Goal: Task Accomplishment & Management: Manage account settings

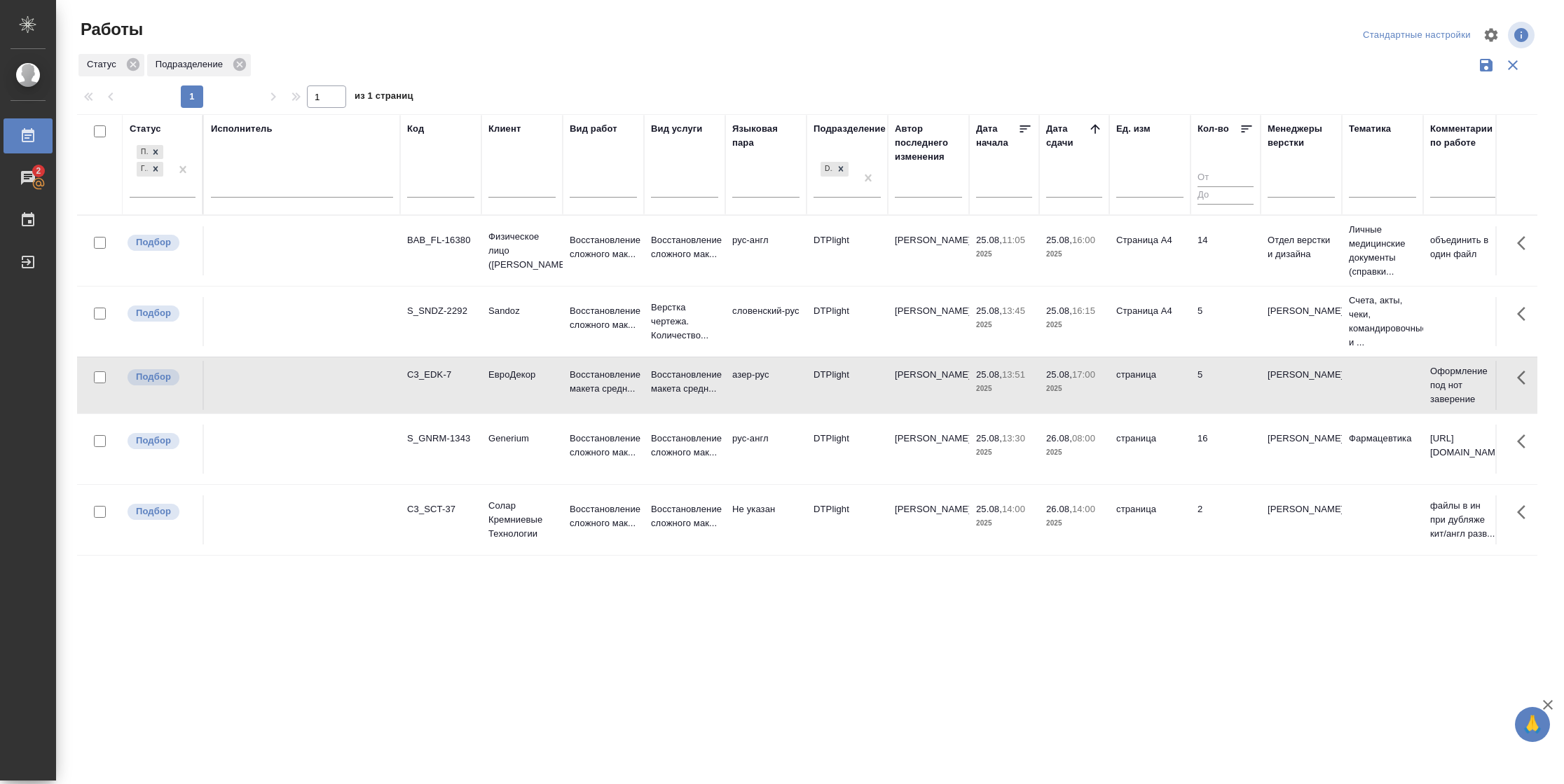
click at [1121, 398] on td "страница" at bounding box center [1149, 385] width 81 height 49
click at [1180, 321] on td "Страница А4" at bounding box center [1149, 321] width 81 height 49
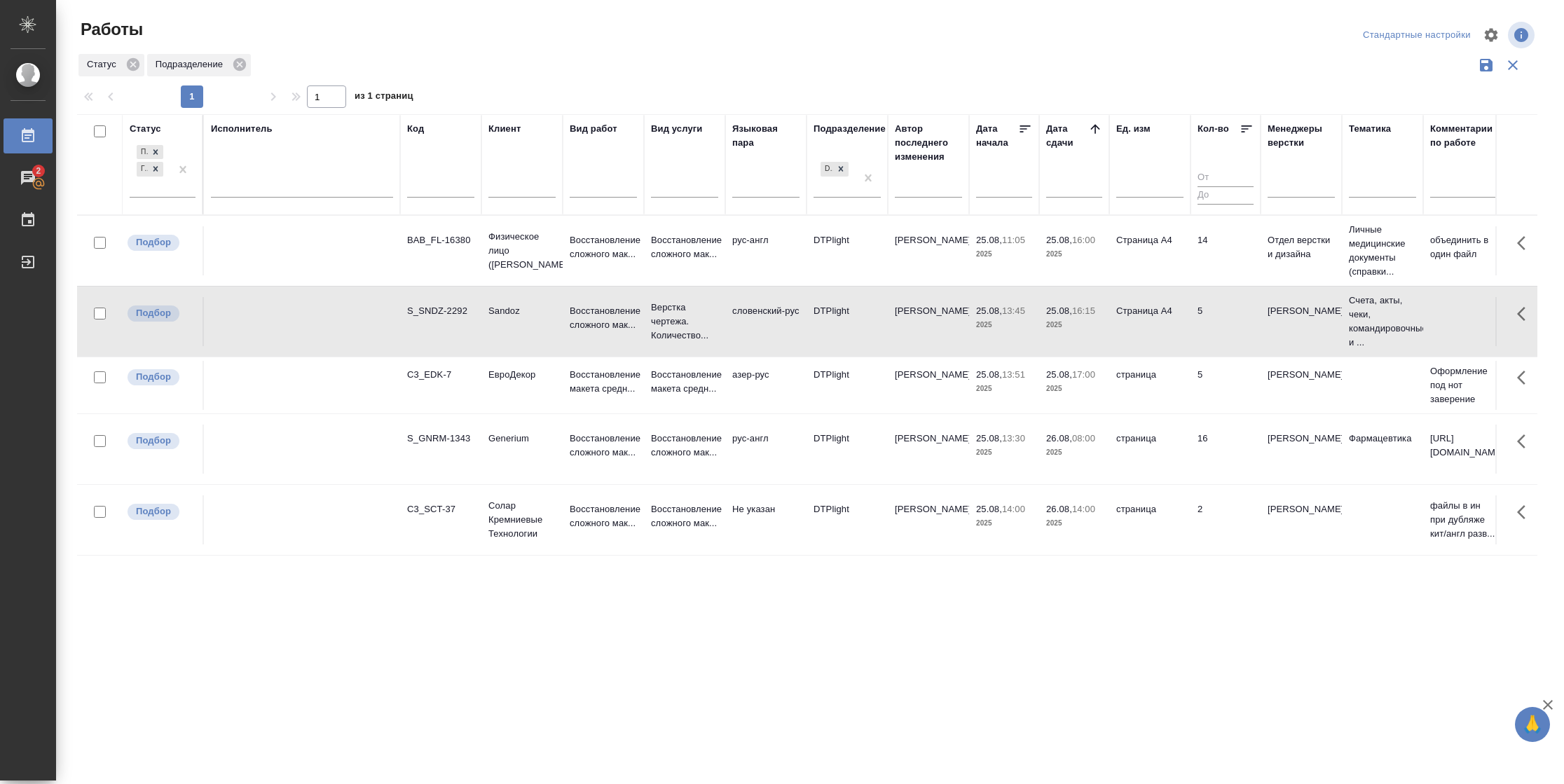
click at [1183, 319] on td "Страница А4" at bounding box center [1149, 321] width 81 height 49
click at [1182, 376] on td "страница" at bounding box center [1149, 385] width 81 height 49
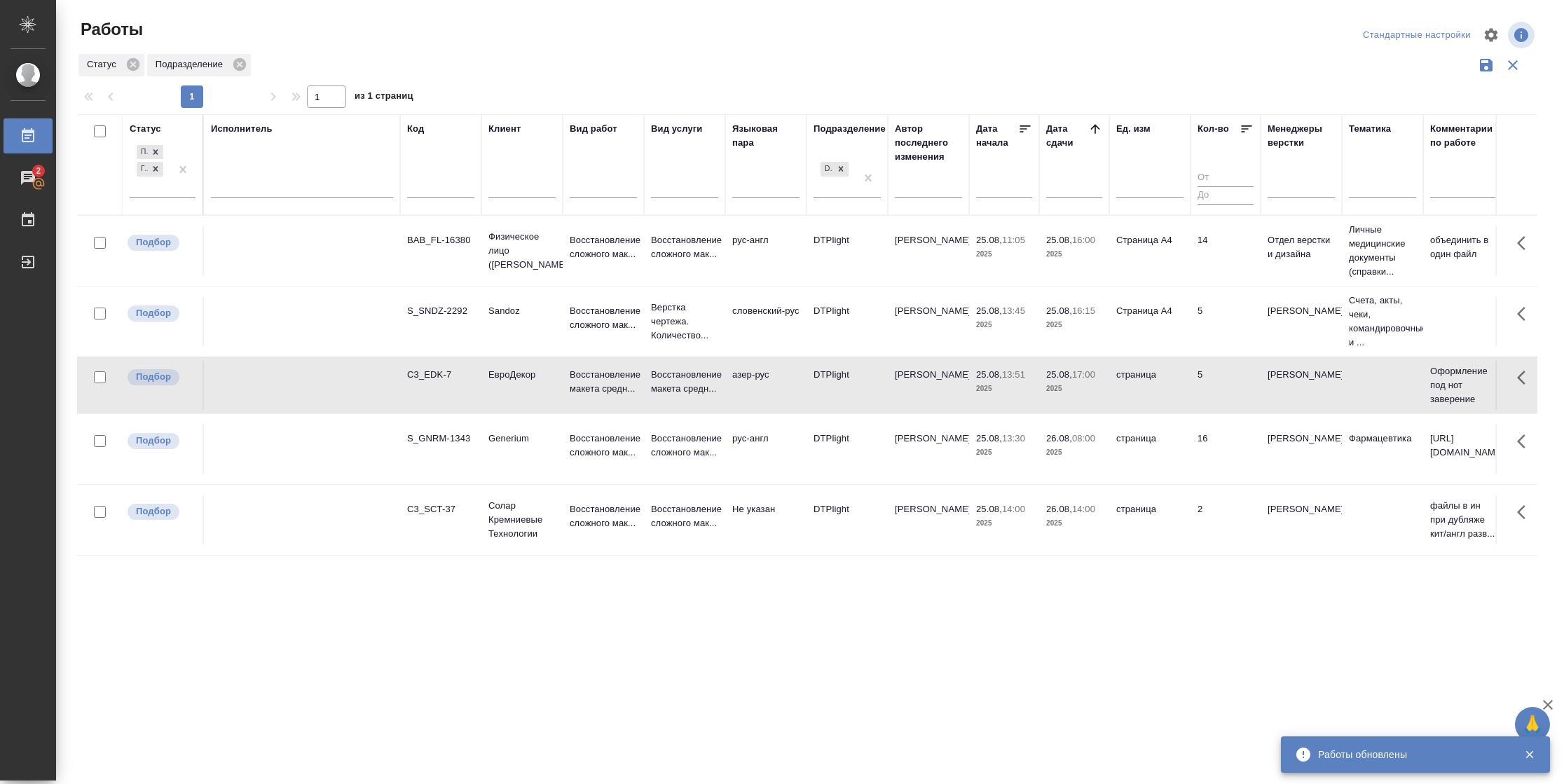
click at [1182, 376] on td "страница" at bounding box center [1149, 385] width 81 height 49
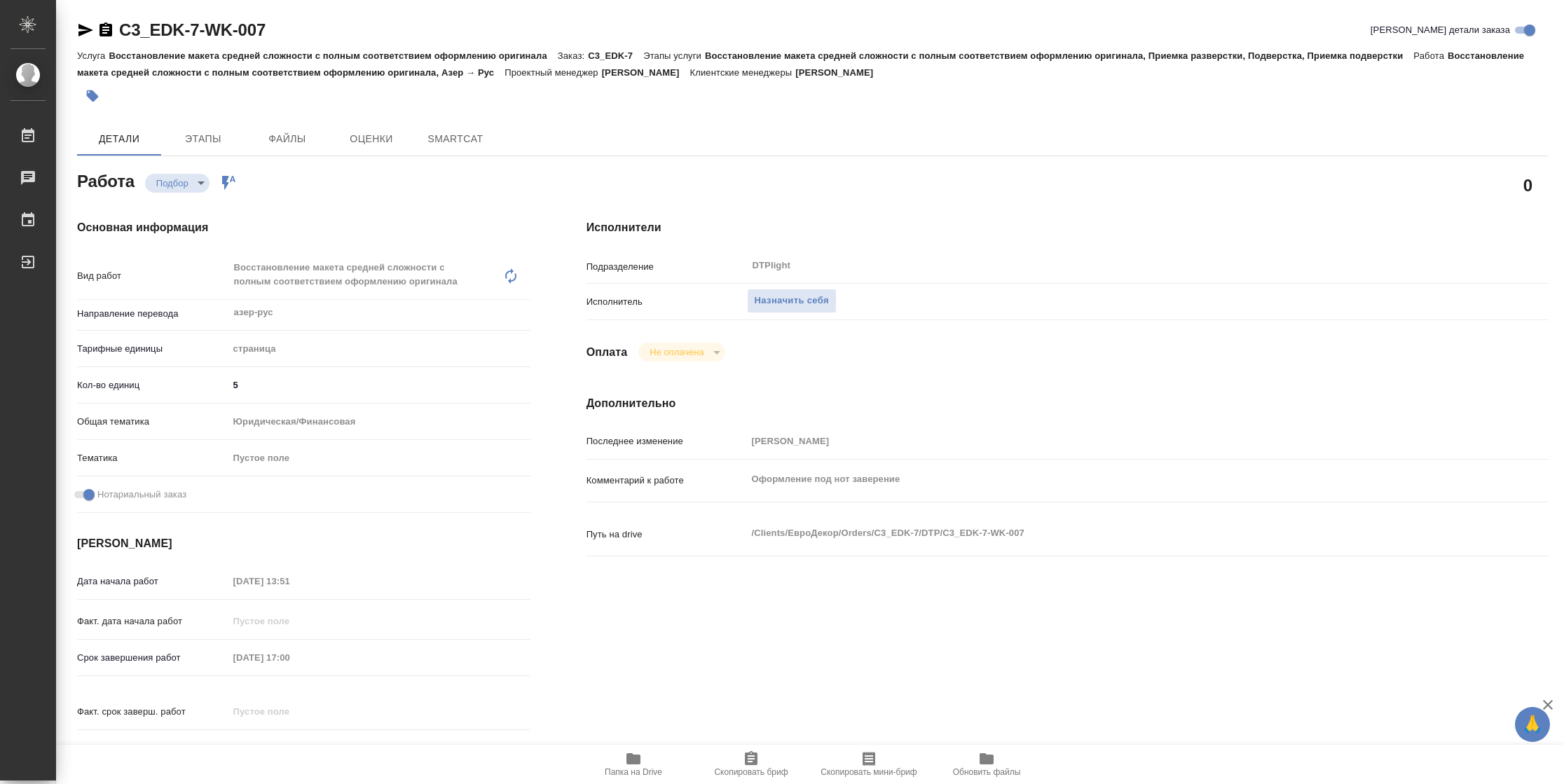
type textarea "x"
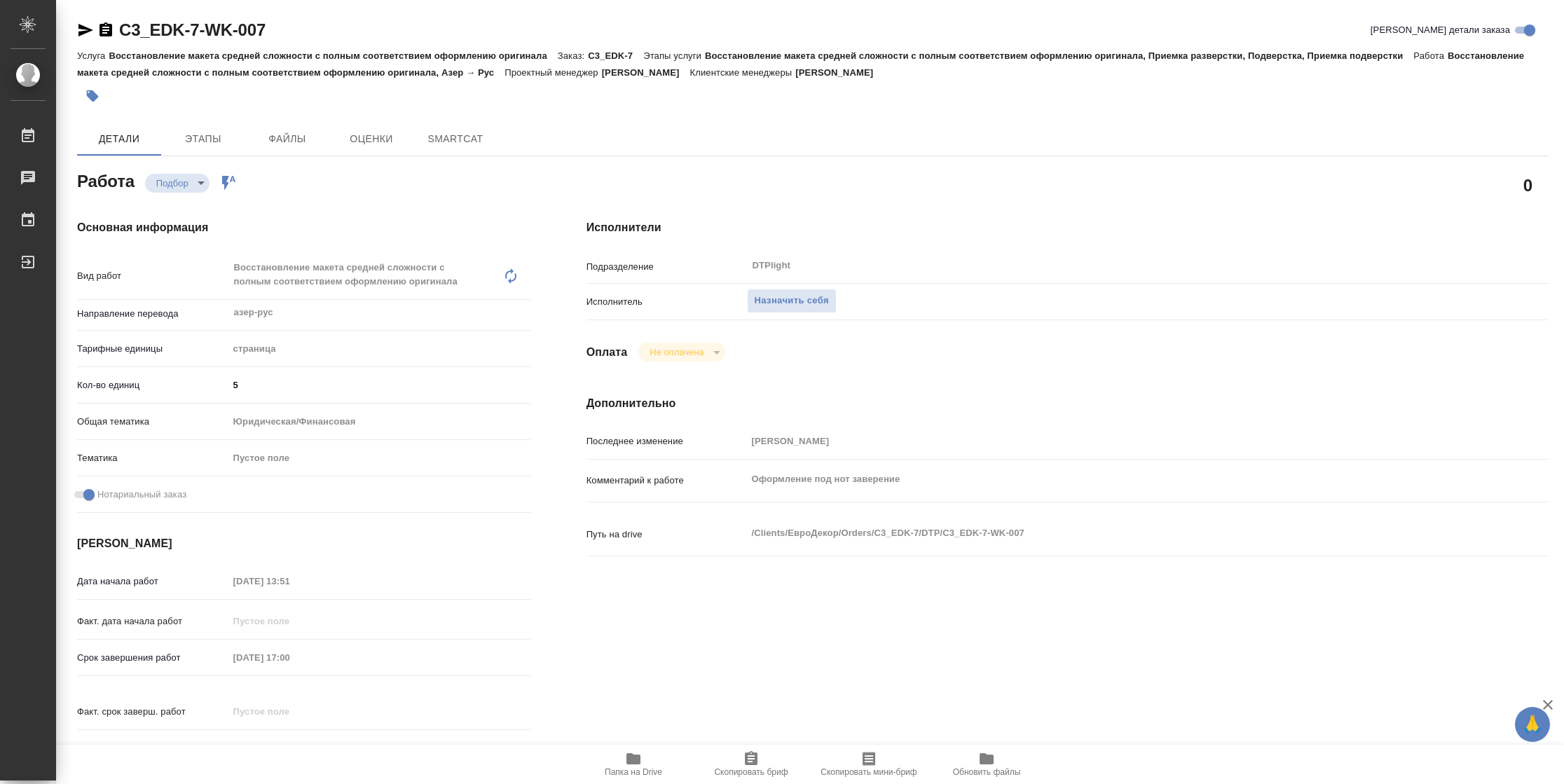
type textarea "x"
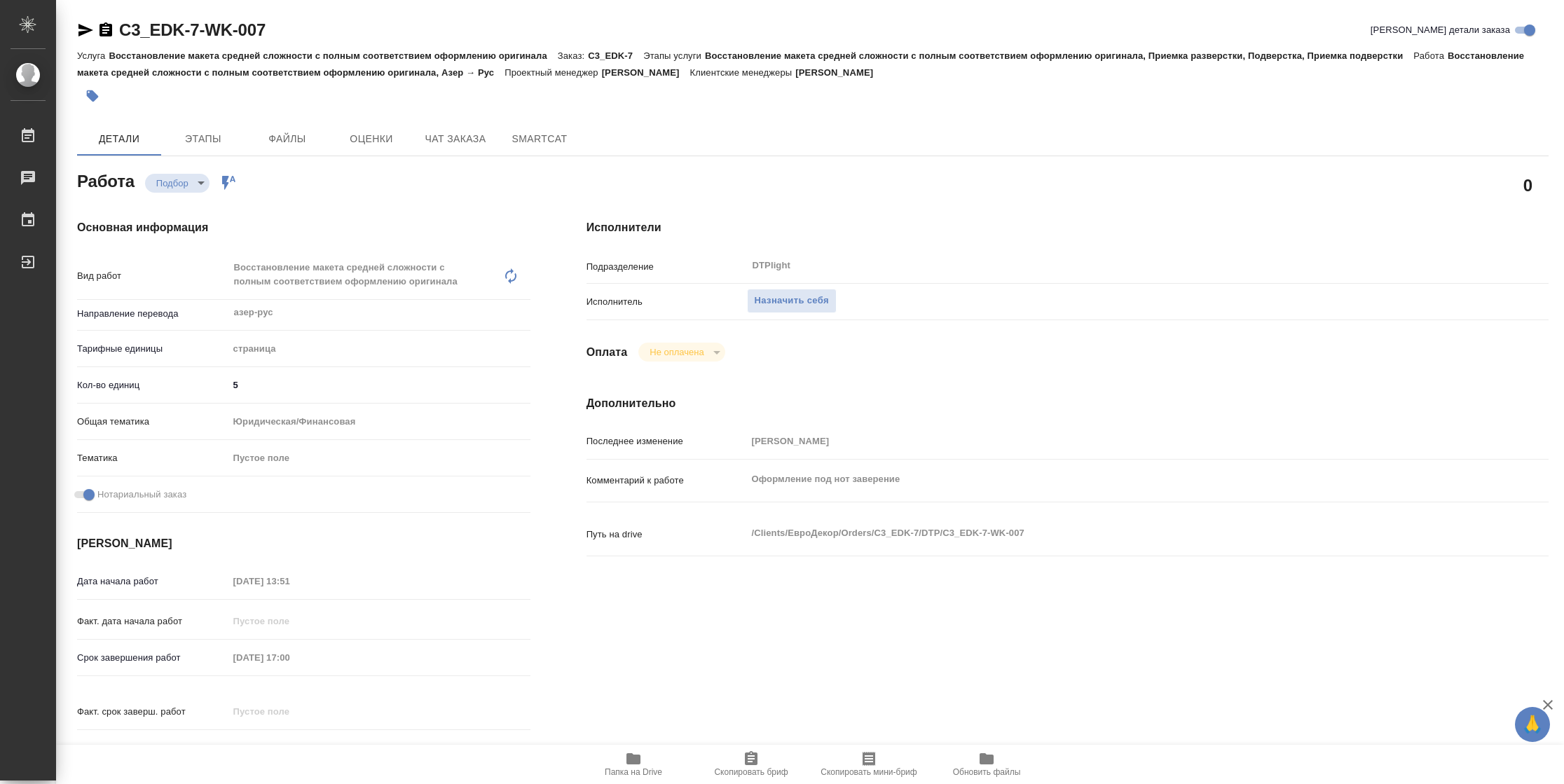
type textarea "x"
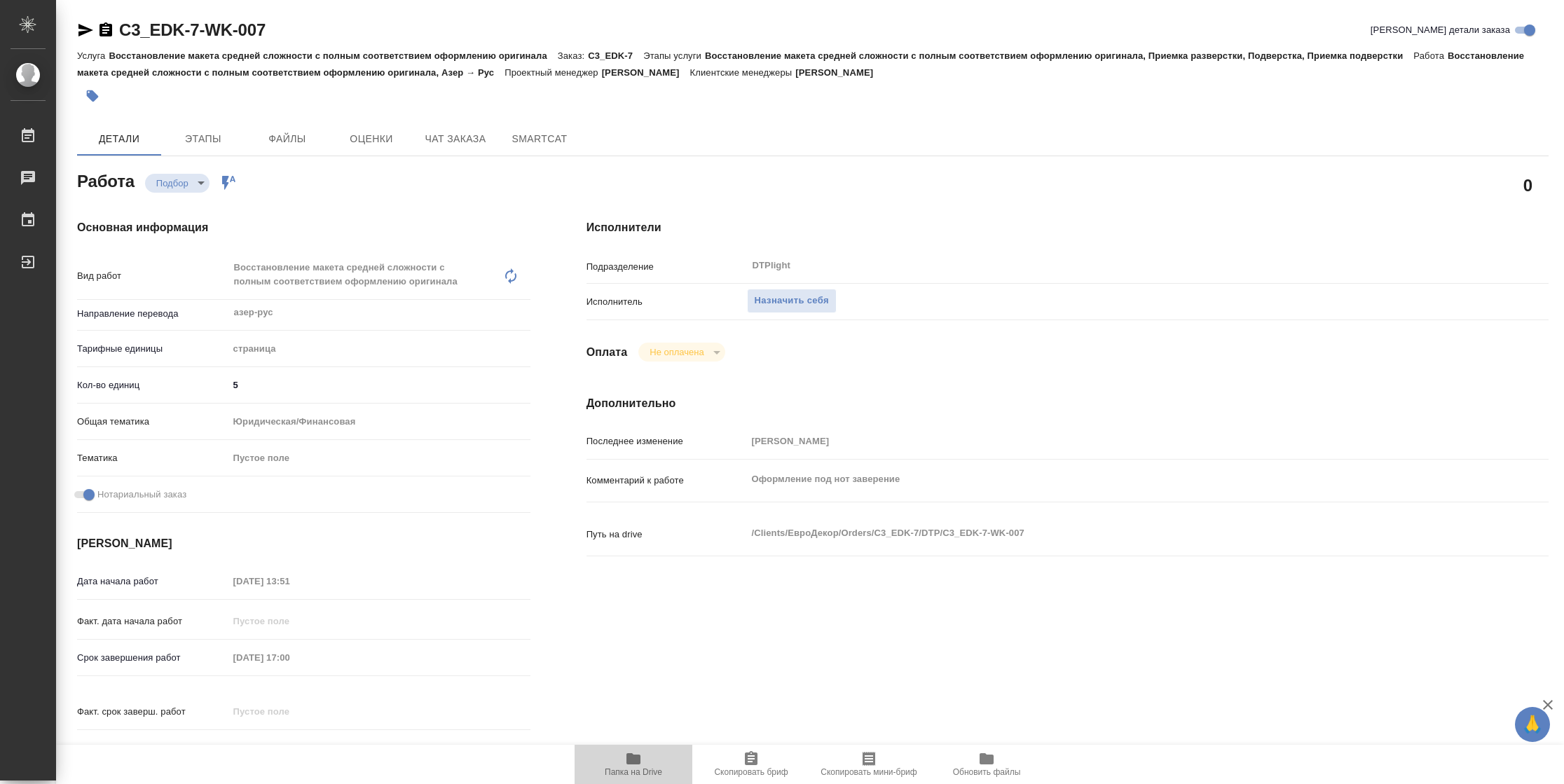
click at [621, 781] on button "Папка на Drive" at bounding box center [633, 764] width 118 height 40
type textarea "x"
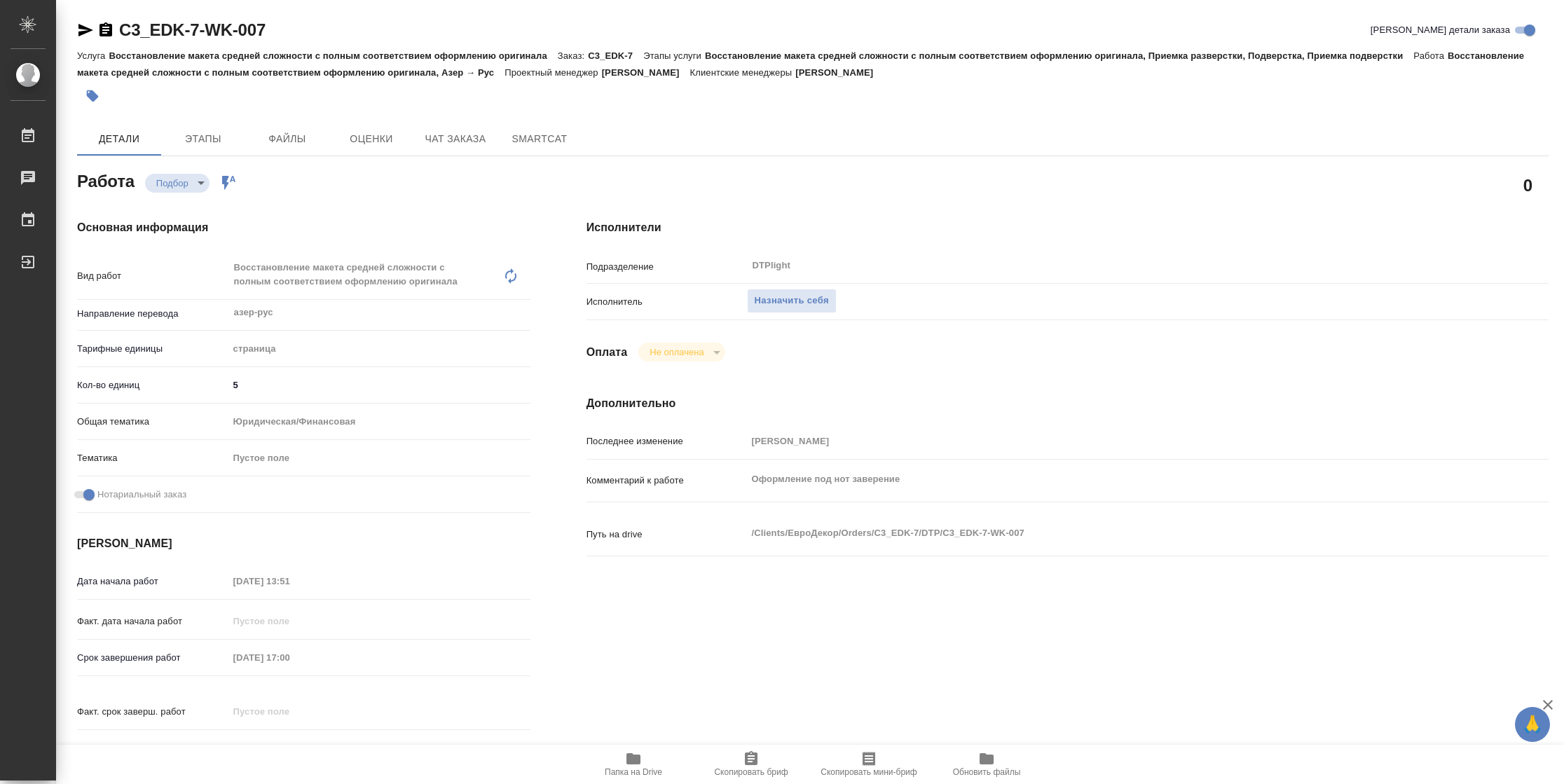
type textarea "x"
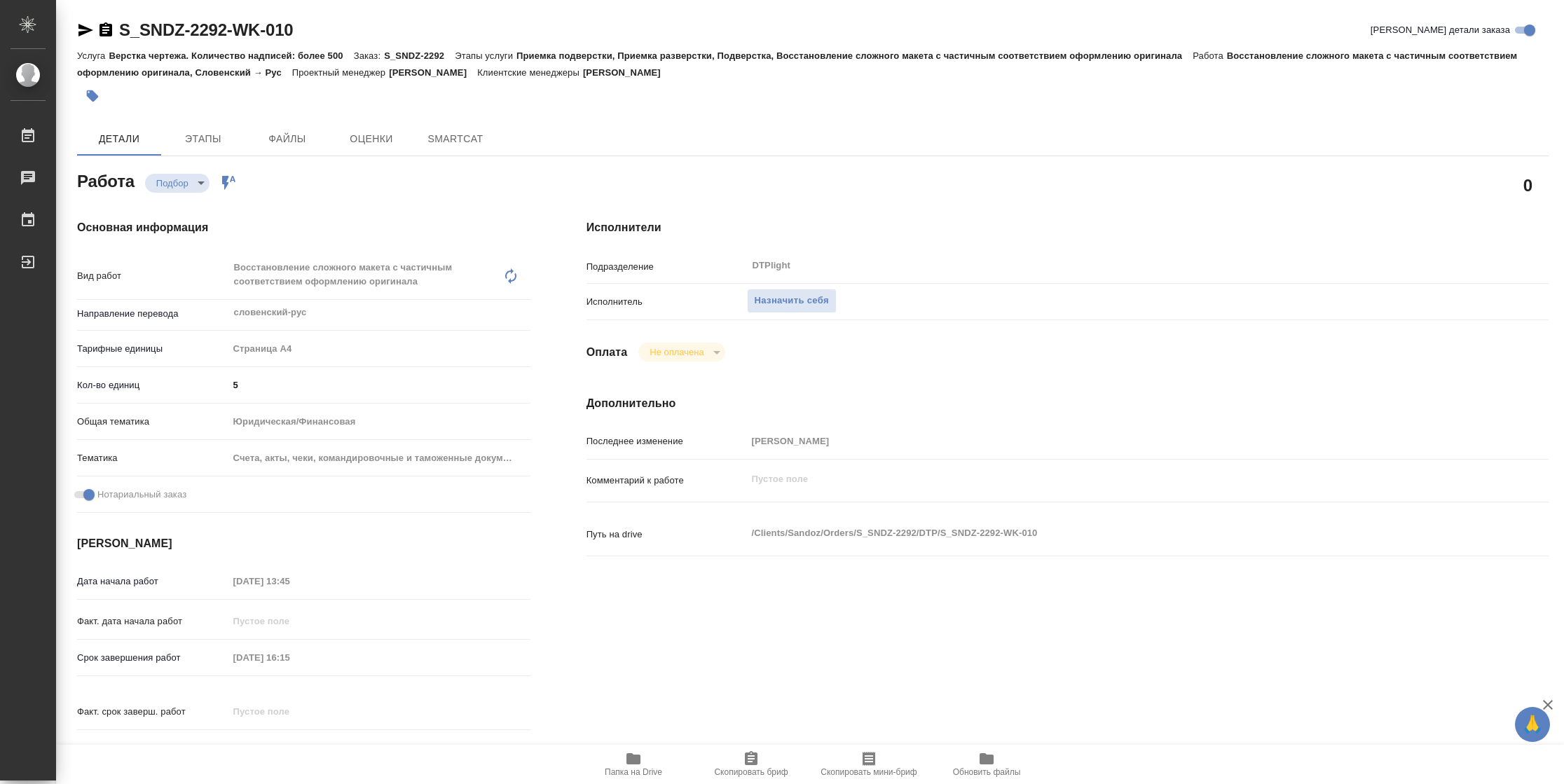
type textarea "x"
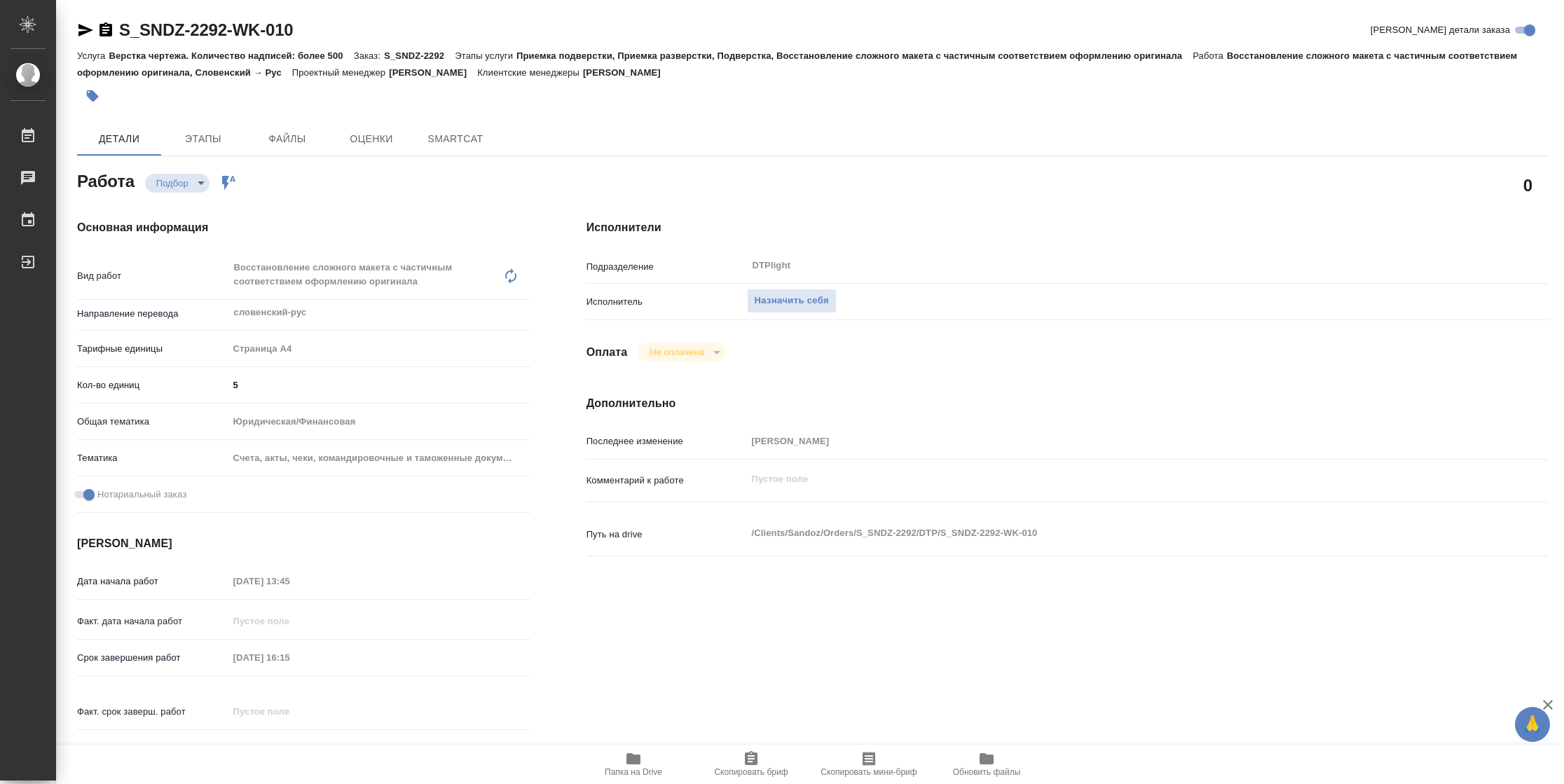
type textarea "x"
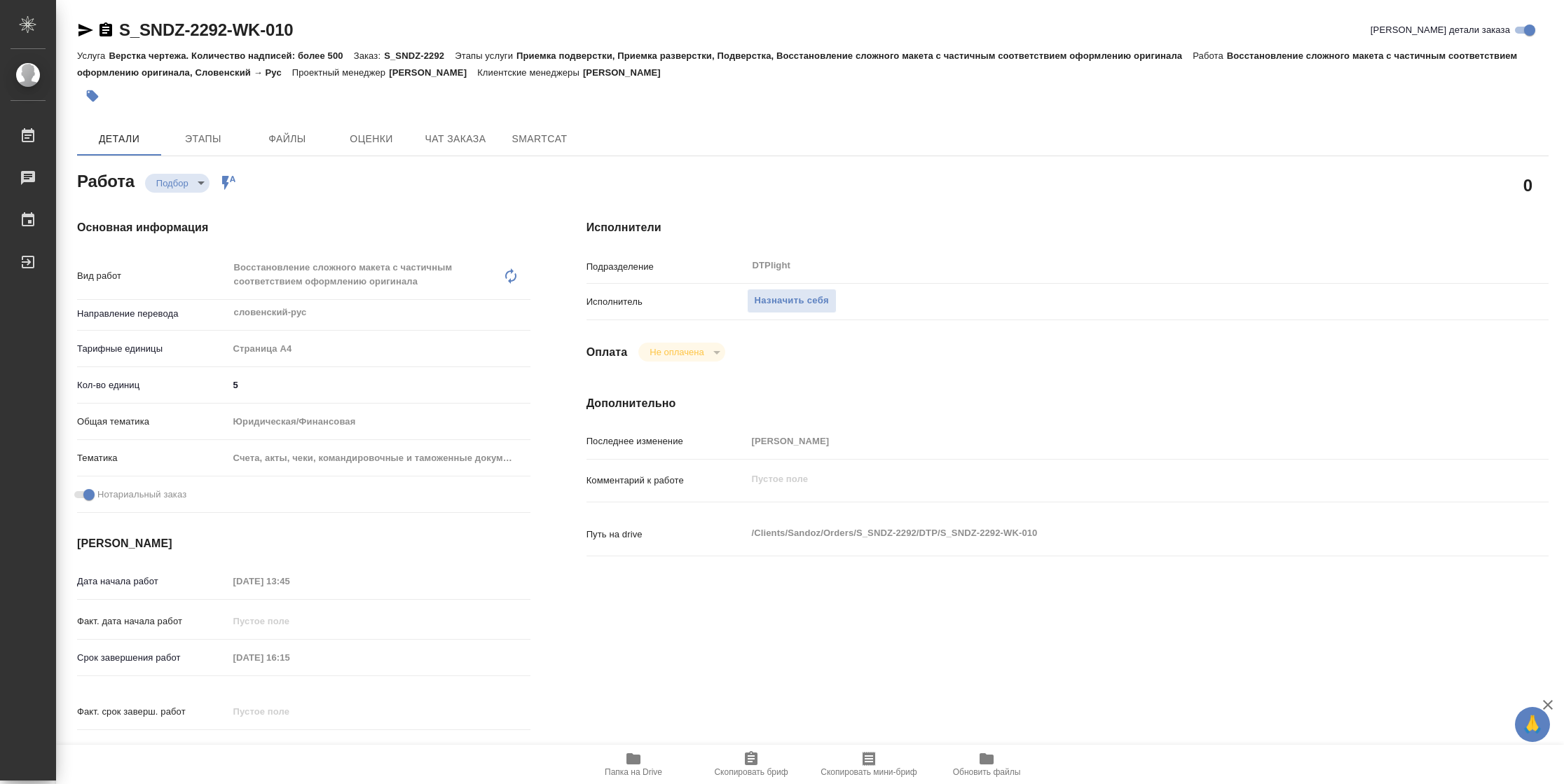
click at [626, 774] on span "Папка на Drive" at bounding box center [633, 772] width 57 height 10
type textarea "x"
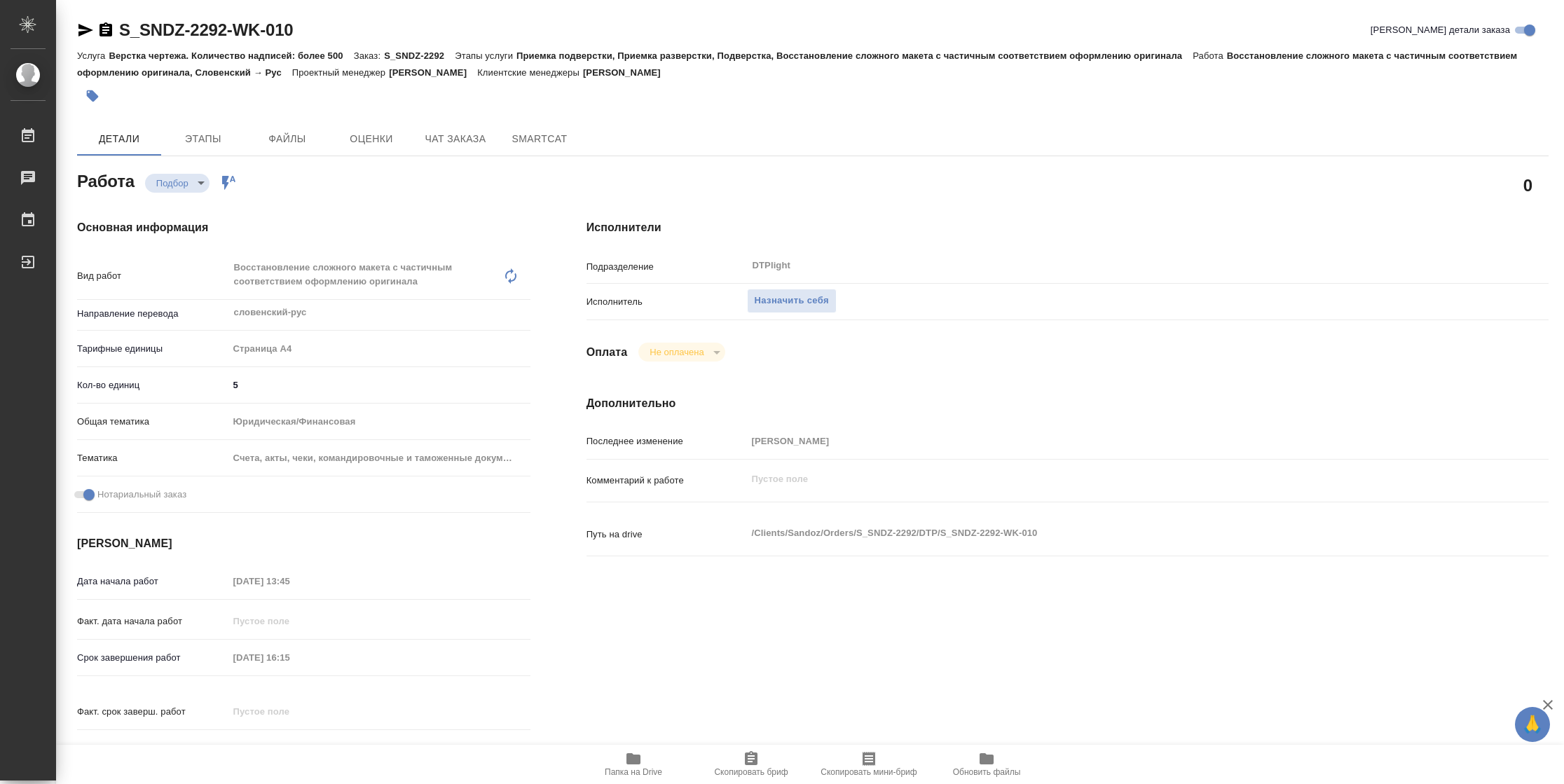
type textarea "x"
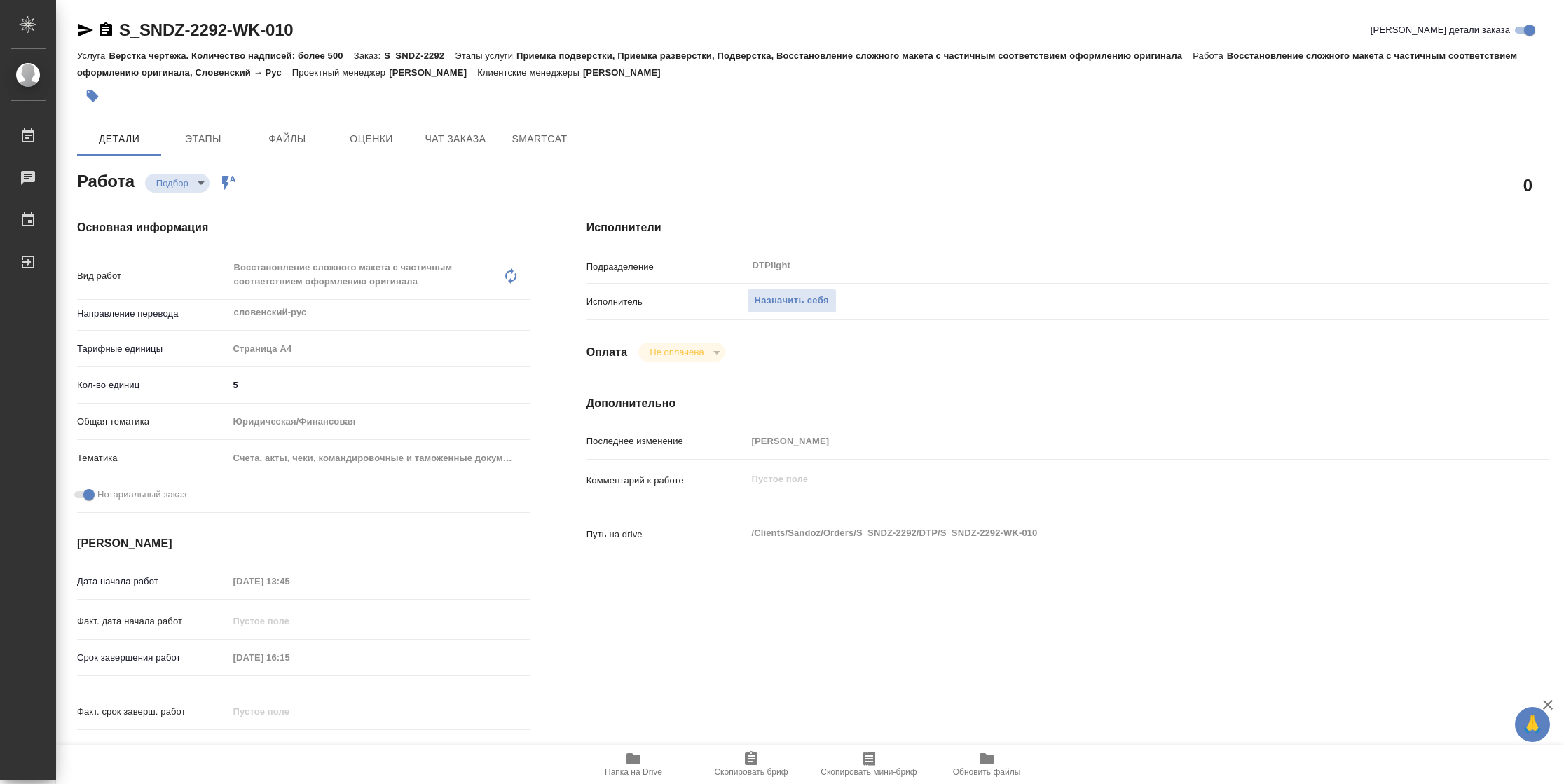
type textarea "x"
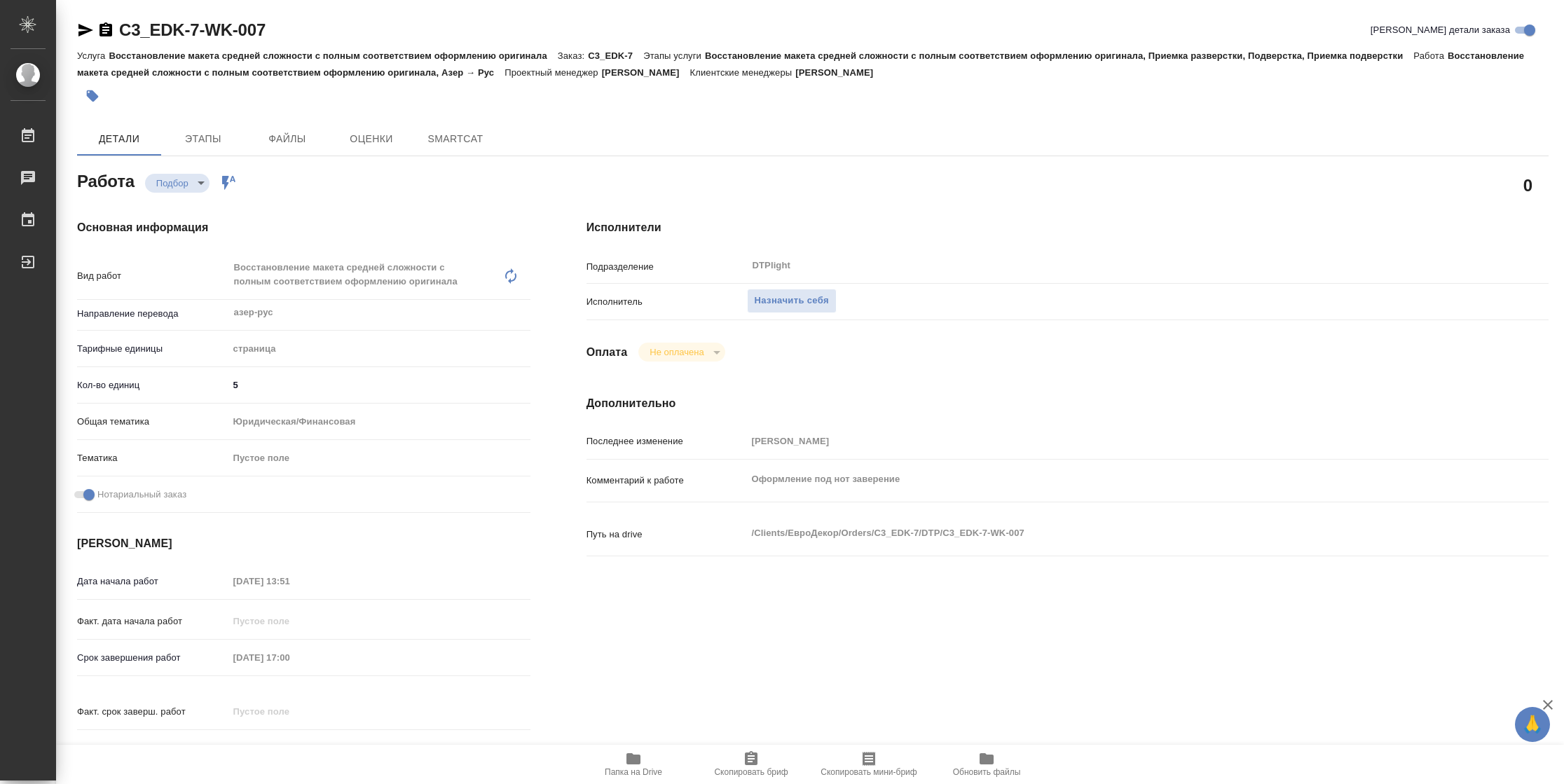
type textarea "x"
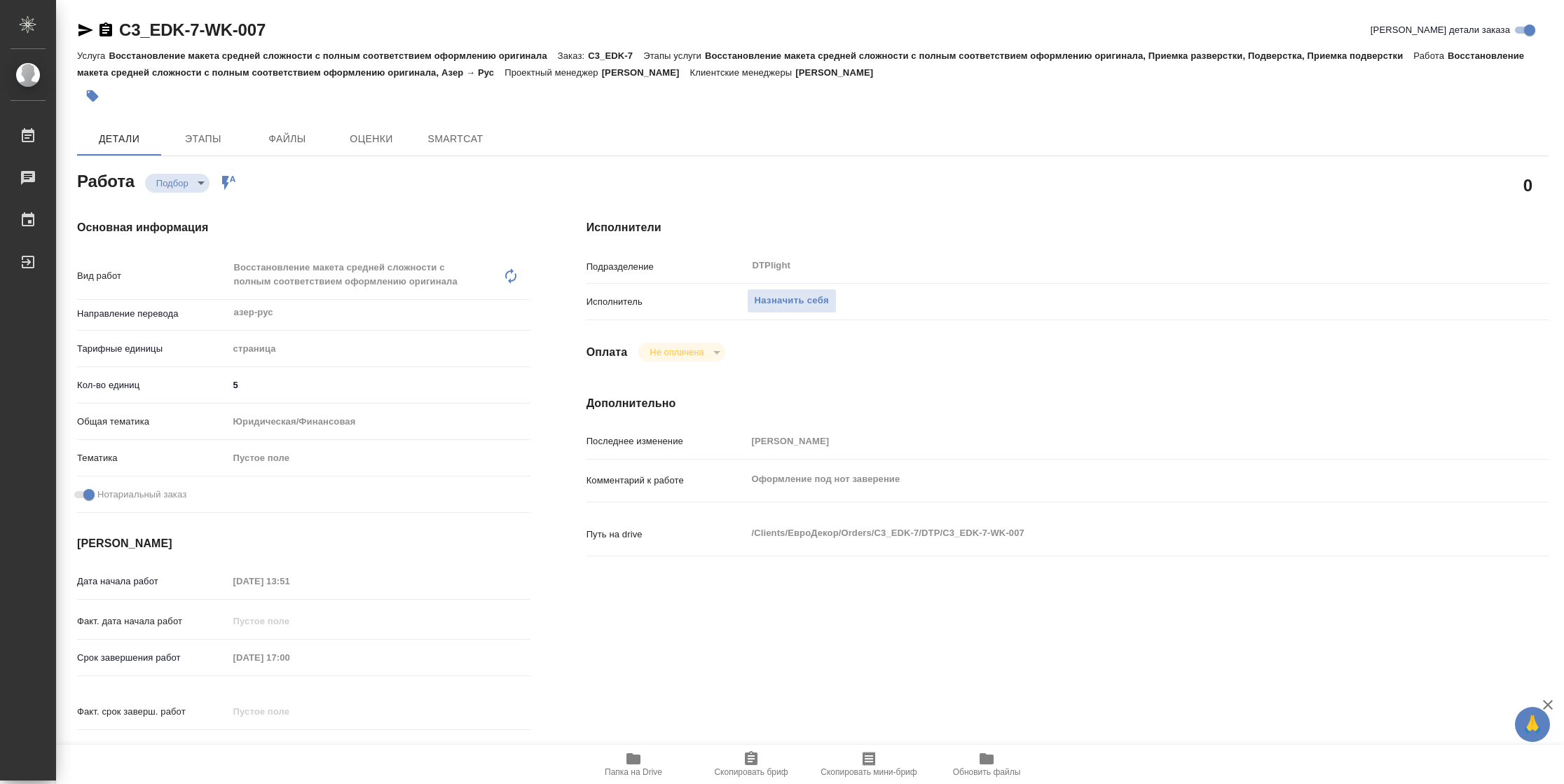
type textarea "x"
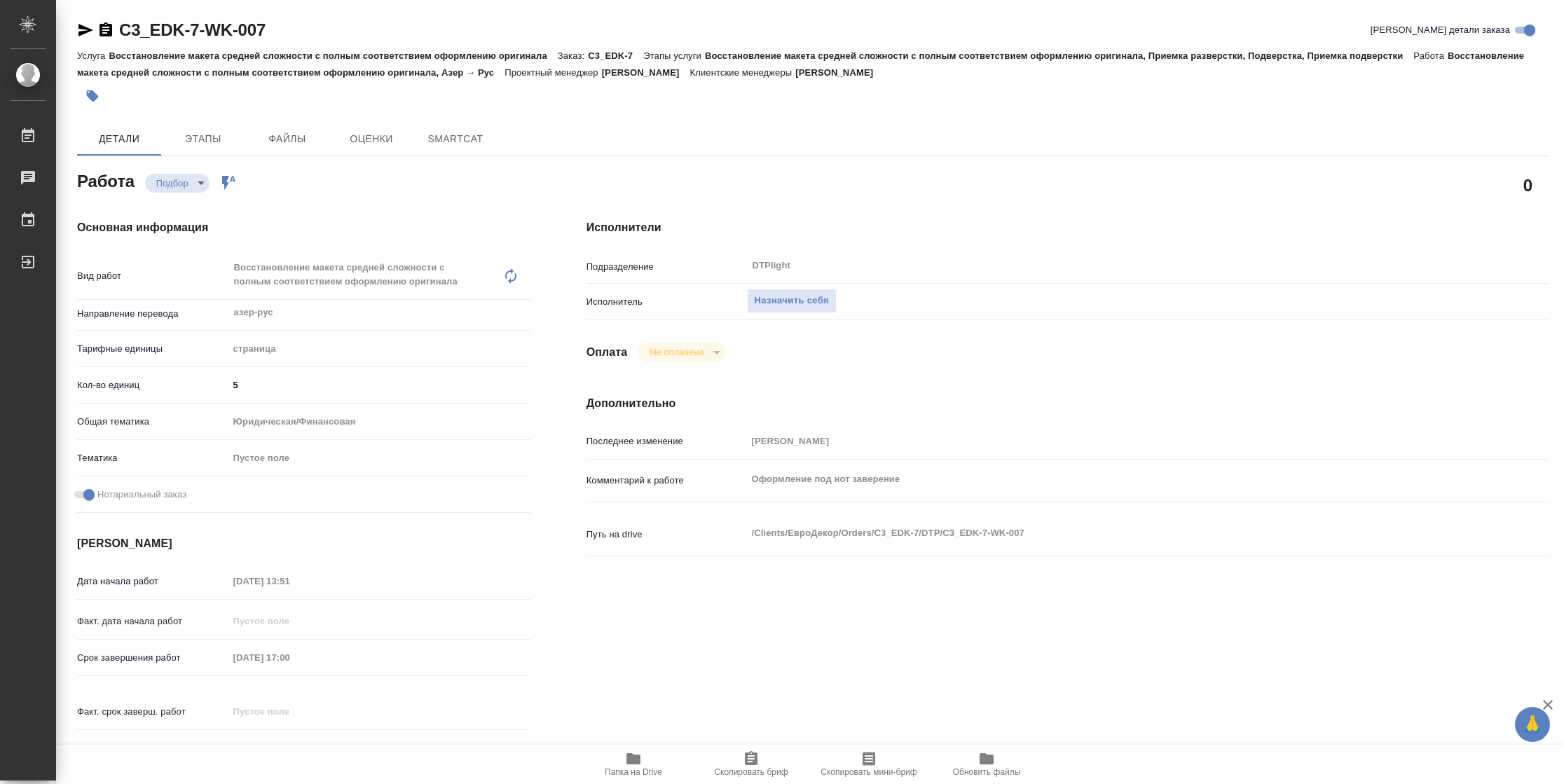
type textarea "x"
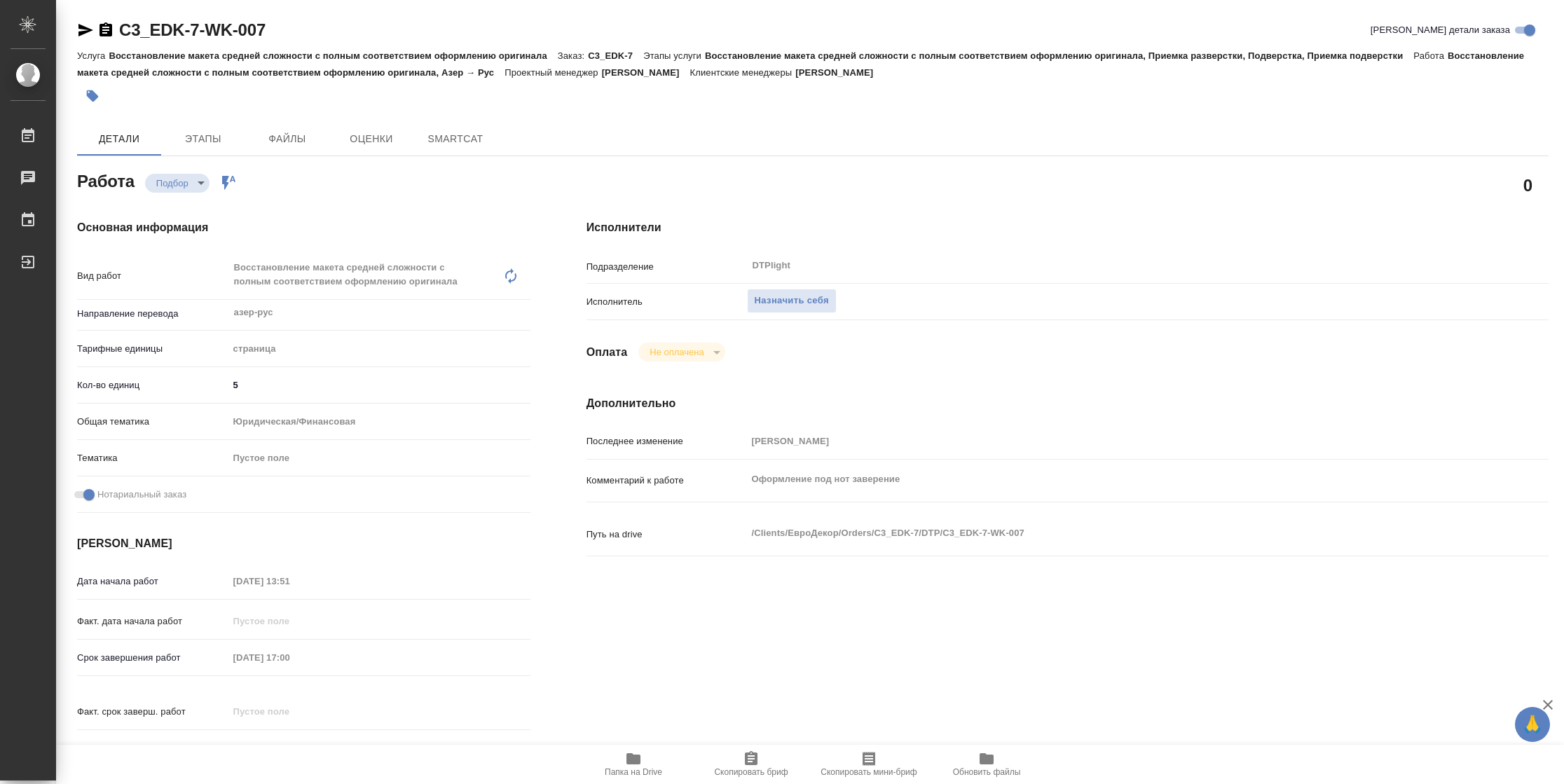
type textarea "x"
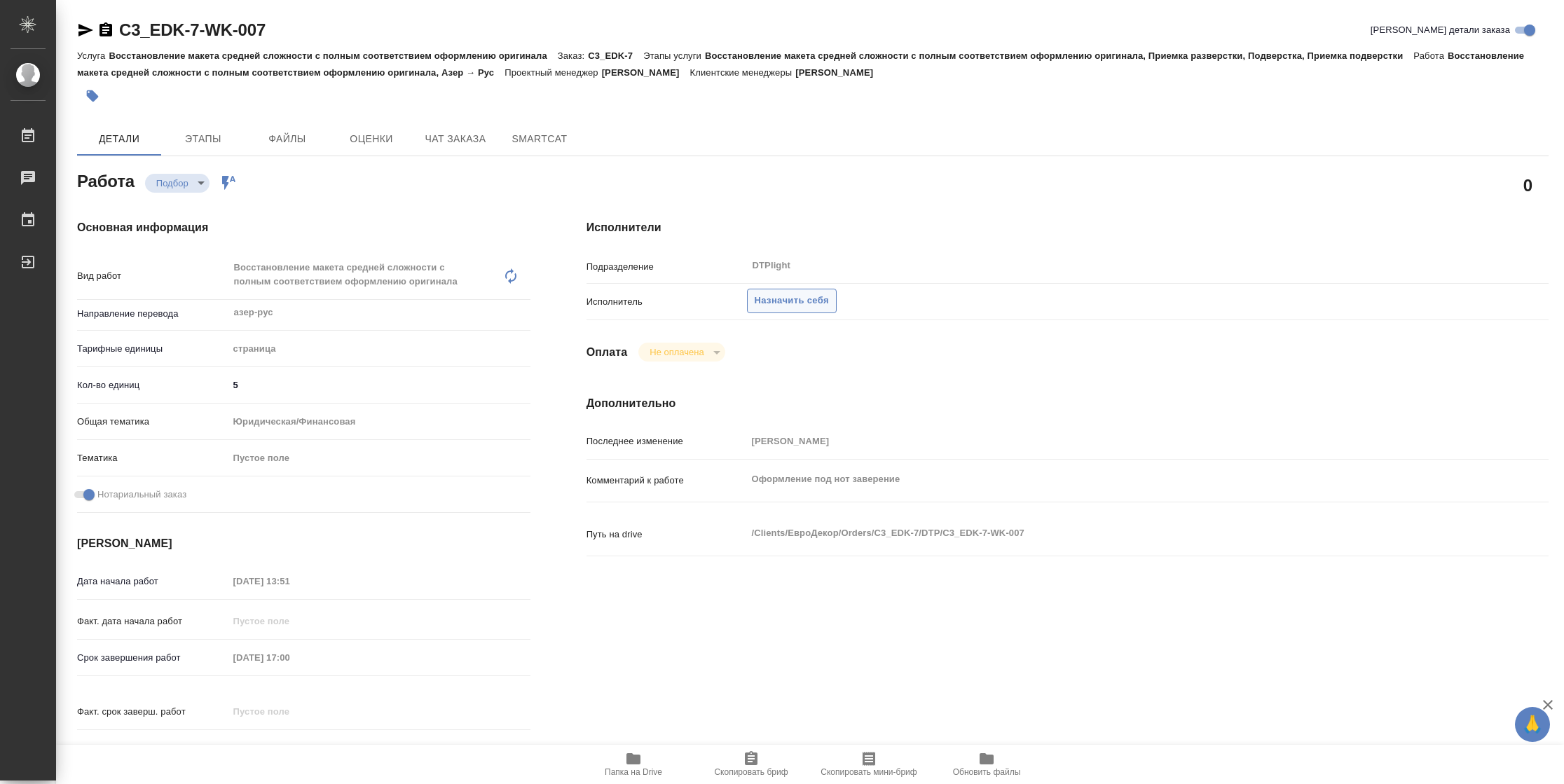
click at [775, 302] on span "Назначить себя" at bounding box center [791, 301] width 74 height 16
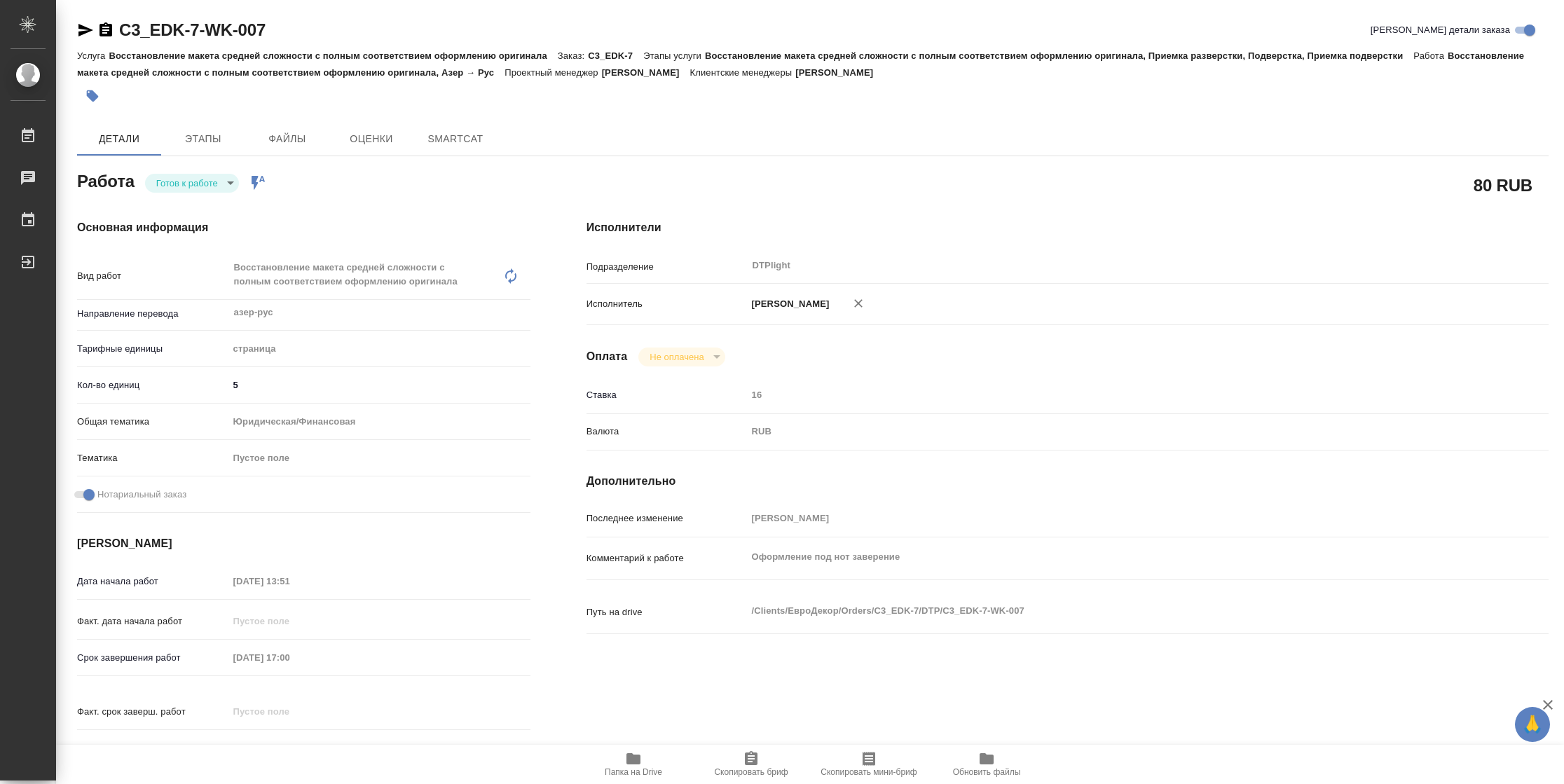
type textarea "x"
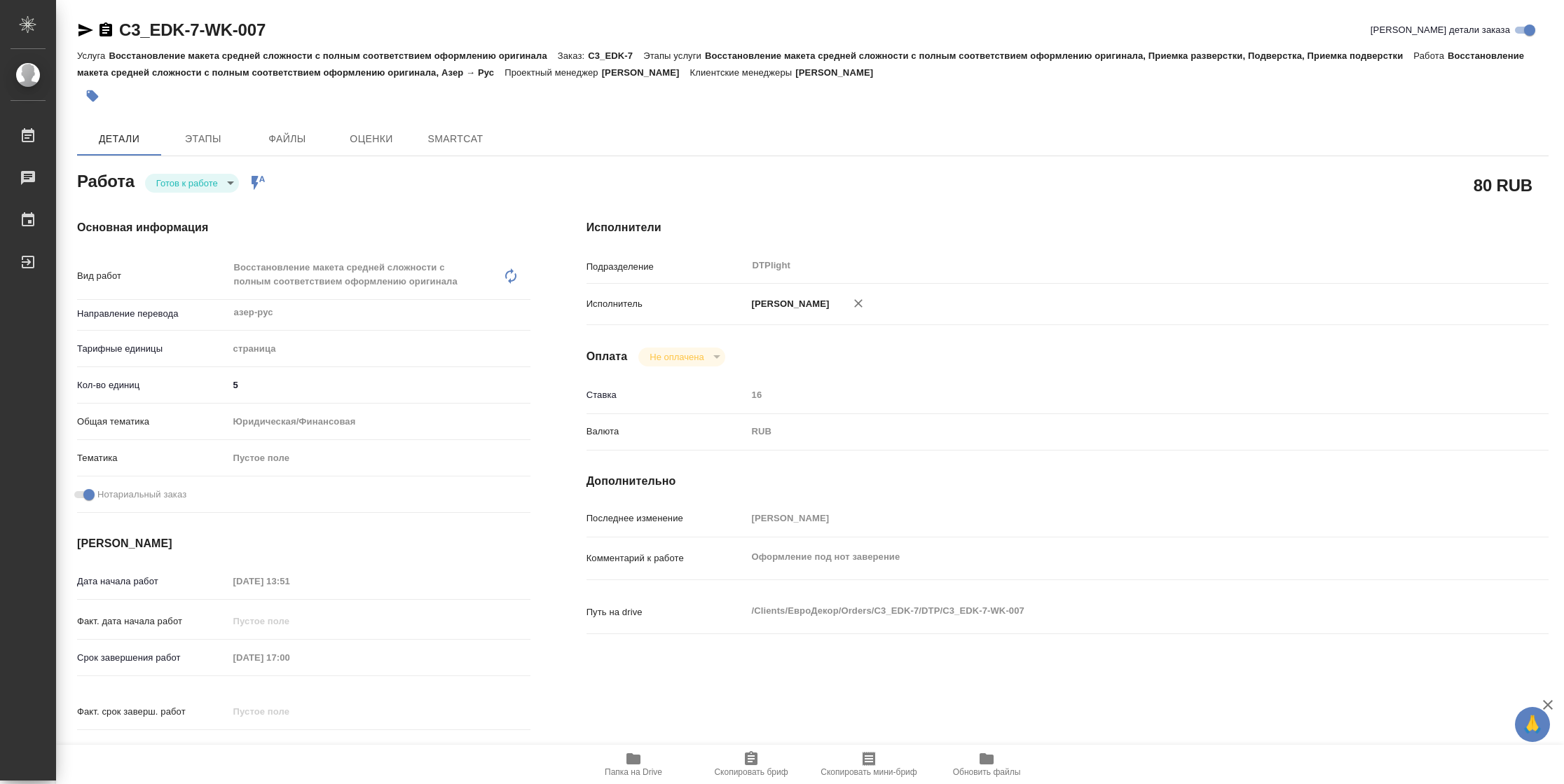
type textarea "x"
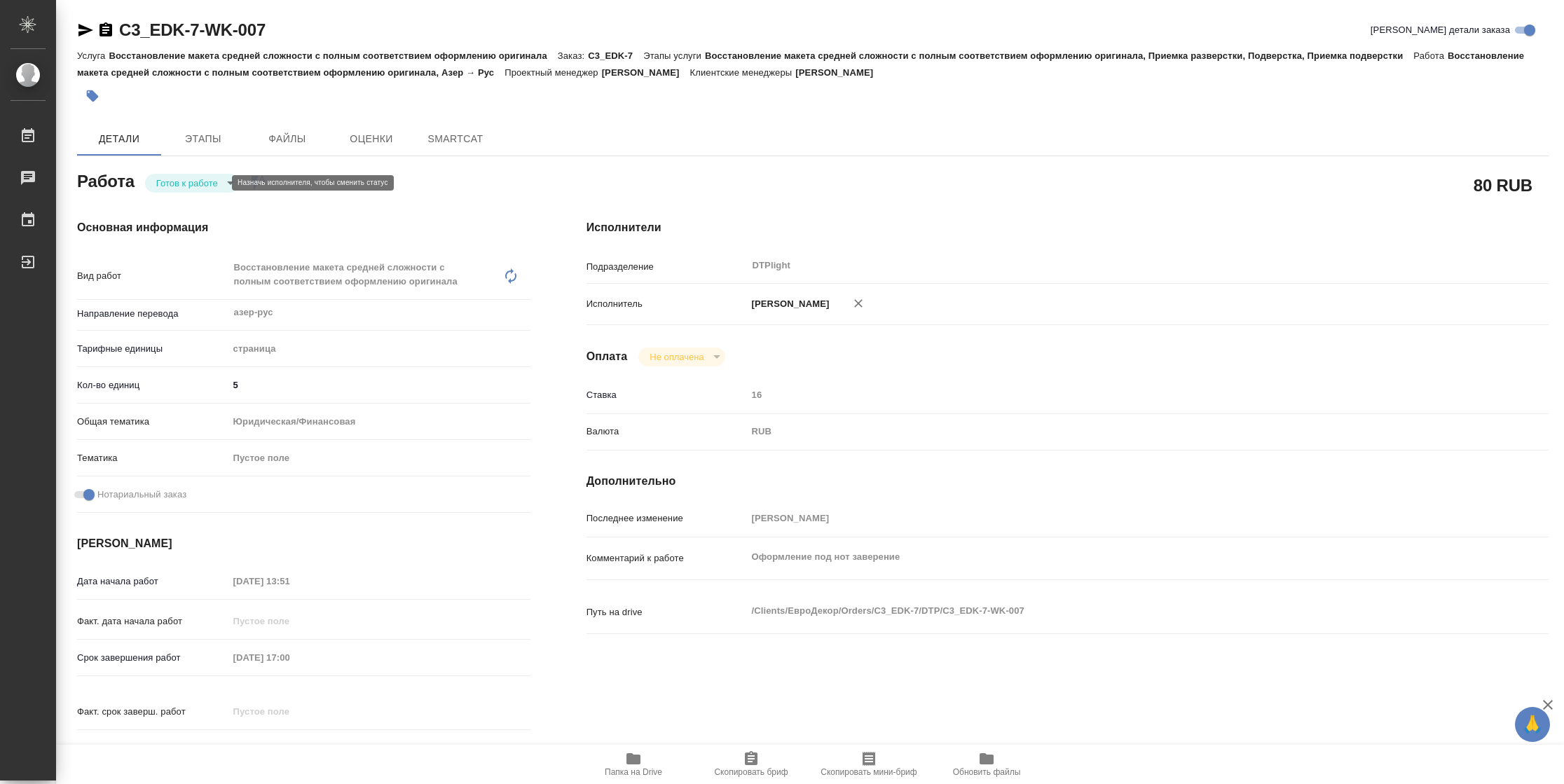
click at [166, 189] on body "🙏 .cls-1 fill:#fff; AWATERA Vasilyeva Natalia Работы Чаты График Выйти C3_EDK-7…" at bounding box center [782, 392] width 1564 height 784
type textarea "x"
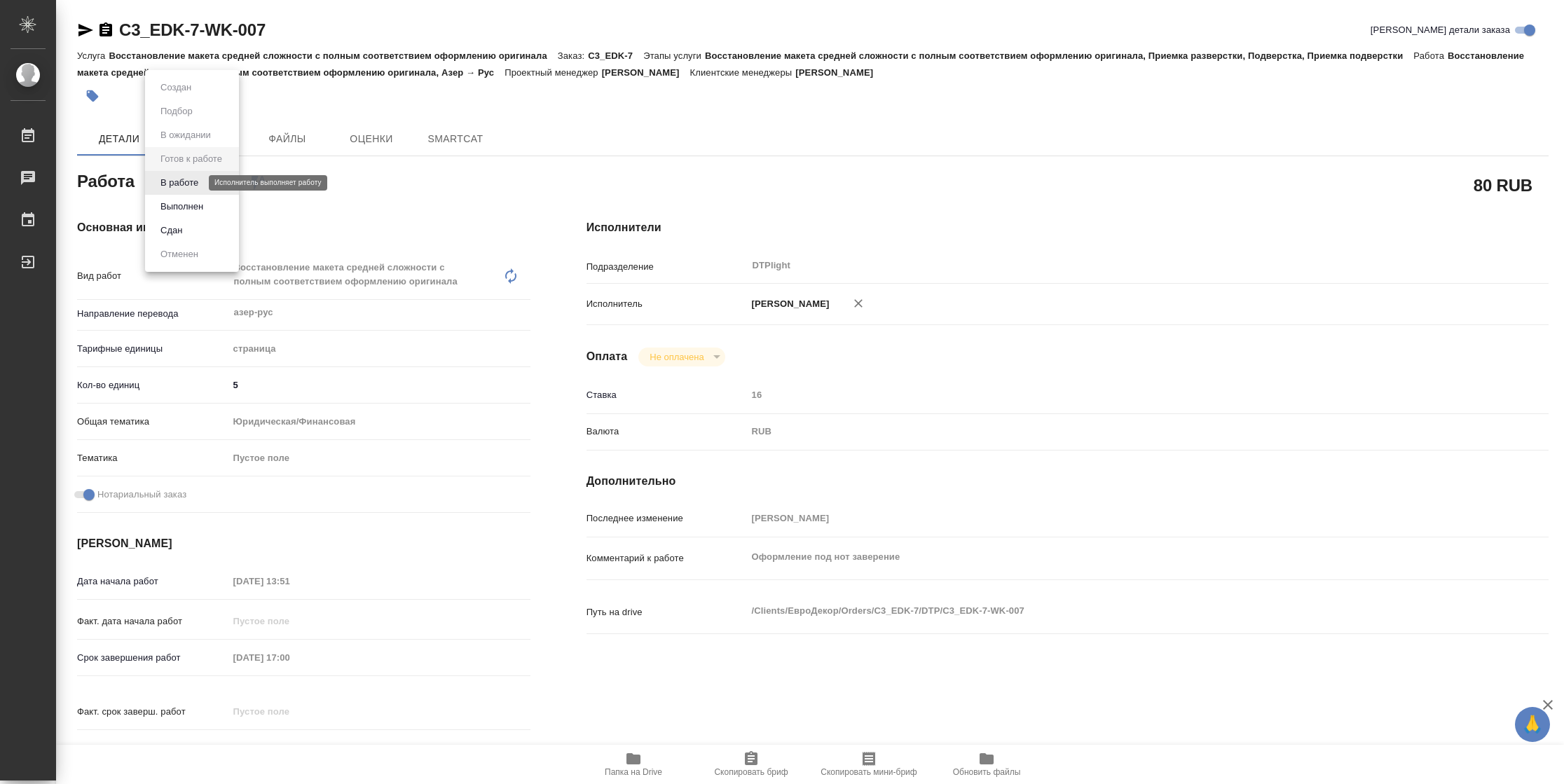
type textarea "x"
click at [166, 184] on button "В работе" at bounding box center [179, 183] width 46 height 16
type textarea "x"
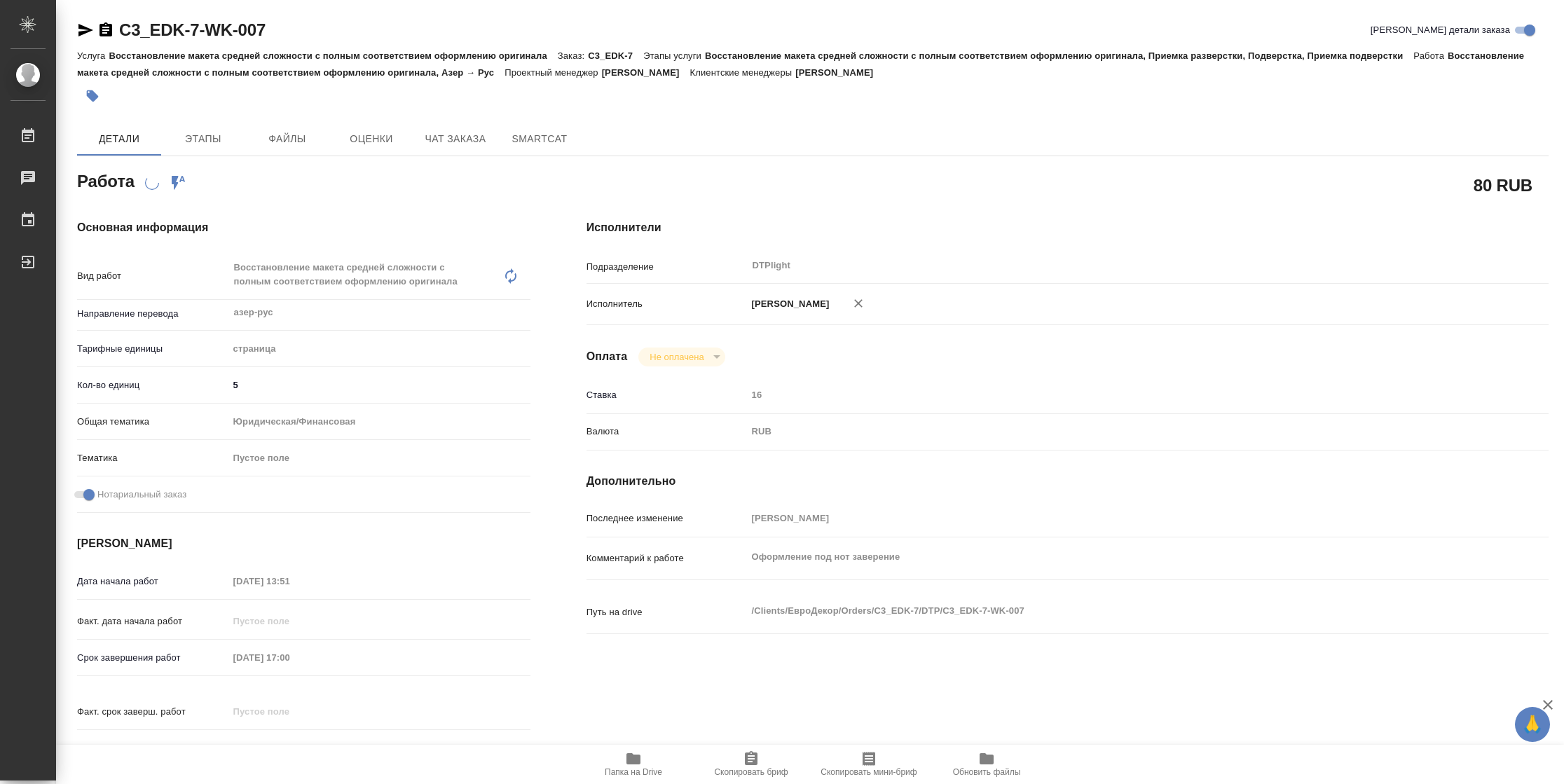
type textarea "x"
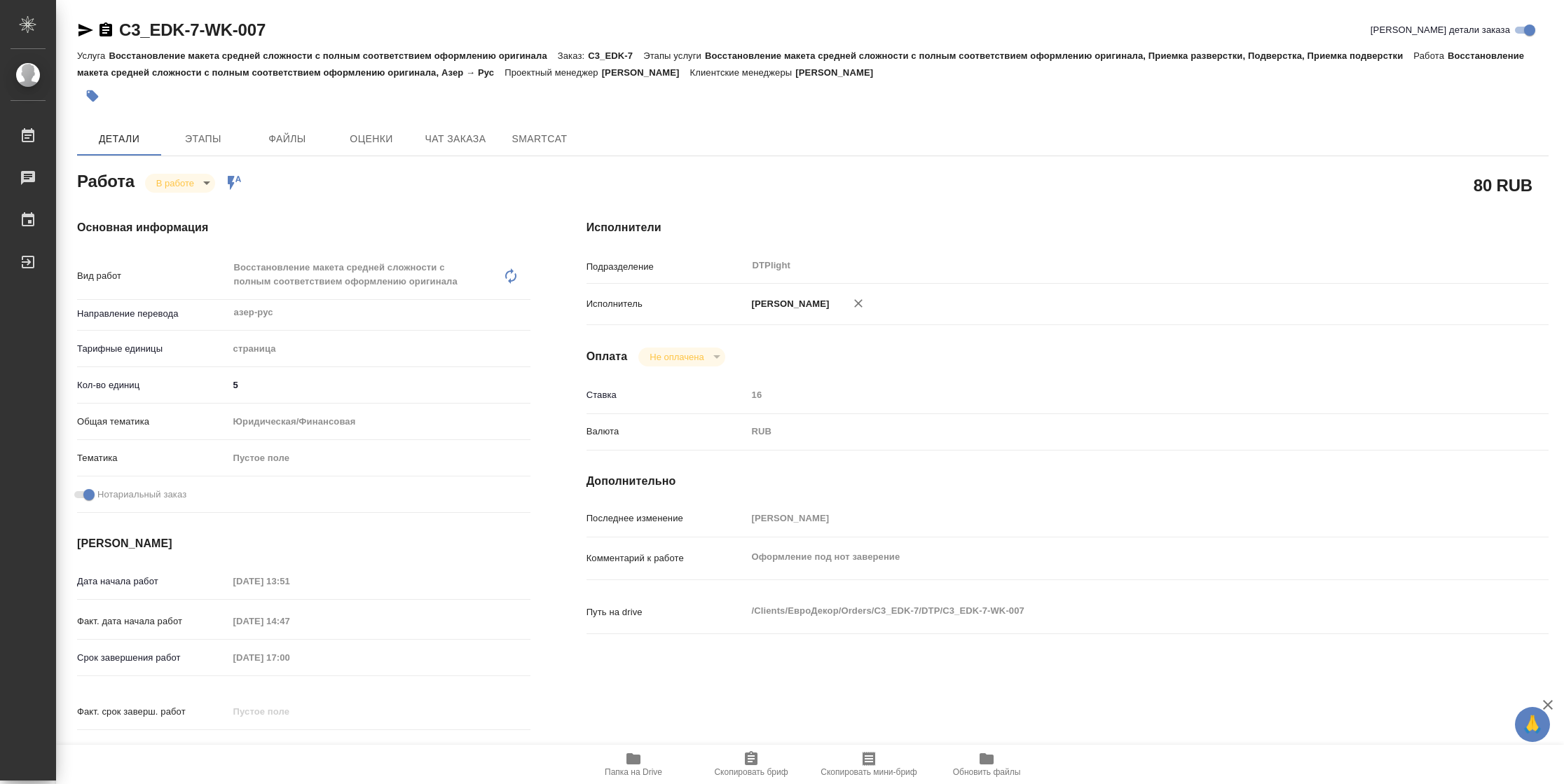
type textarea "x"
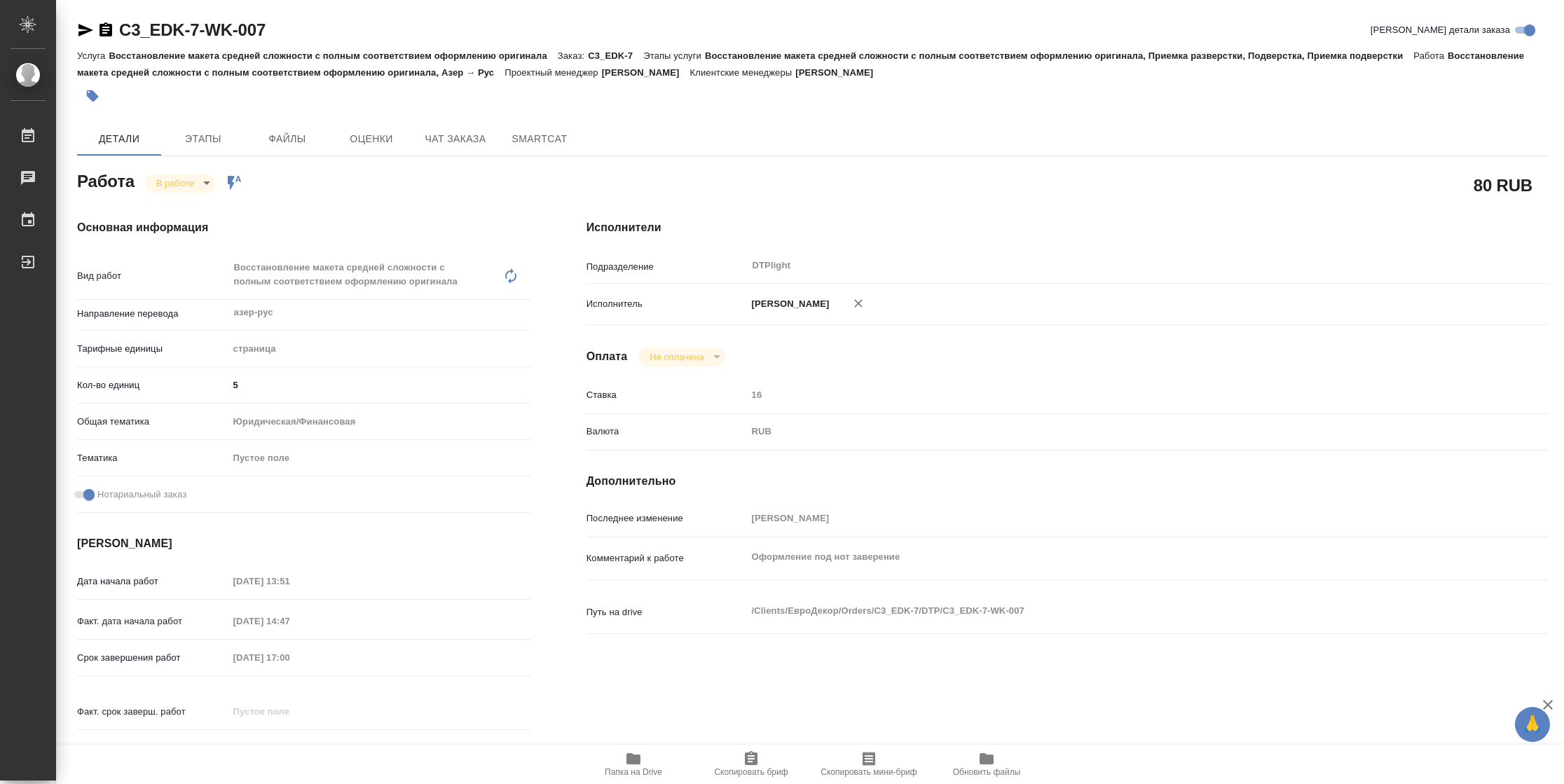
type textarea "x"
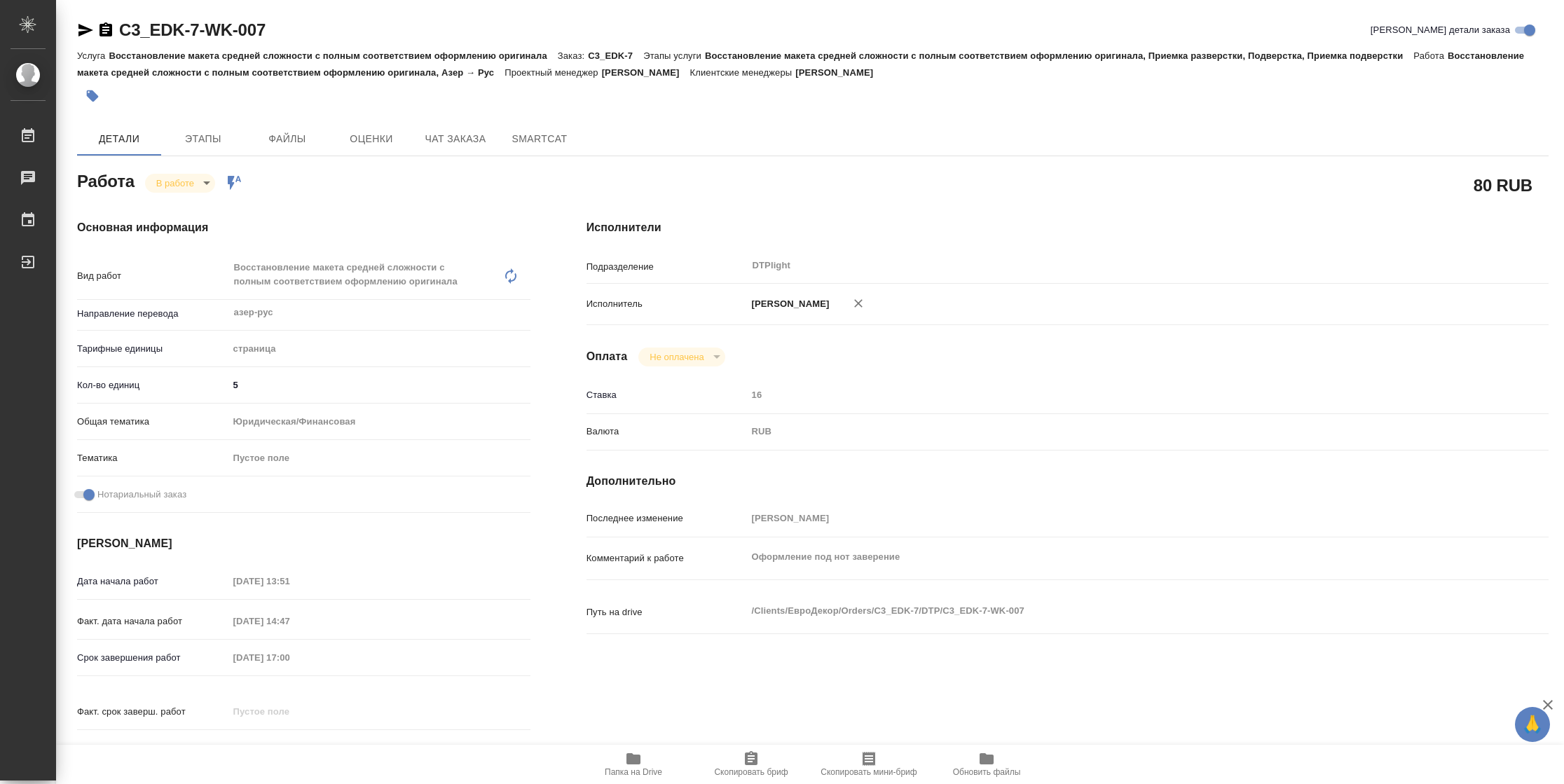
type textarea "x"
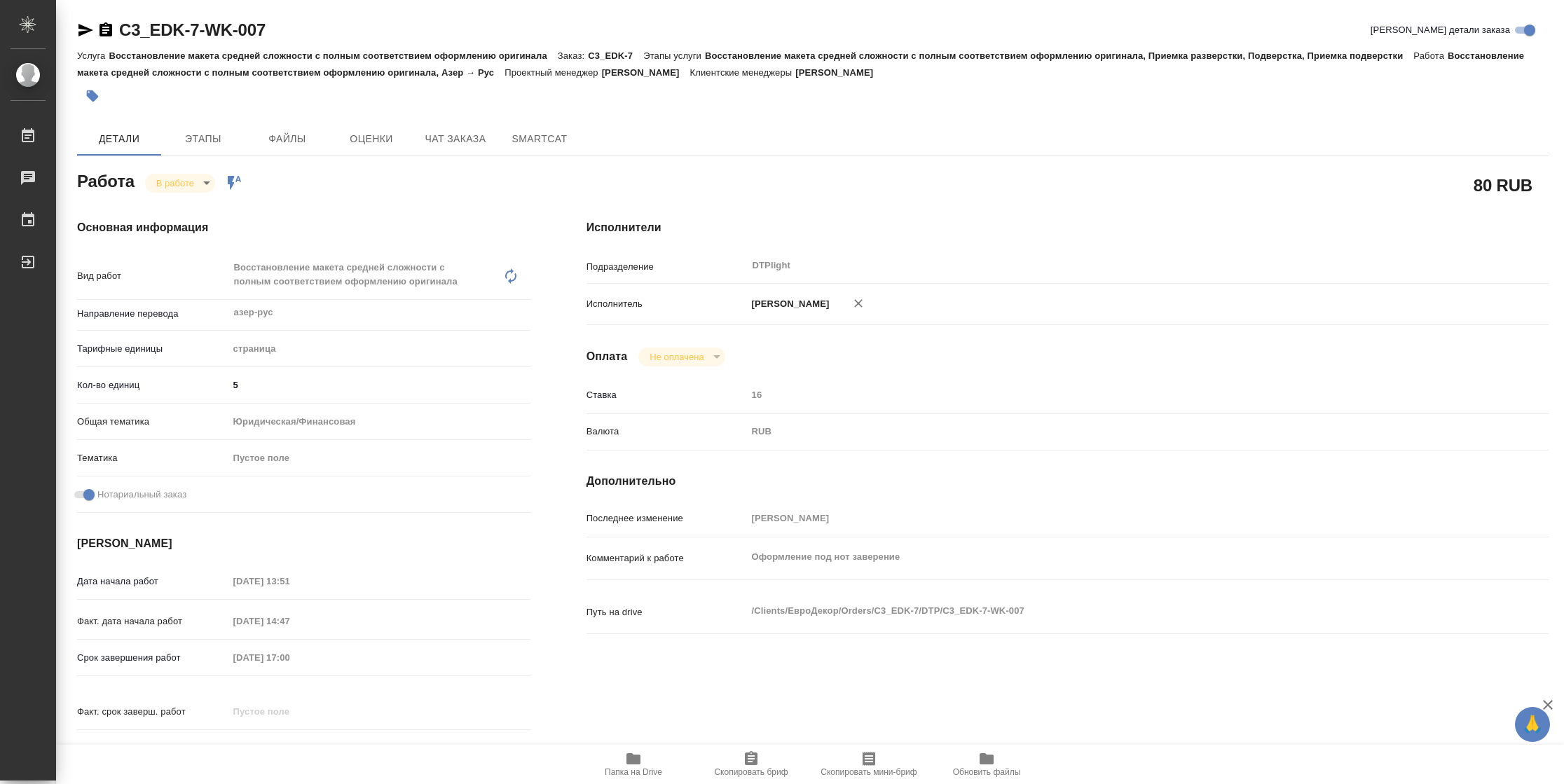
type textarea "x"
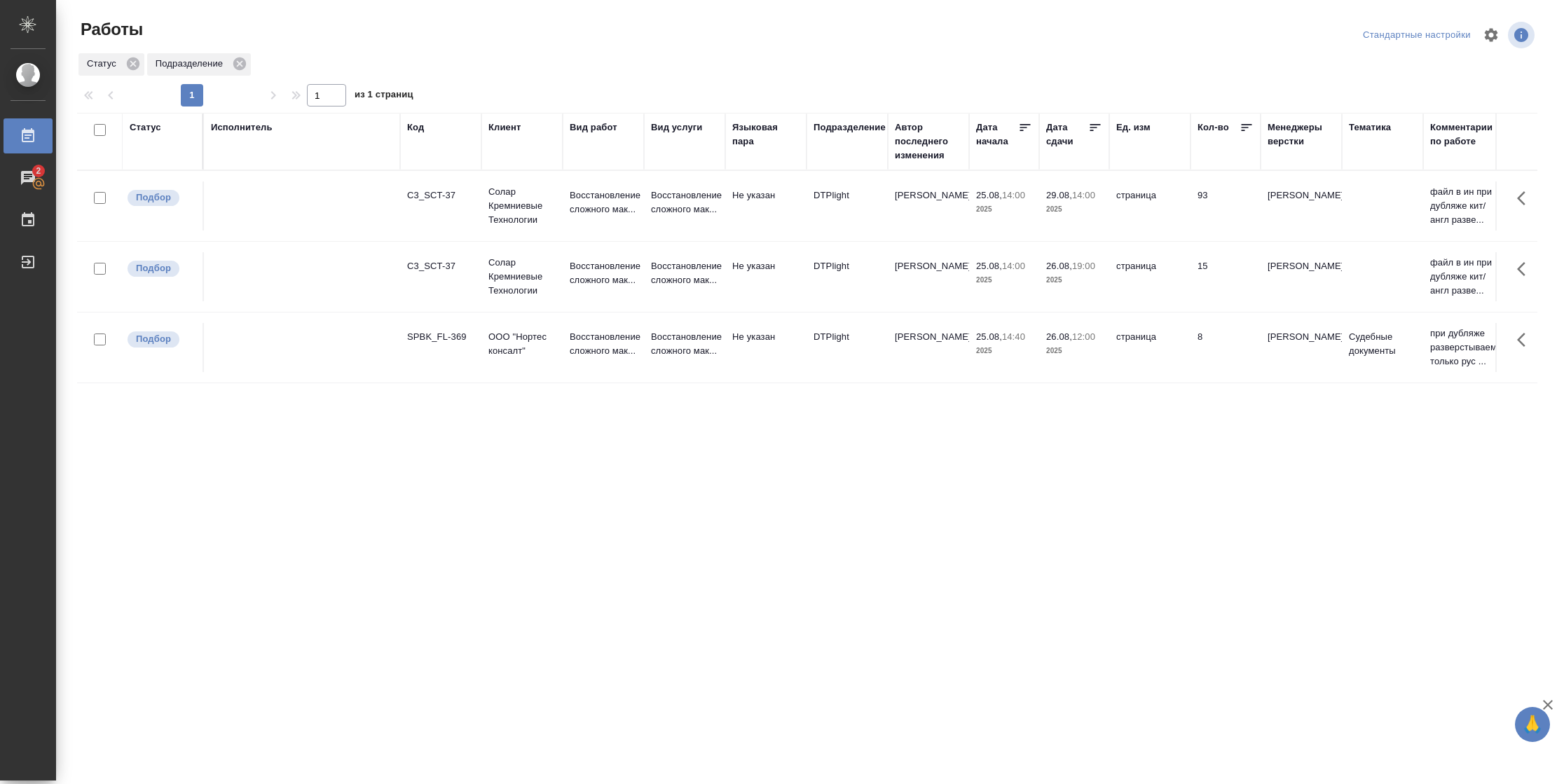
click at [1162, 283] on td "страница" at bounding box center [1149, 276] width 81 height 49
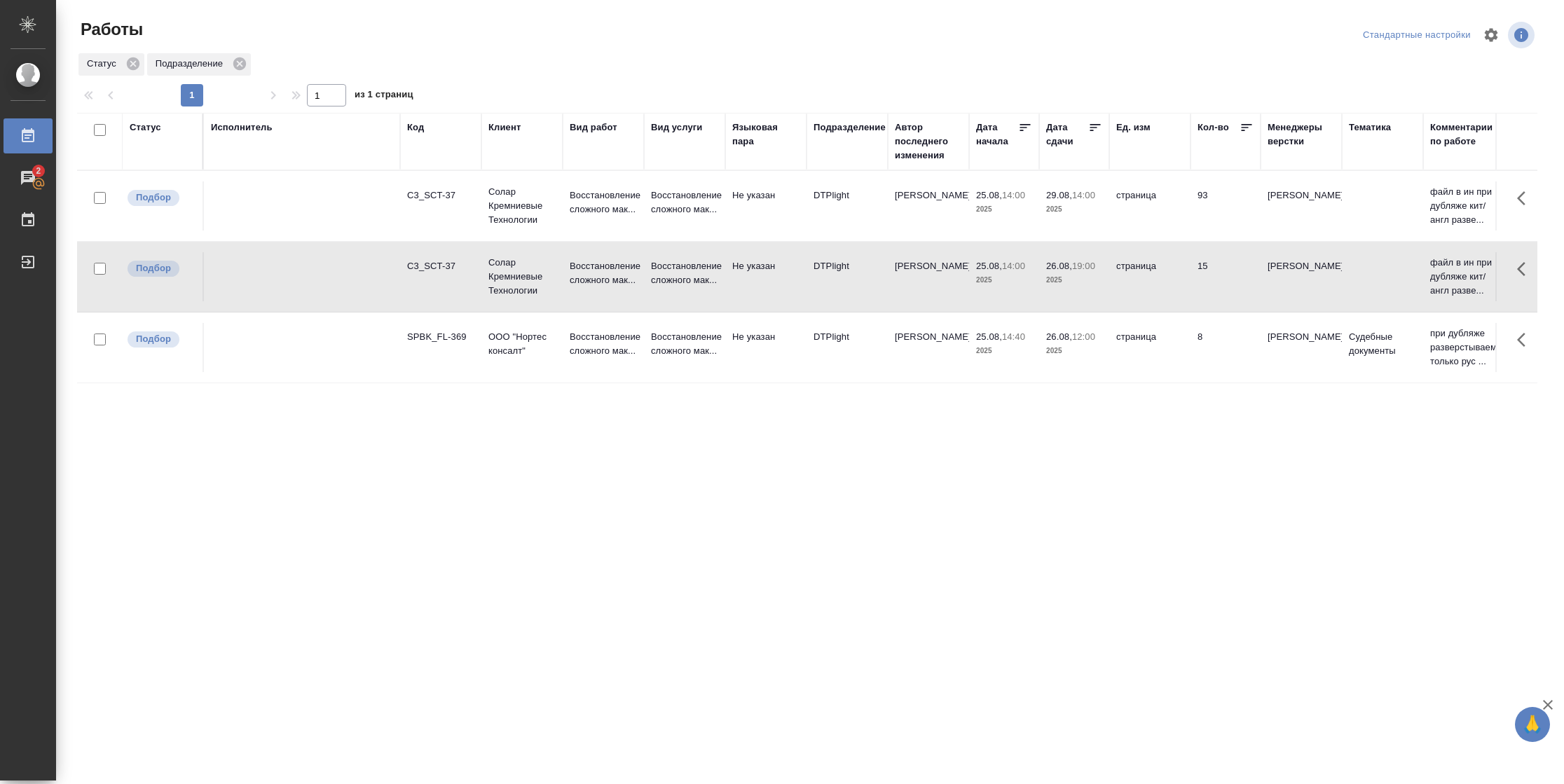
click at [1162, 283] on td "страница" at bounding box center [1149, 276] width 81 height 49
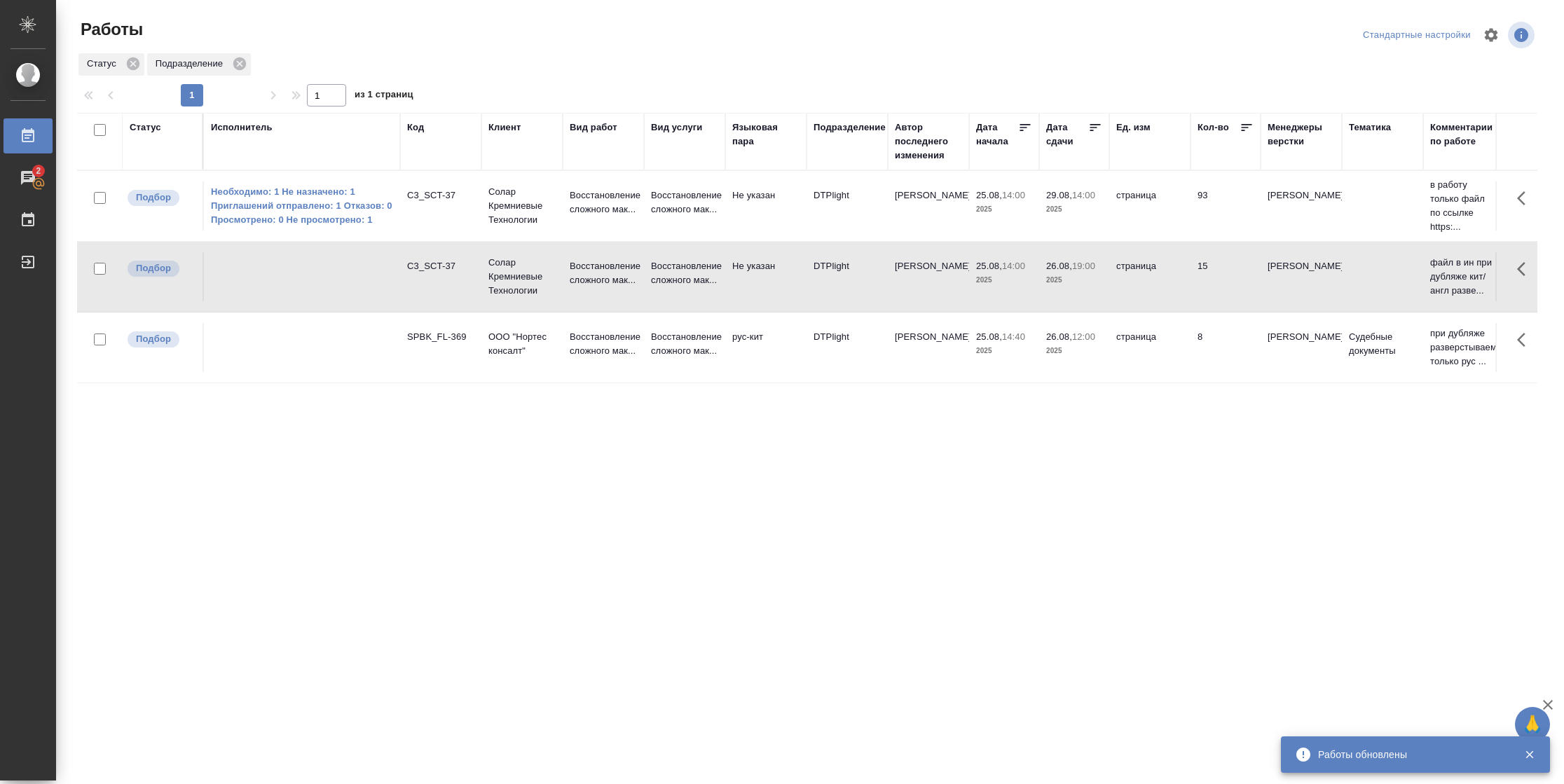
click at [854, 126] on div "Подразделение" at bounding box center [850, 128] width 72 height 14
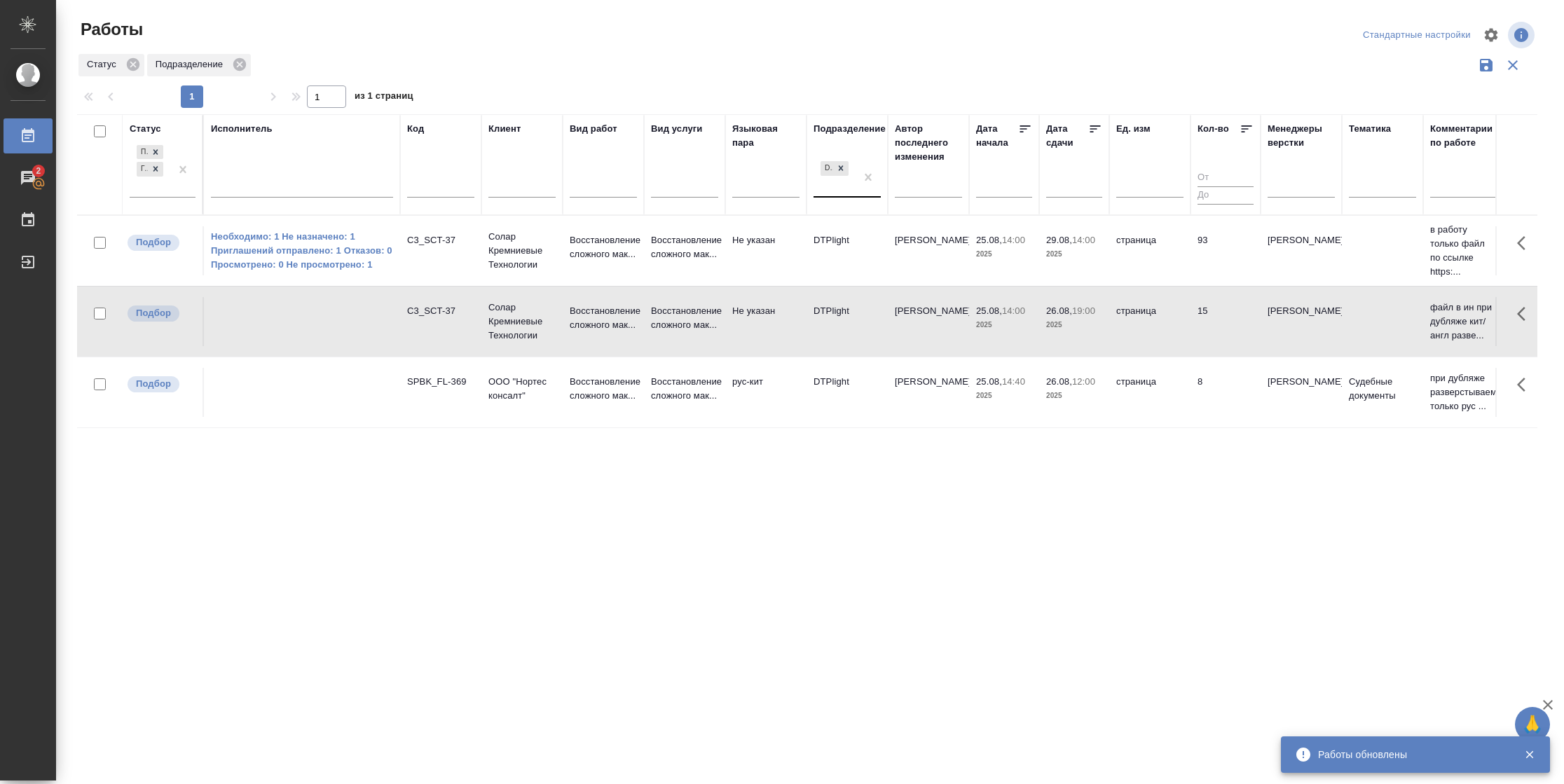
click at [835, 191] on div "DTPlight" at bounding box center [835, 177] width 42 height 38
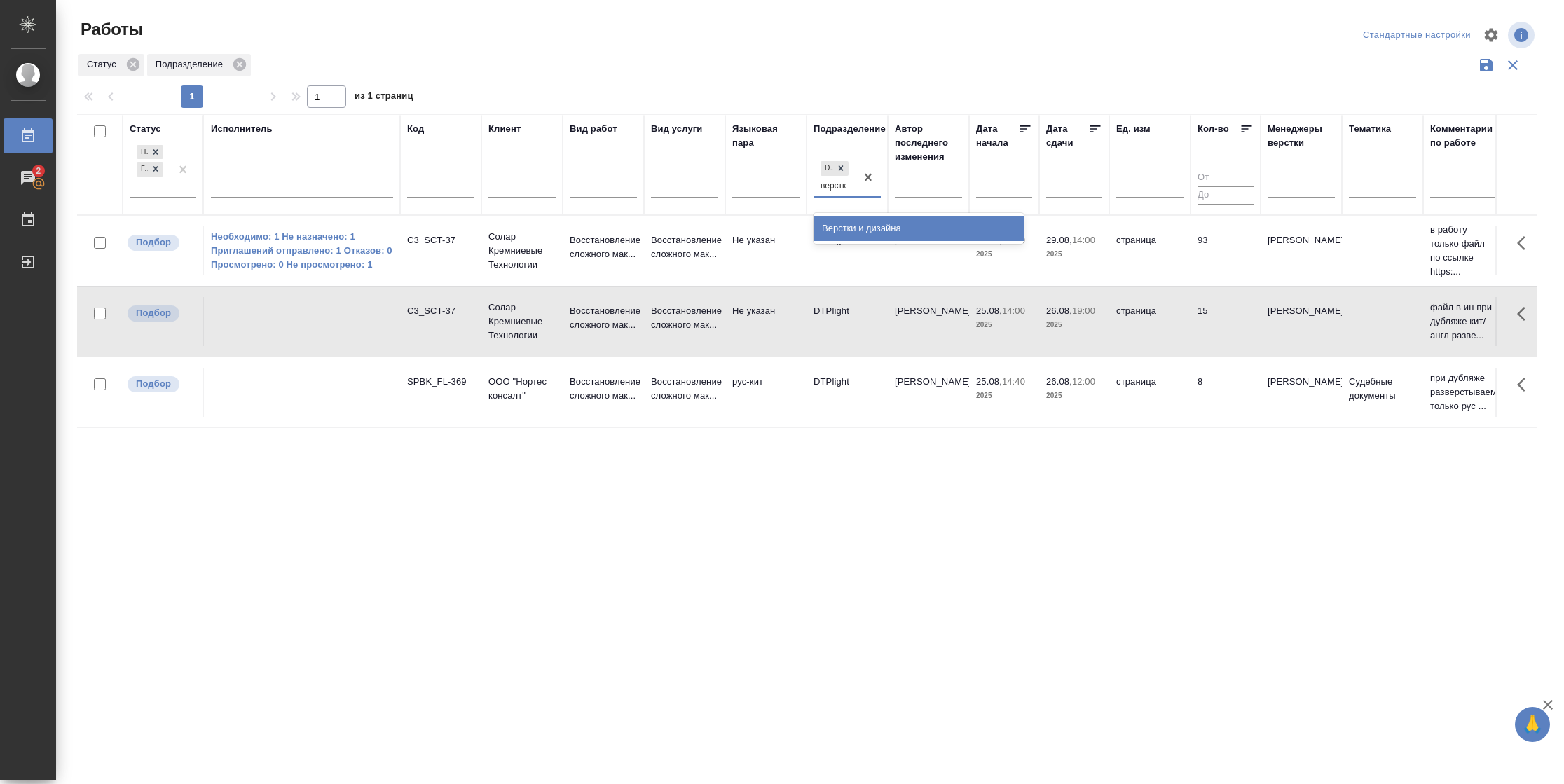
type input "верстки"
click at [865, 220] on div "Верстки и дизайна" at bounding box center [919, 229] width 211 height 25
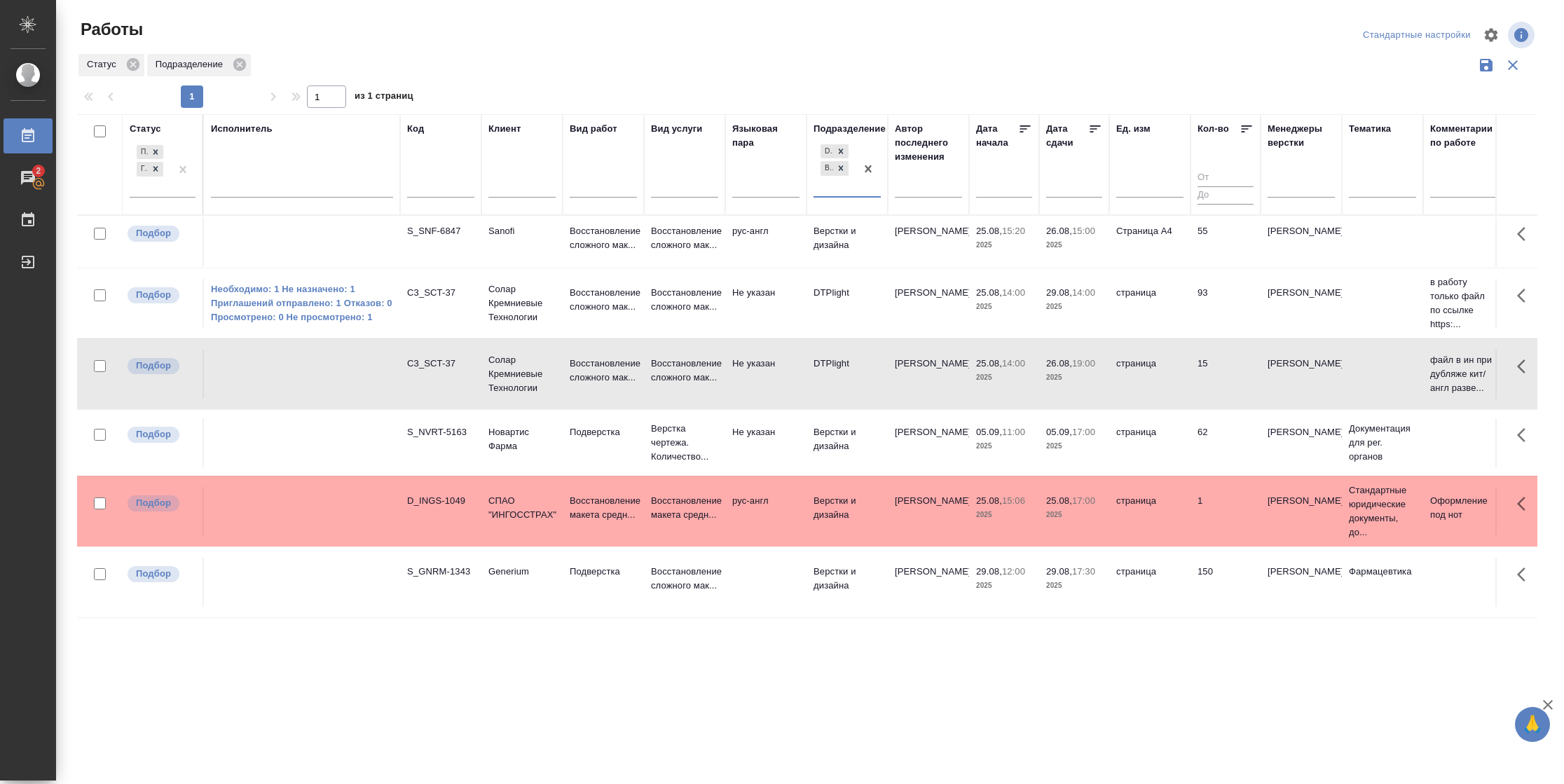
click at [1092, 126] on icon at bounding box center [1095, 129] width 11 height 7
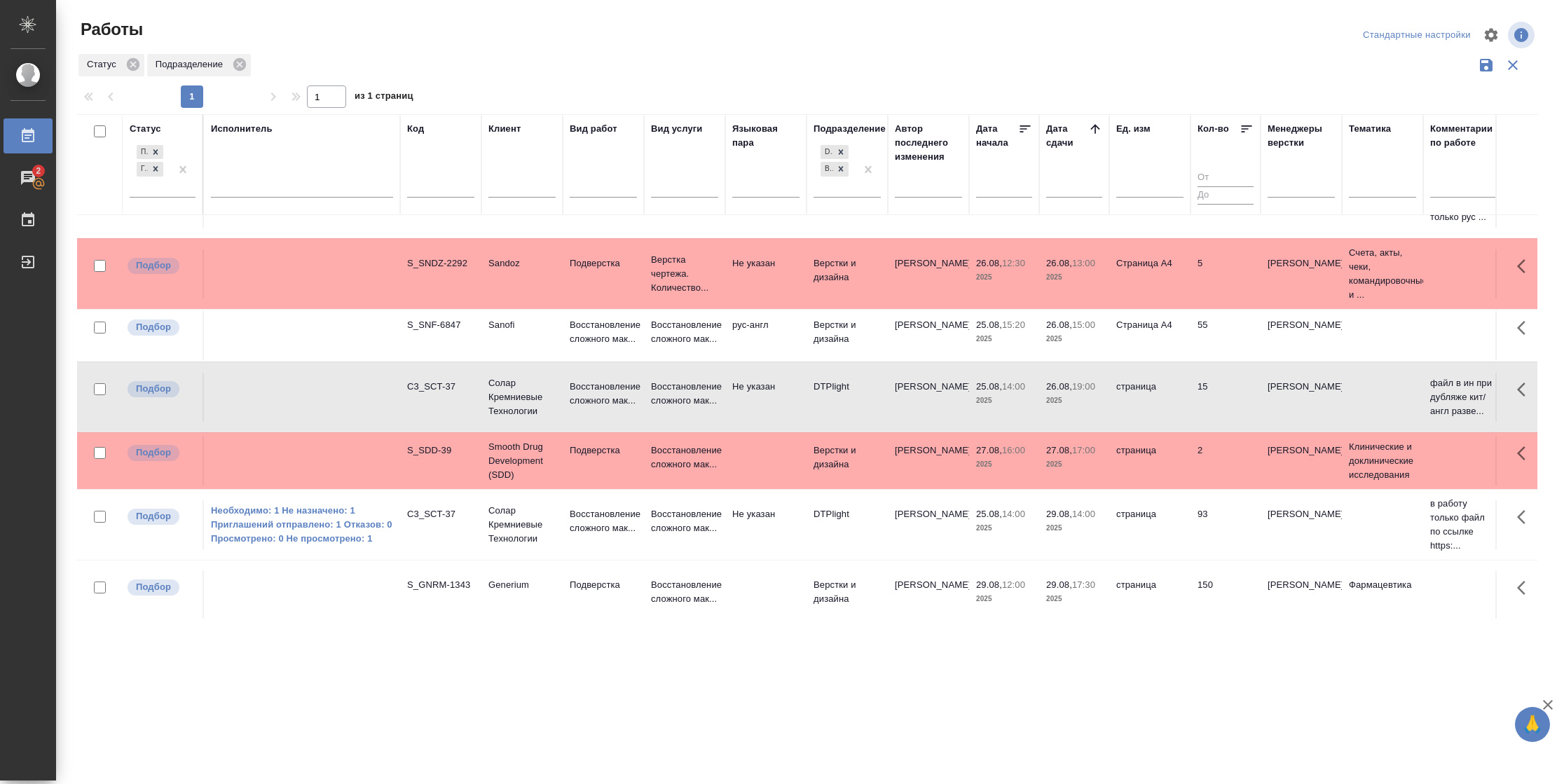
scroll to position [75, 0]
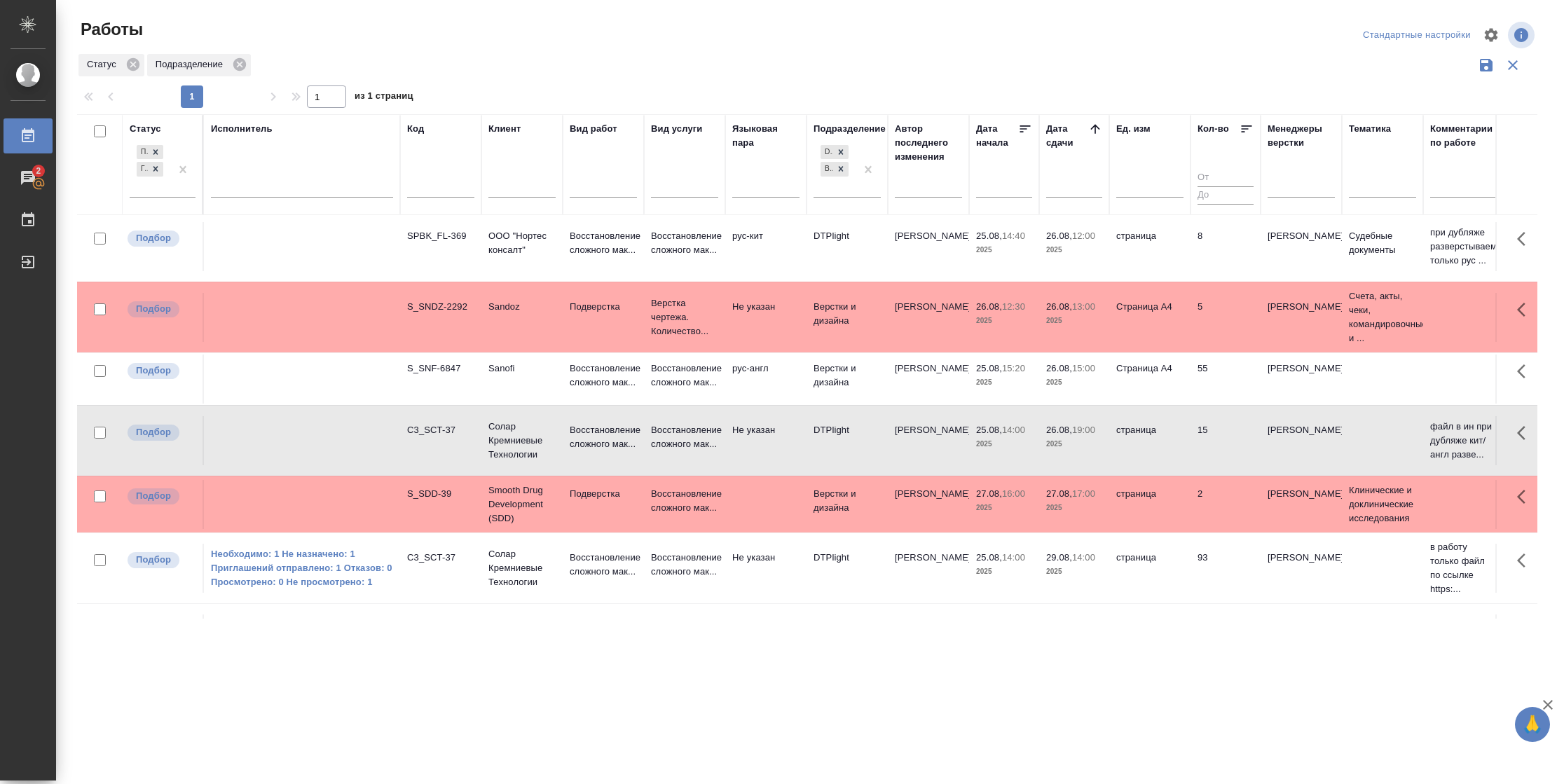
click at [1209, 390] on td "55" at bounding box center [1225, 379] width 70 height 49
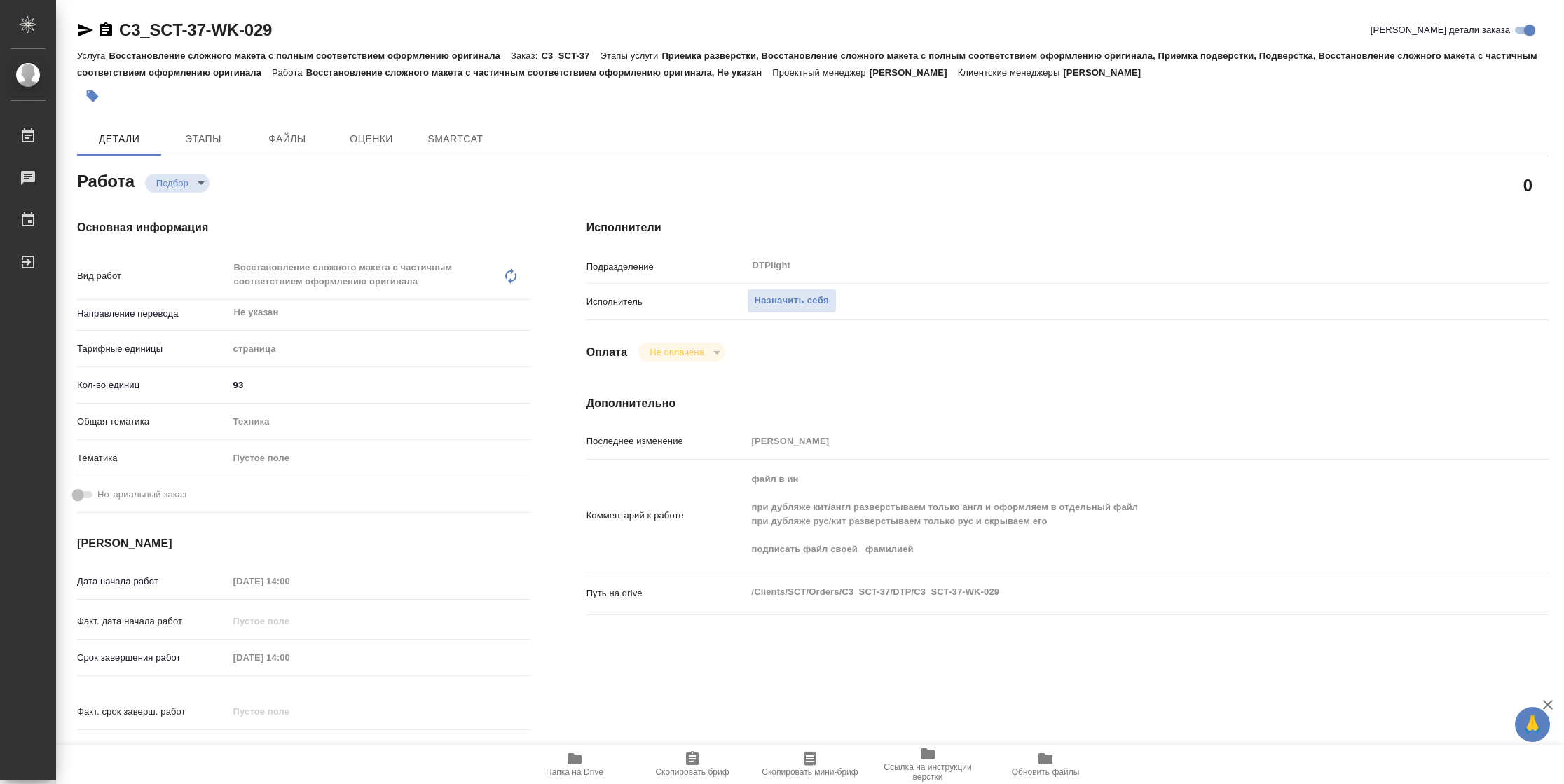
type textarea "x"
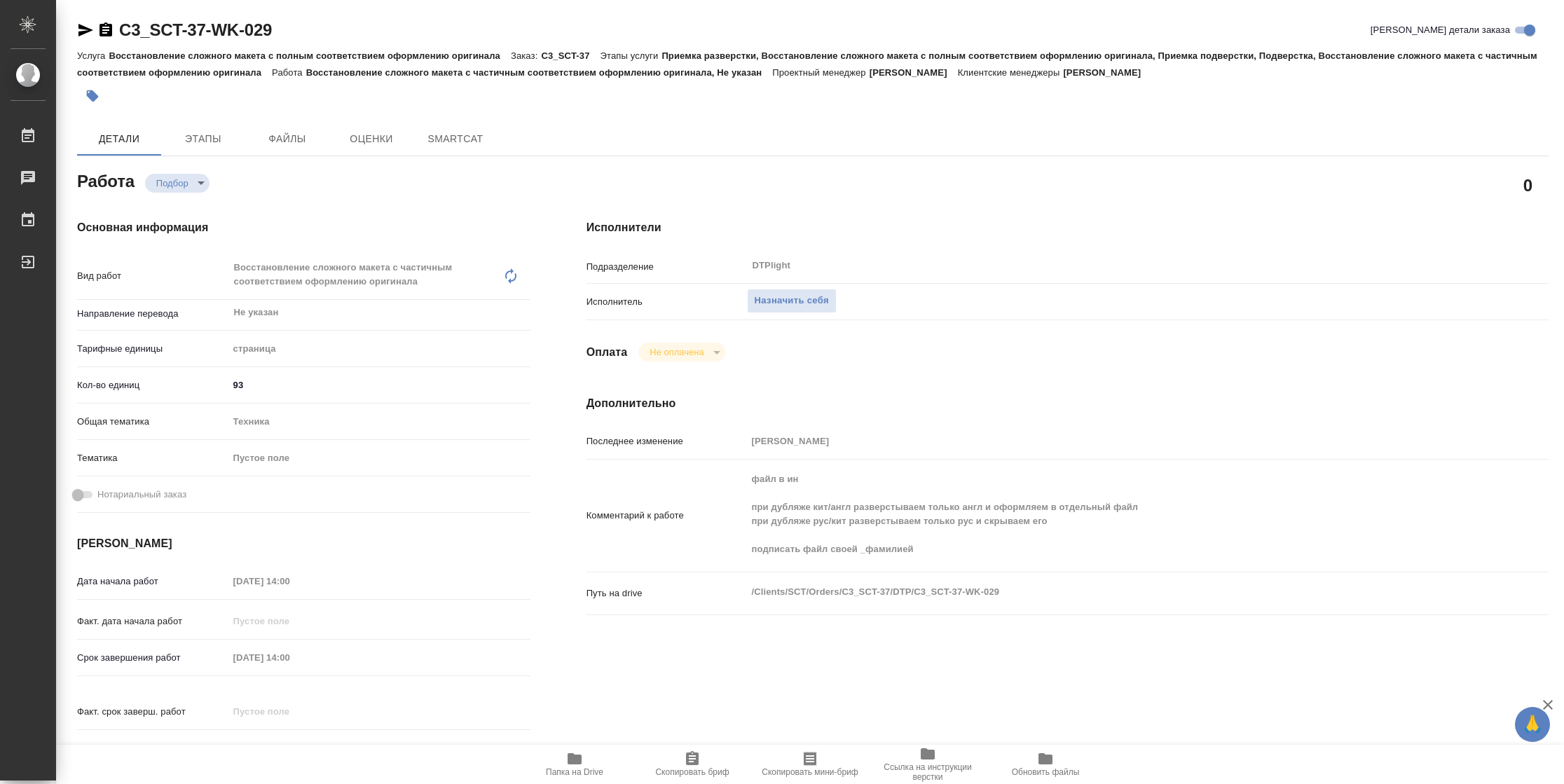
type textarea "x"
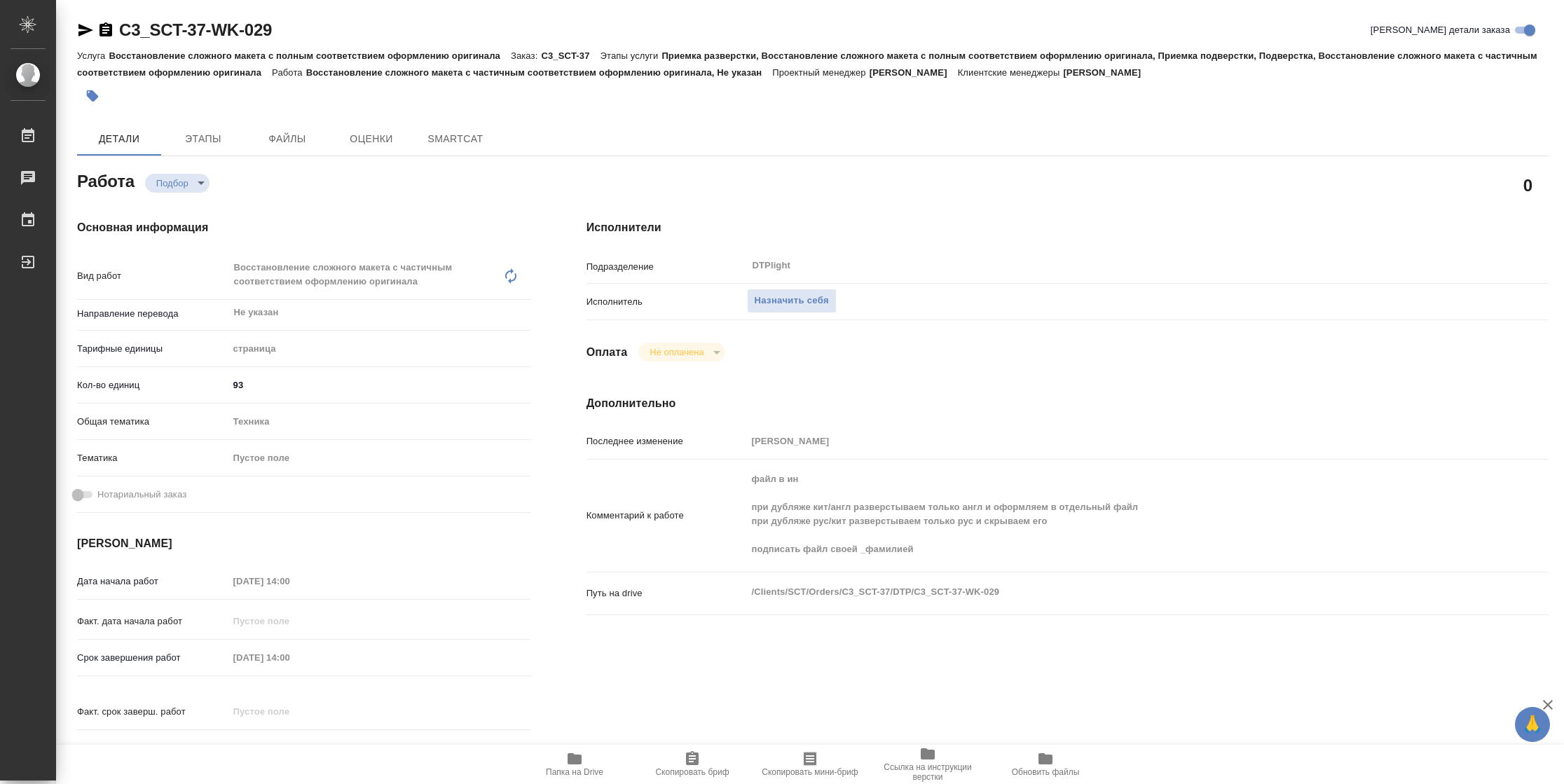
type textarea "x"
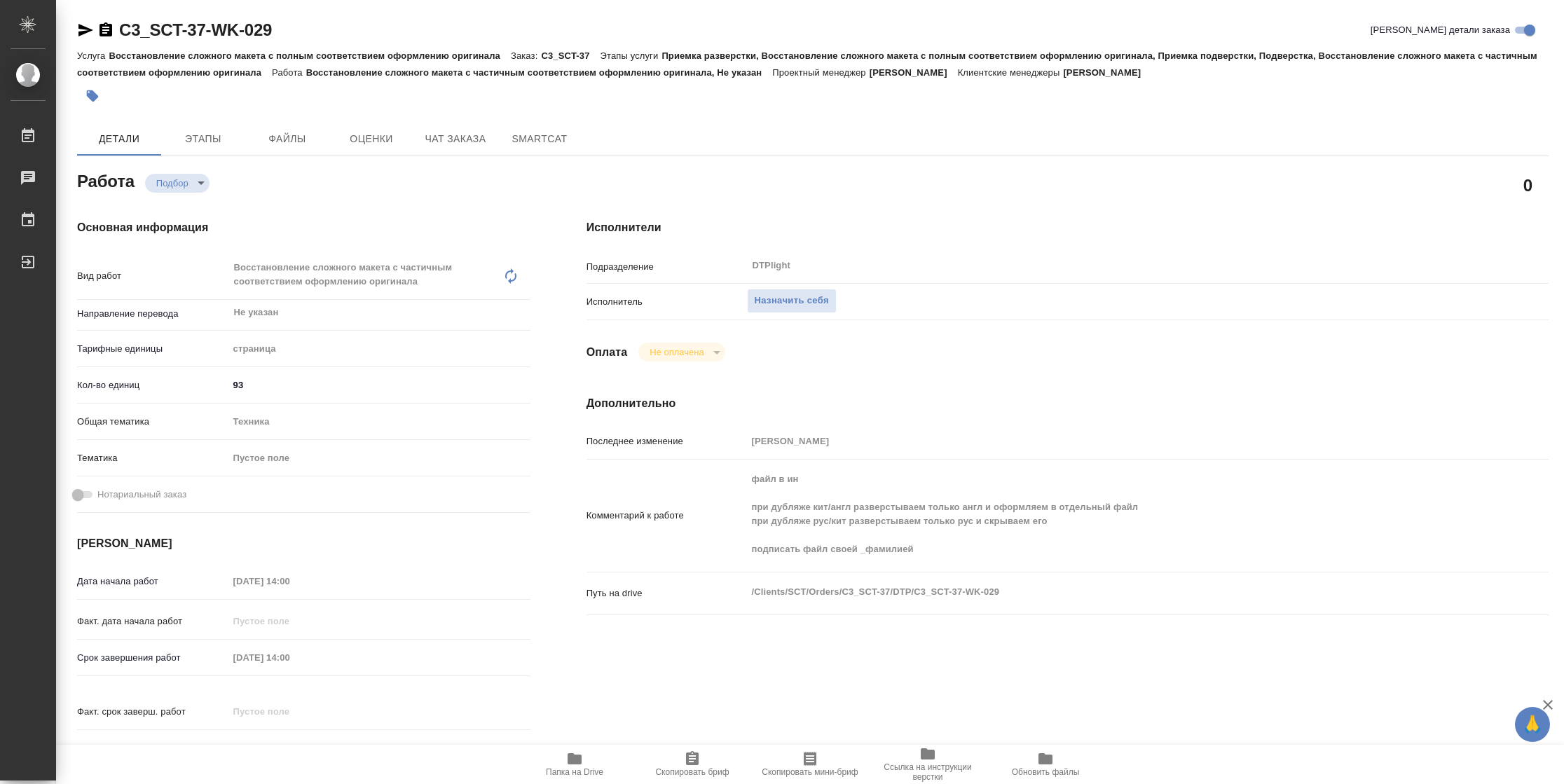
type textarea "x"
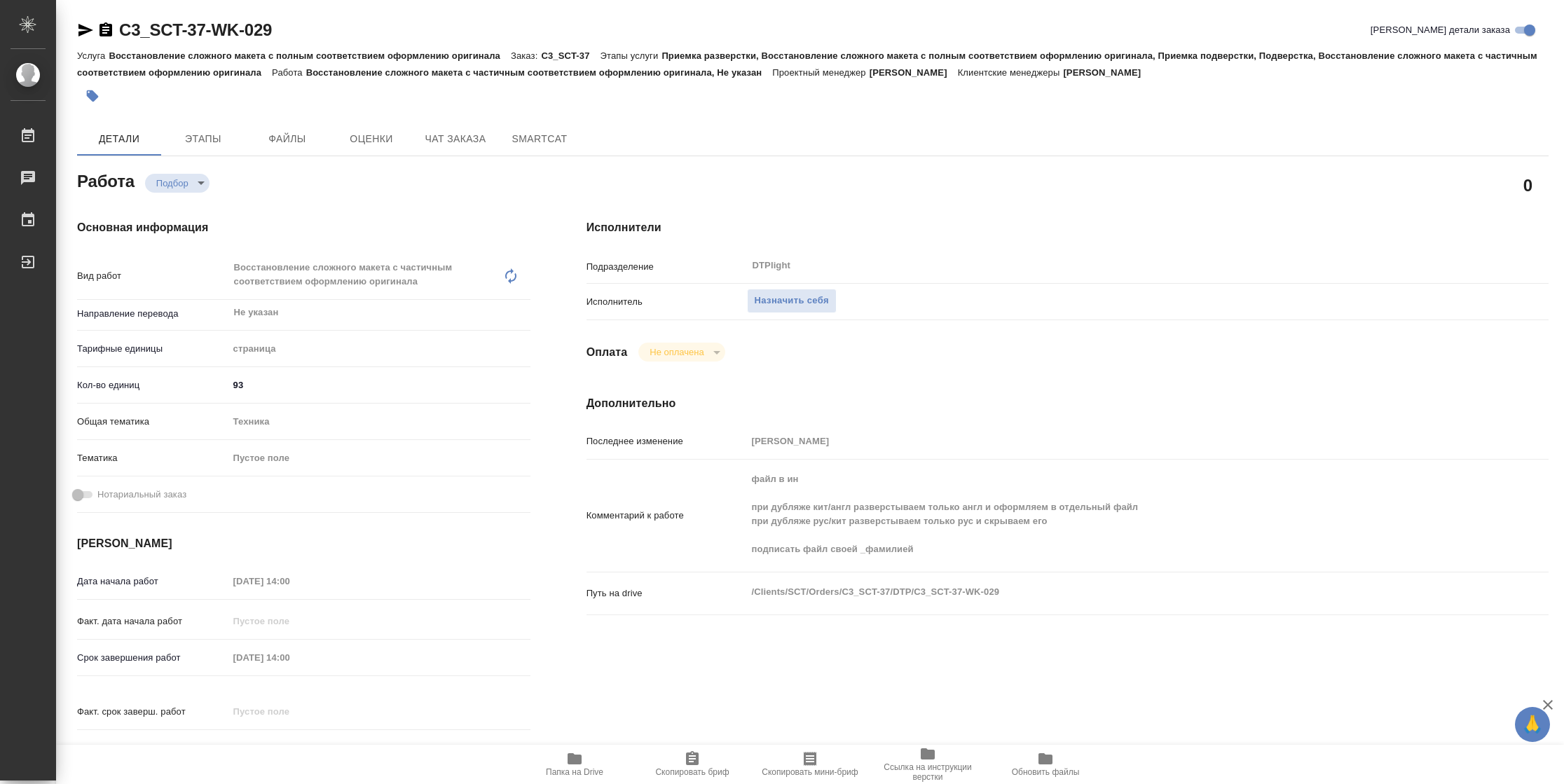
click at [583, 769] on span "Папка на Drive" at bounding box center [574, 772] width 57 height 10
type textarea "x"
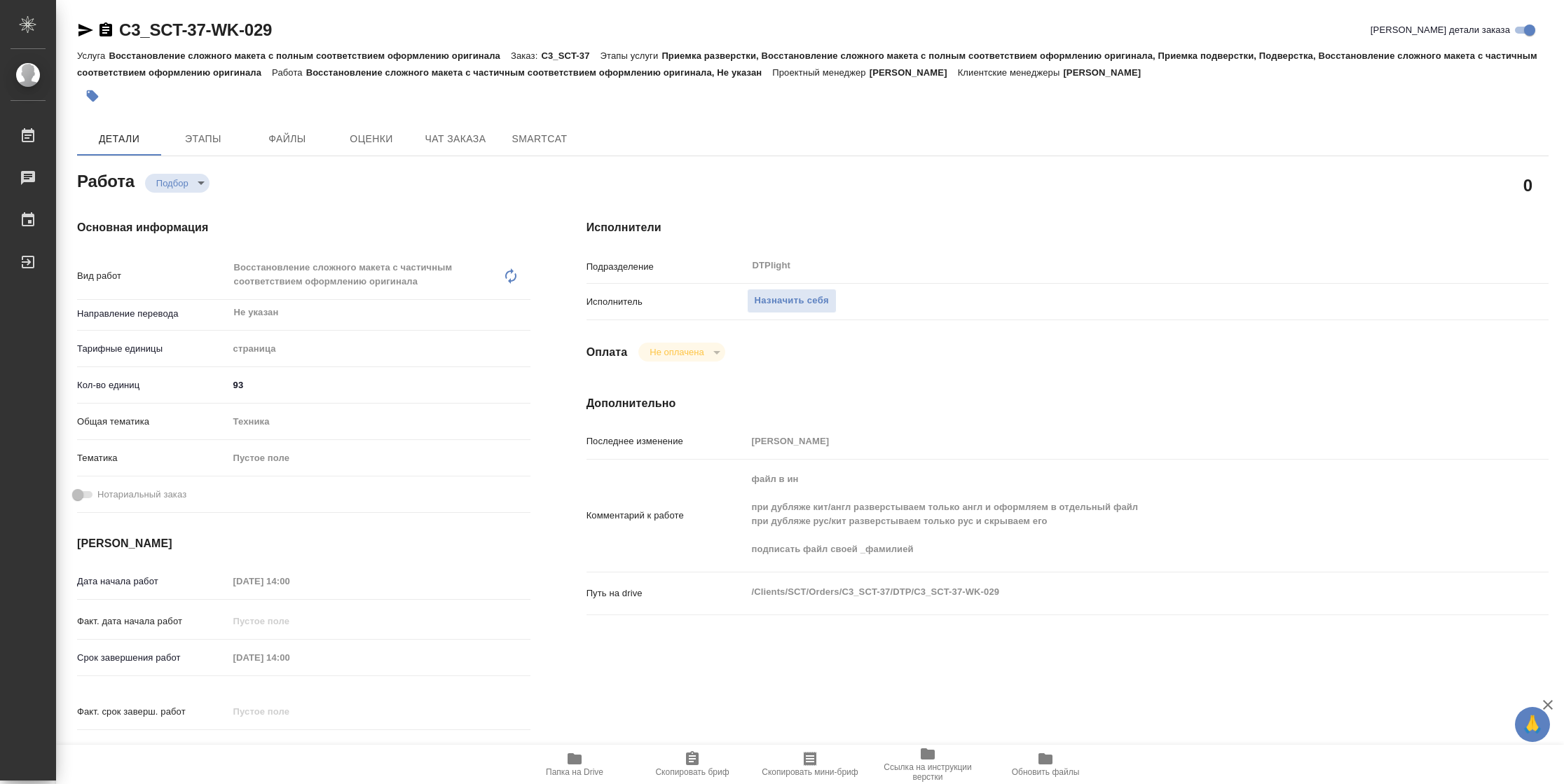
type textarea "x"
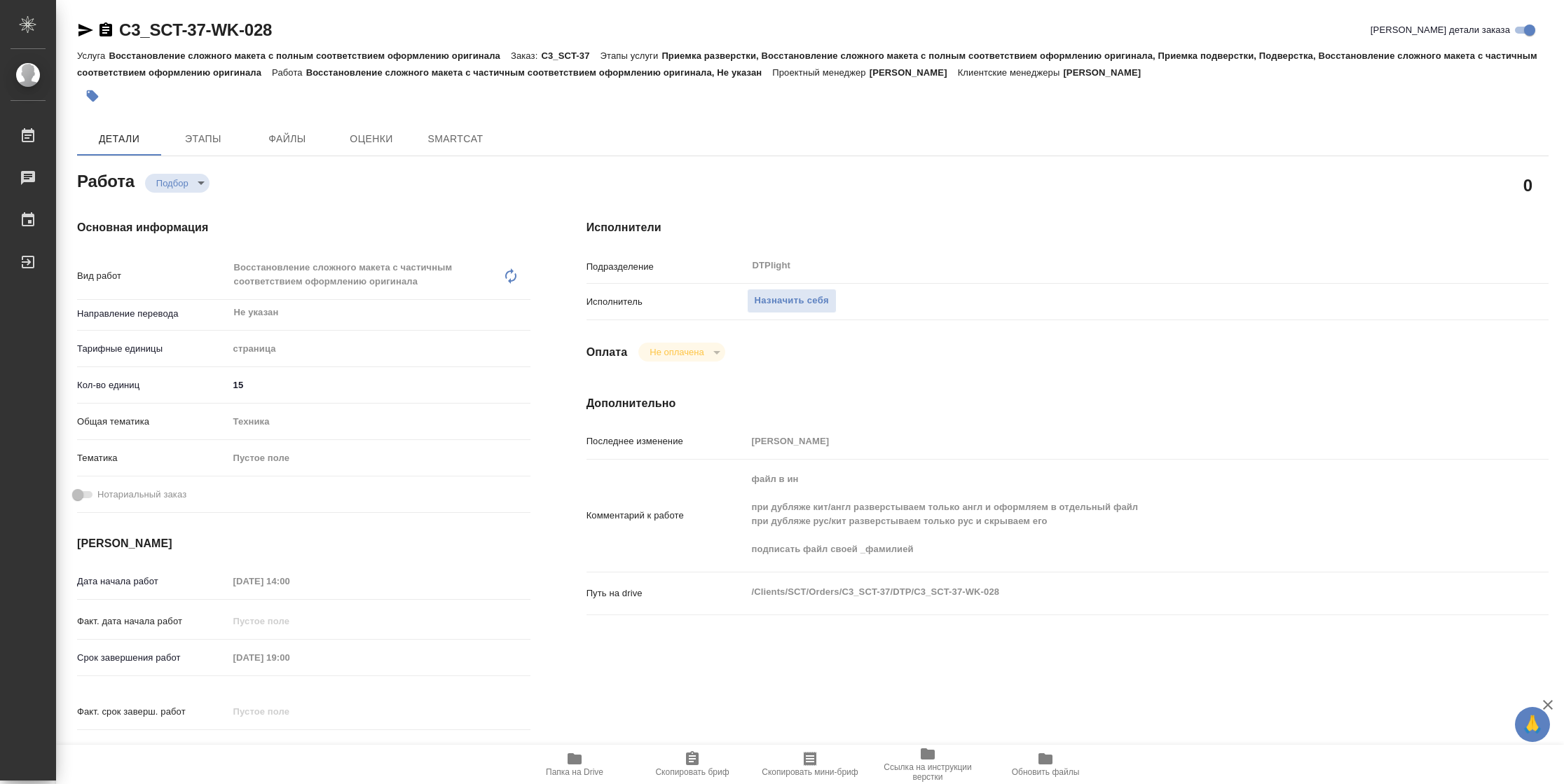
type textarea "x"
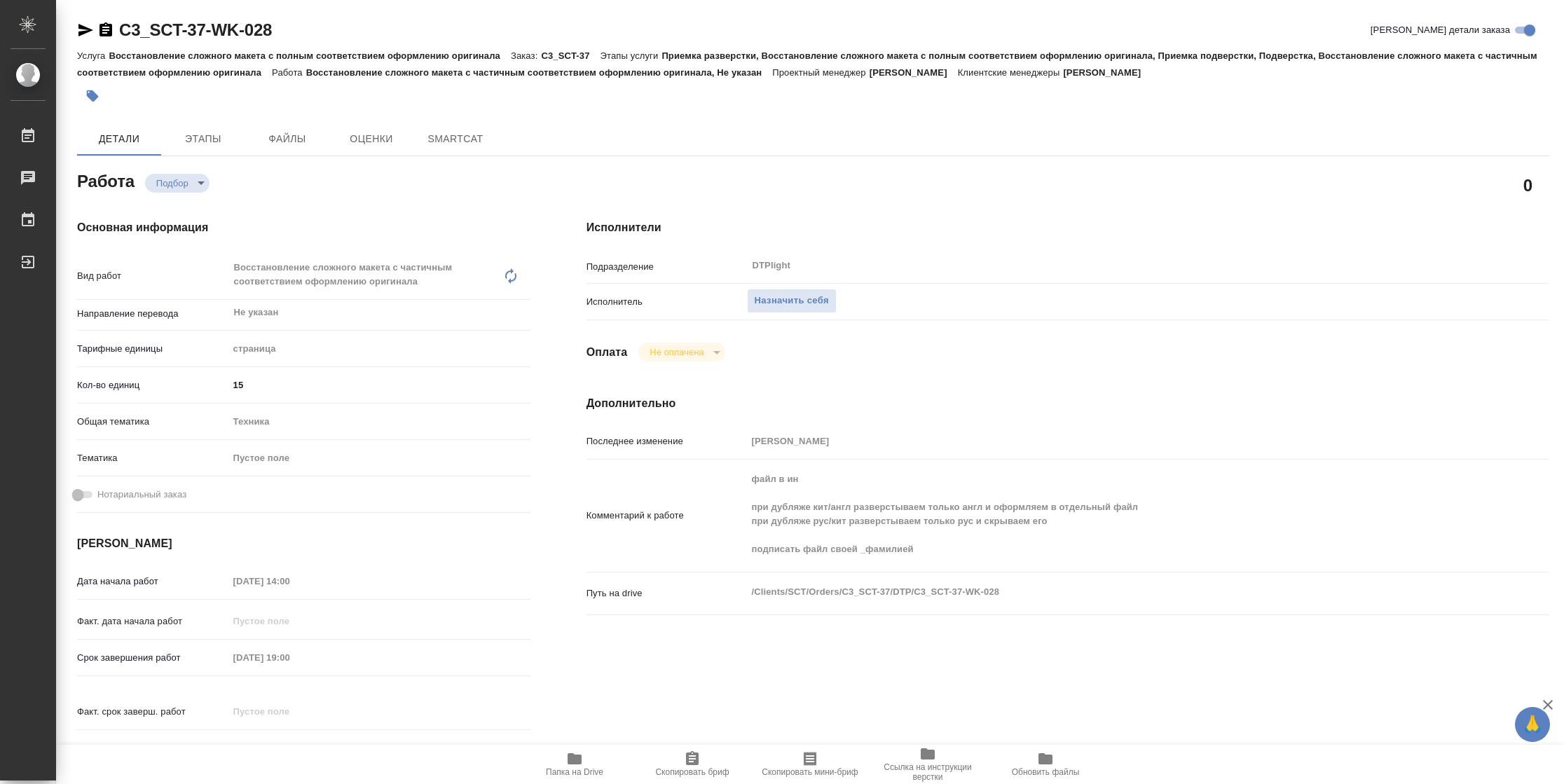
type textarea "x"
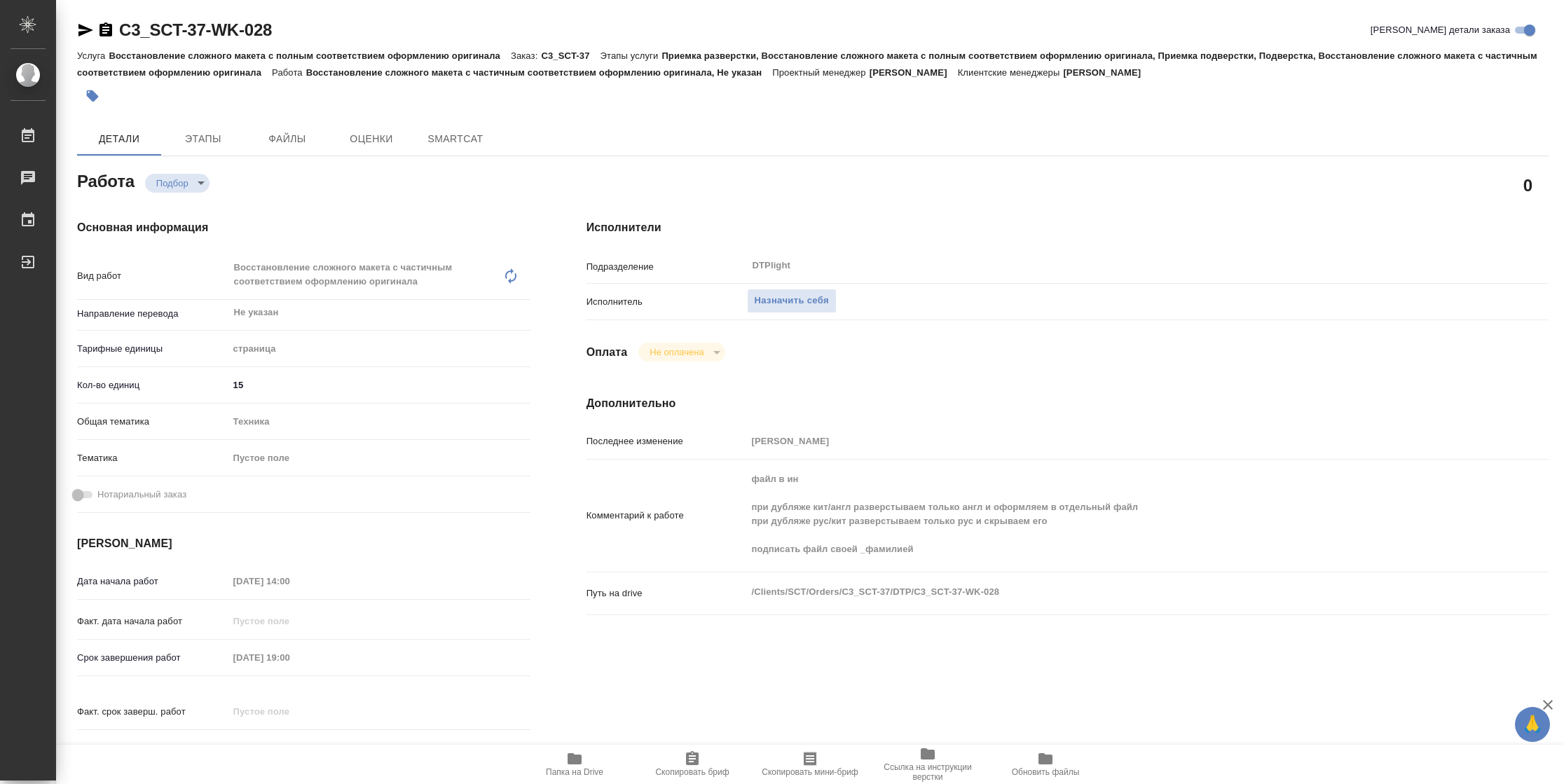
type textarea "x"
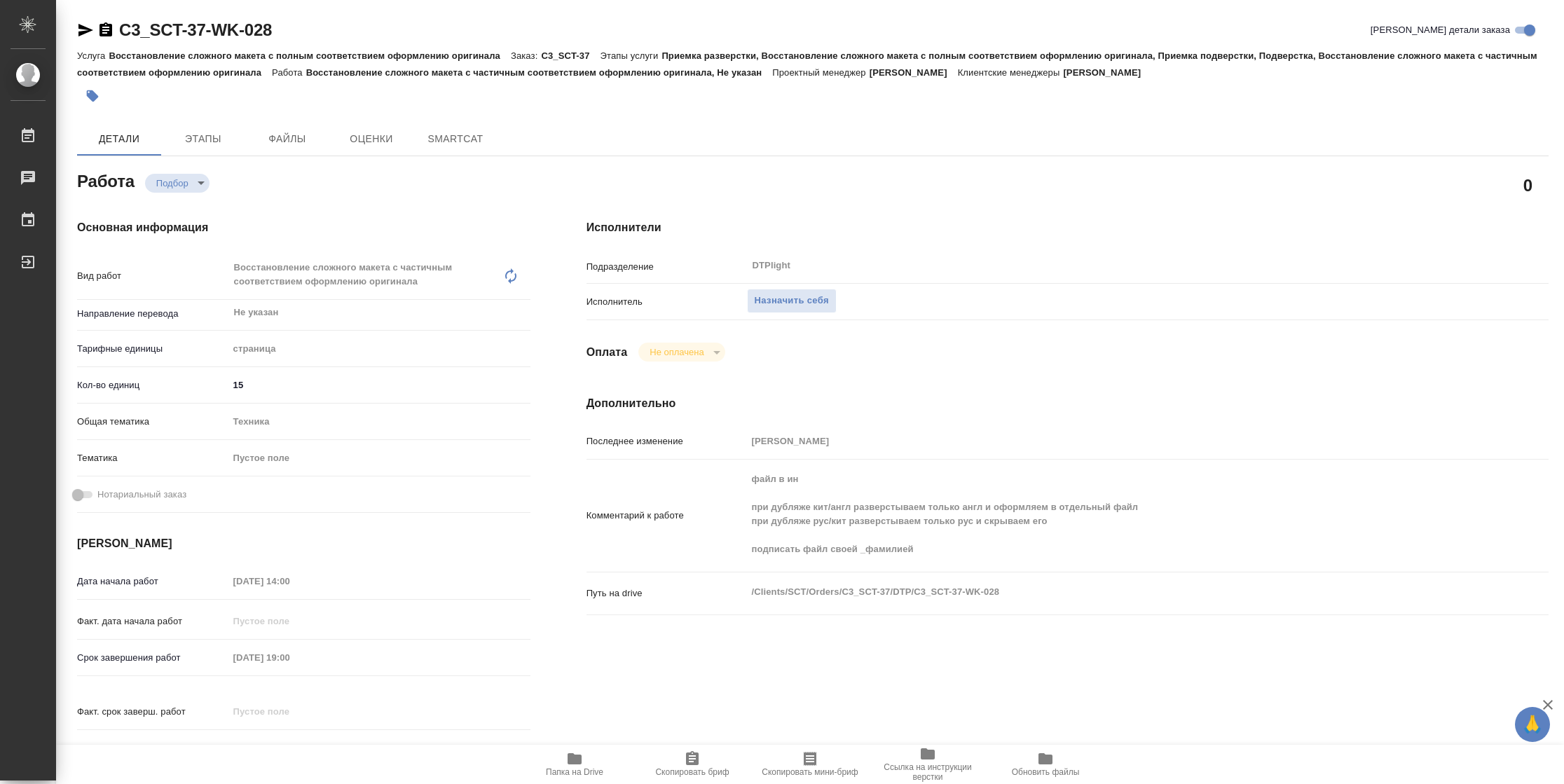
type textarea "x"
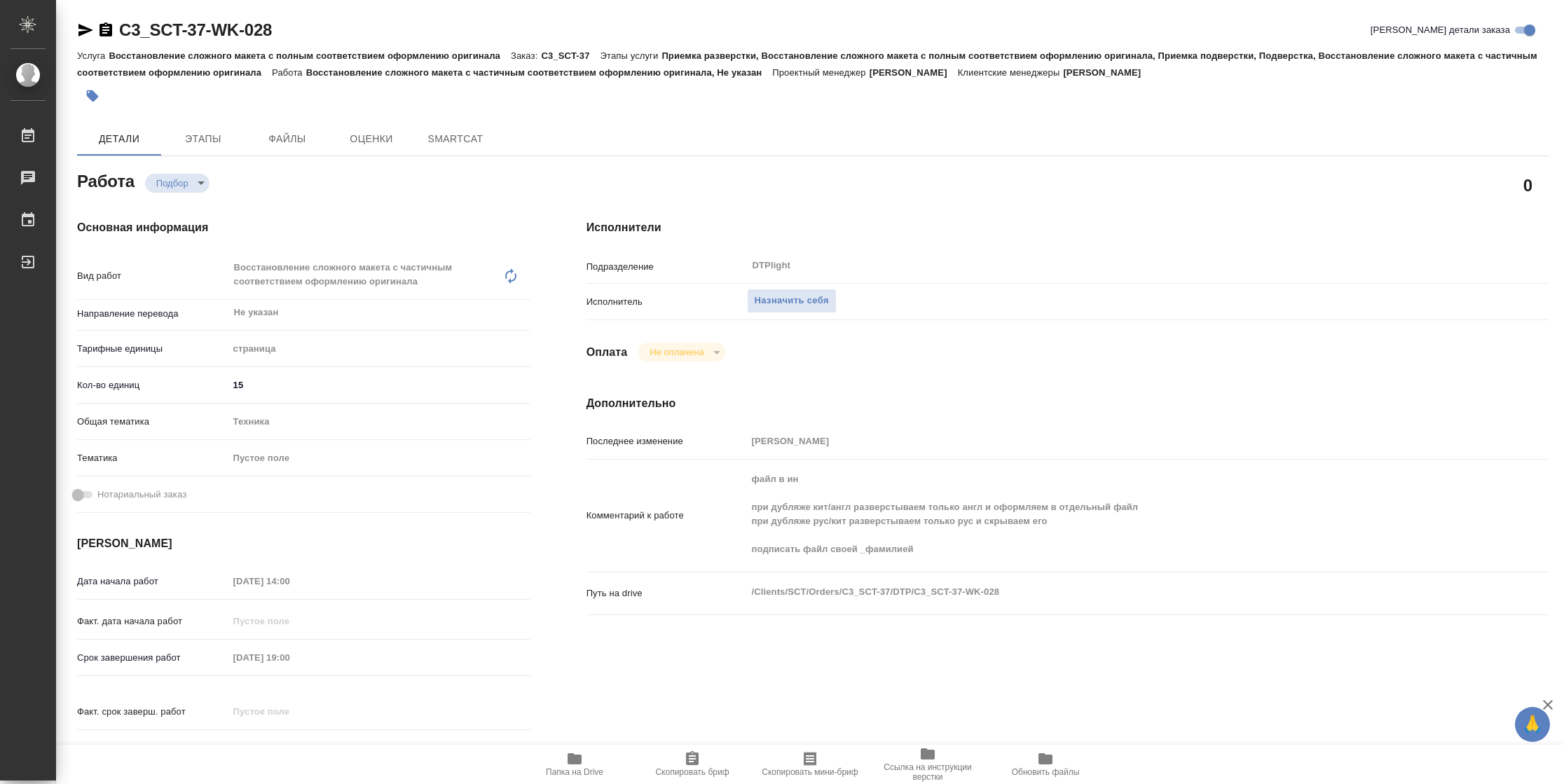
type textarea "x"
click at [591, 753] on span "Папка на Drive" at bounding box center [574, 764] width 101 height 27
type textarea "x"
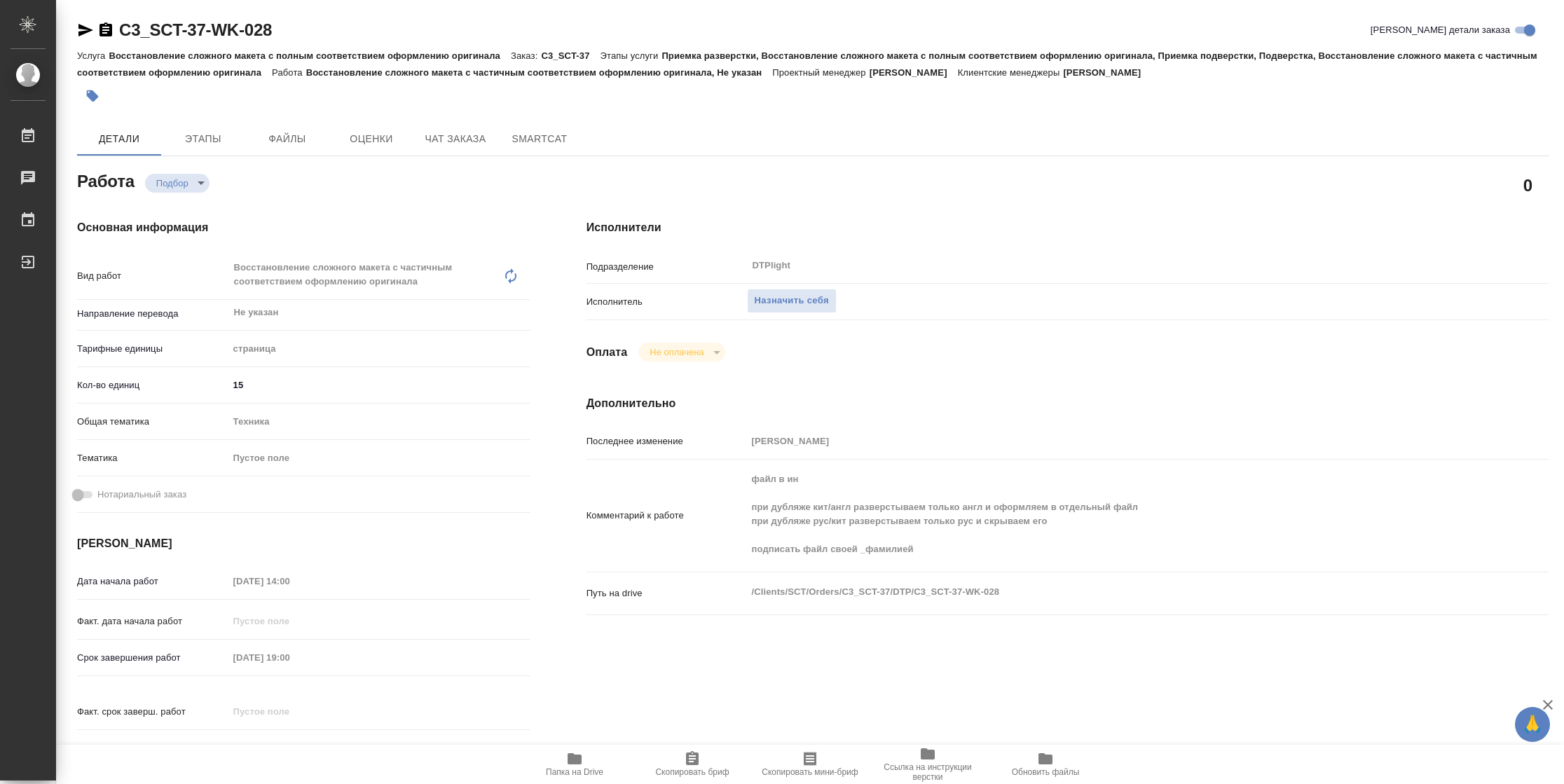
type textarea "x"
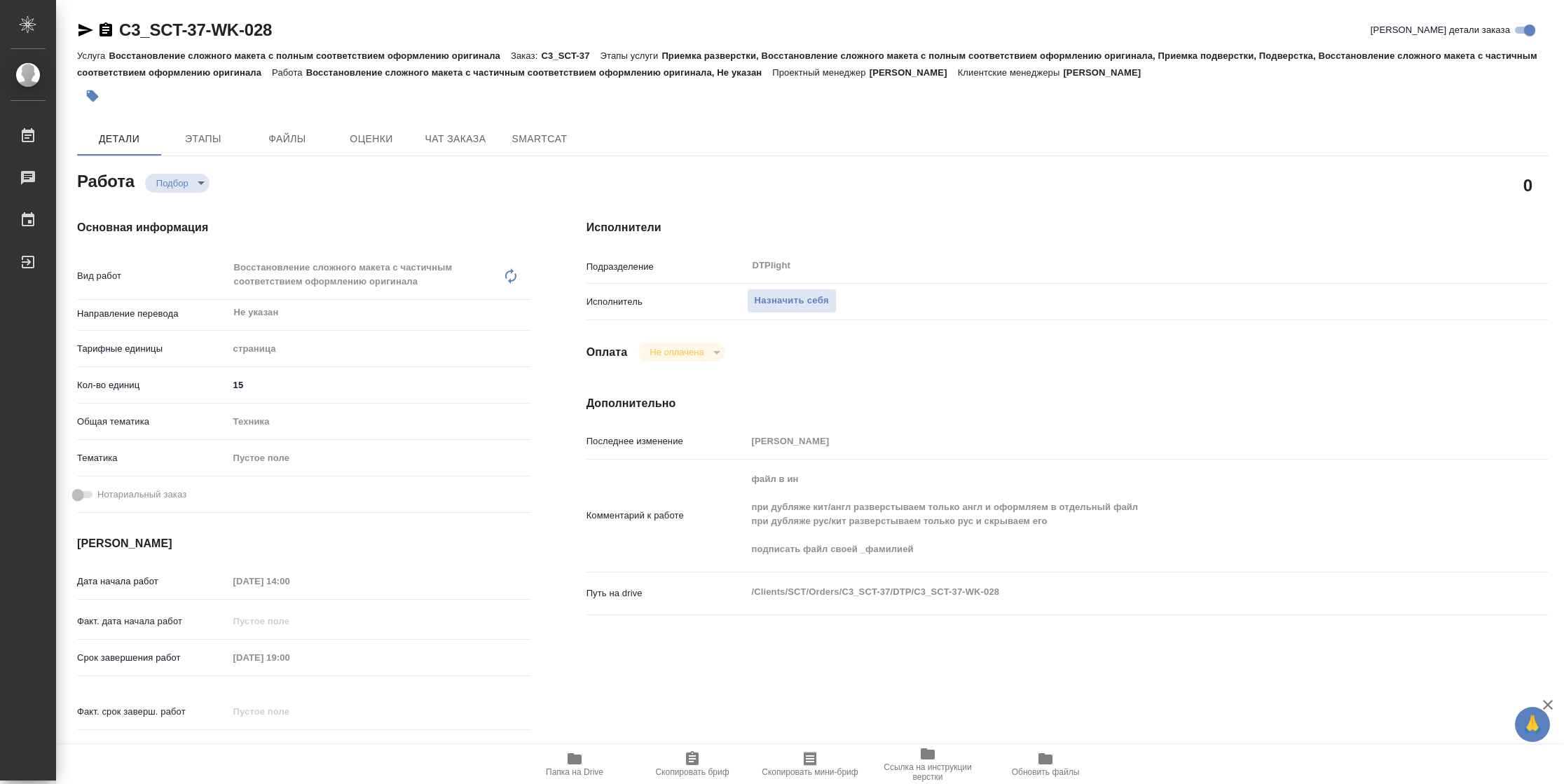
type textarea "x"
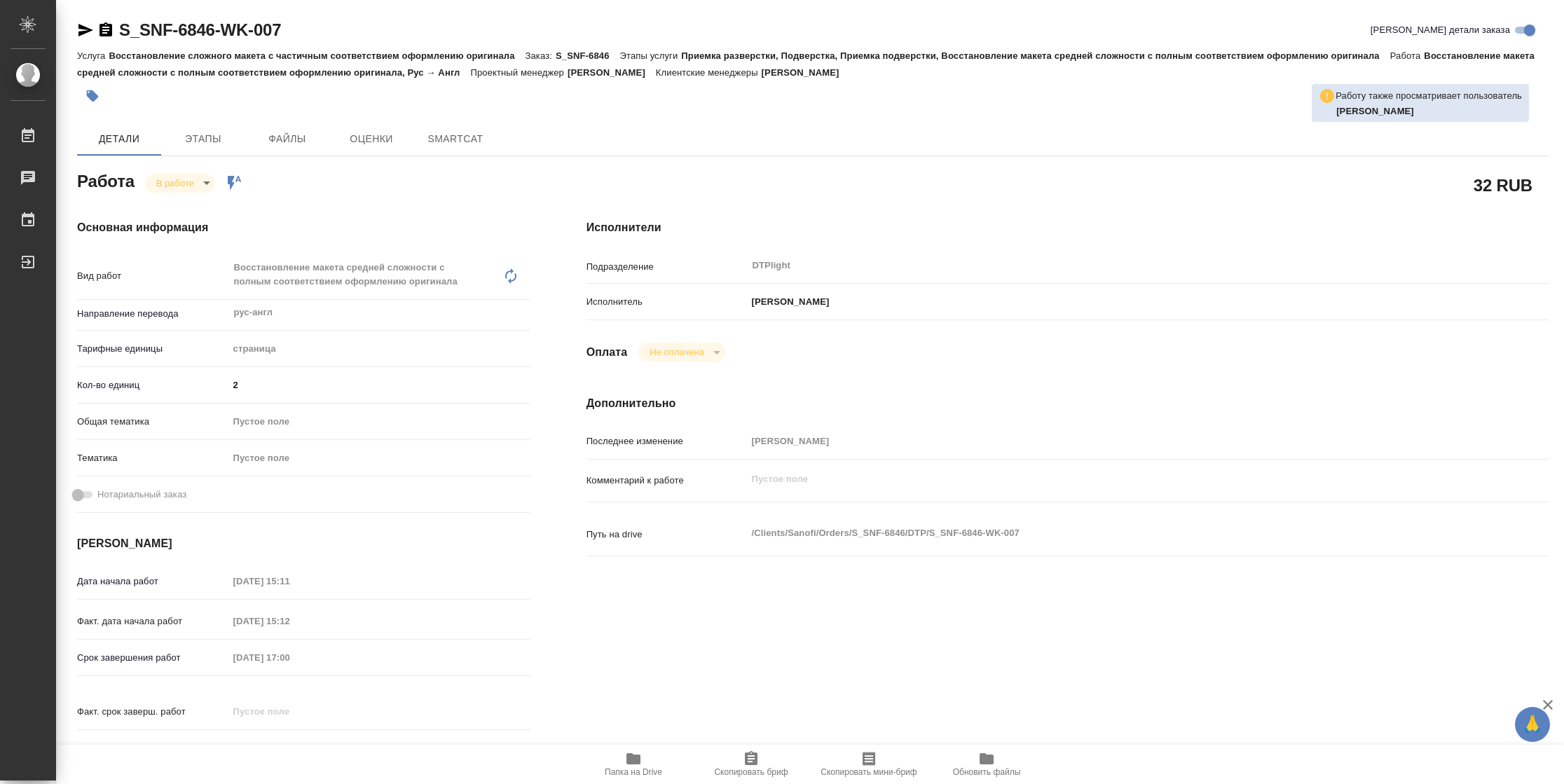
type textarea "x"
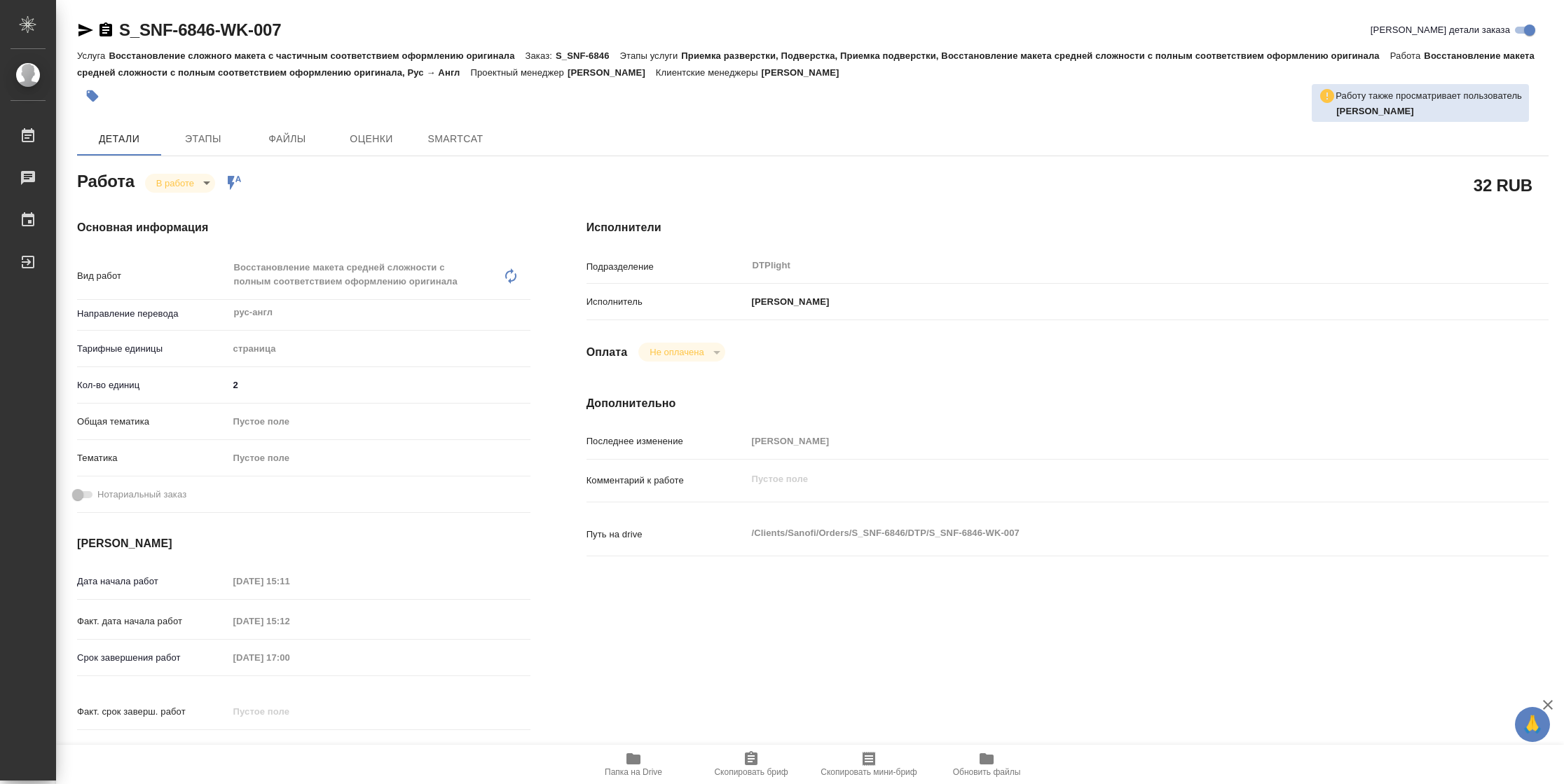
type textarea "x"
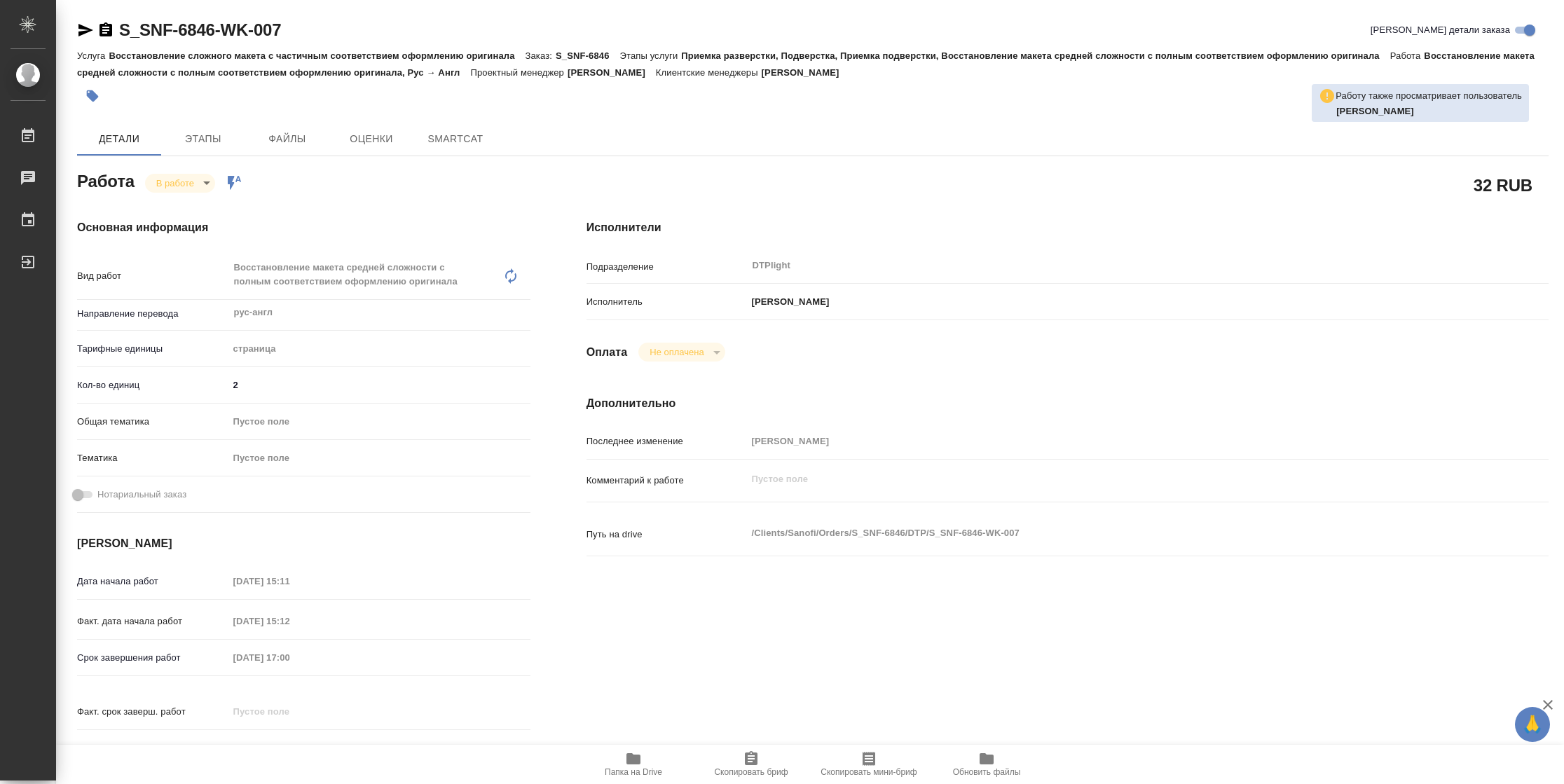
type textarea "x"
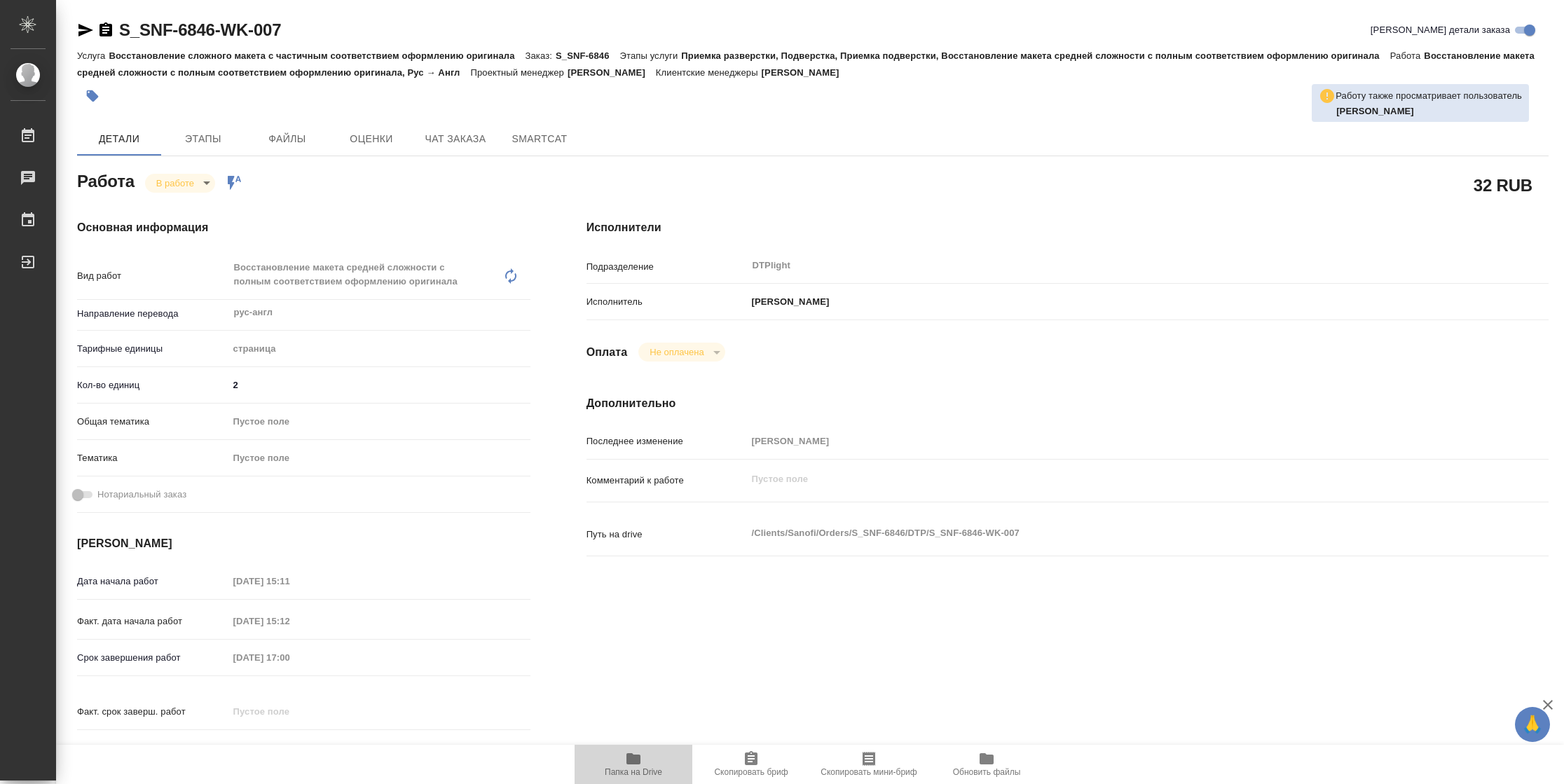
click at [615, 764] on span "Папка на Drive" at bounding box center [633, 764] width 101 height 27
type textarea "x"
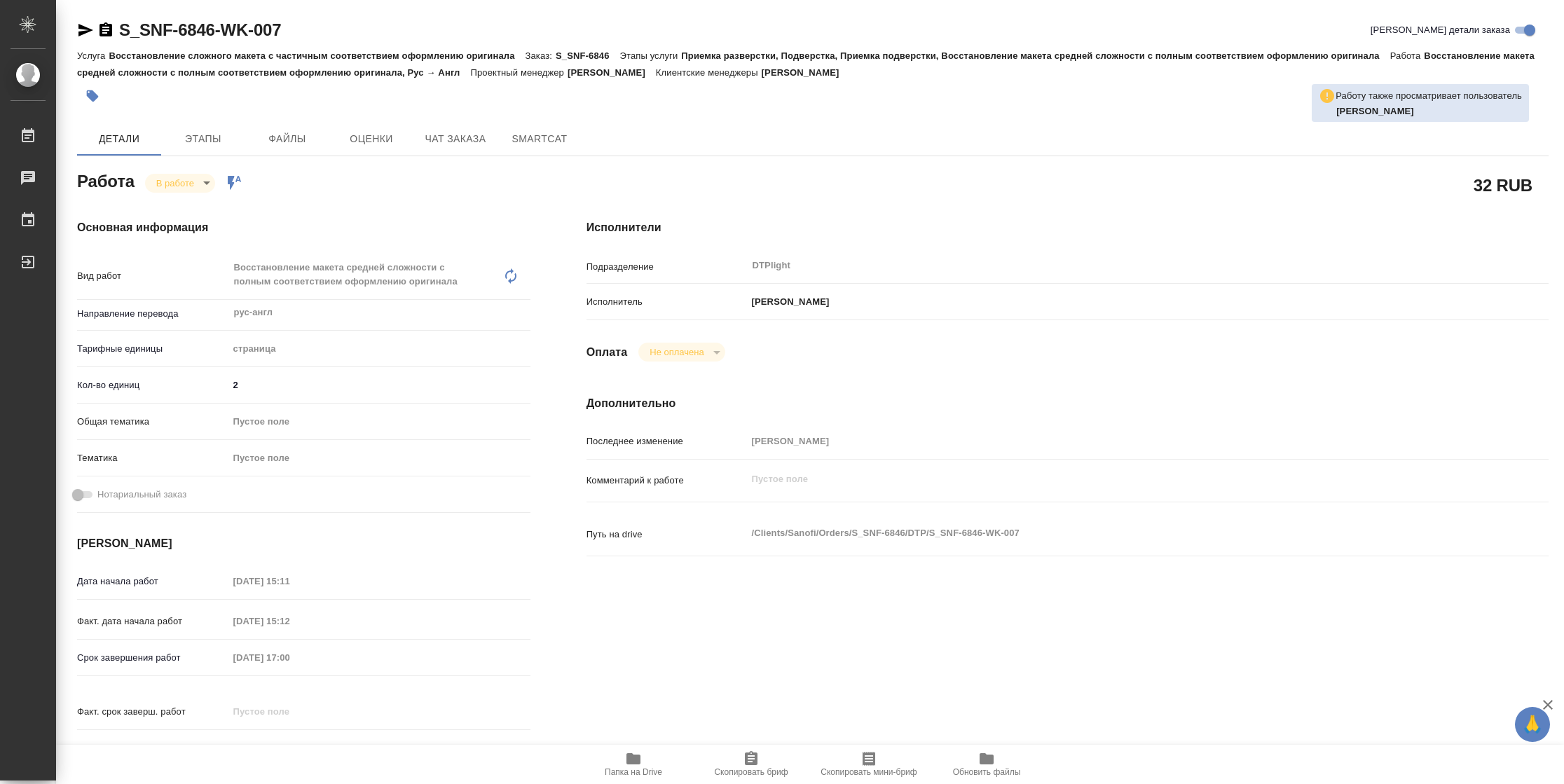
type textarea "x"
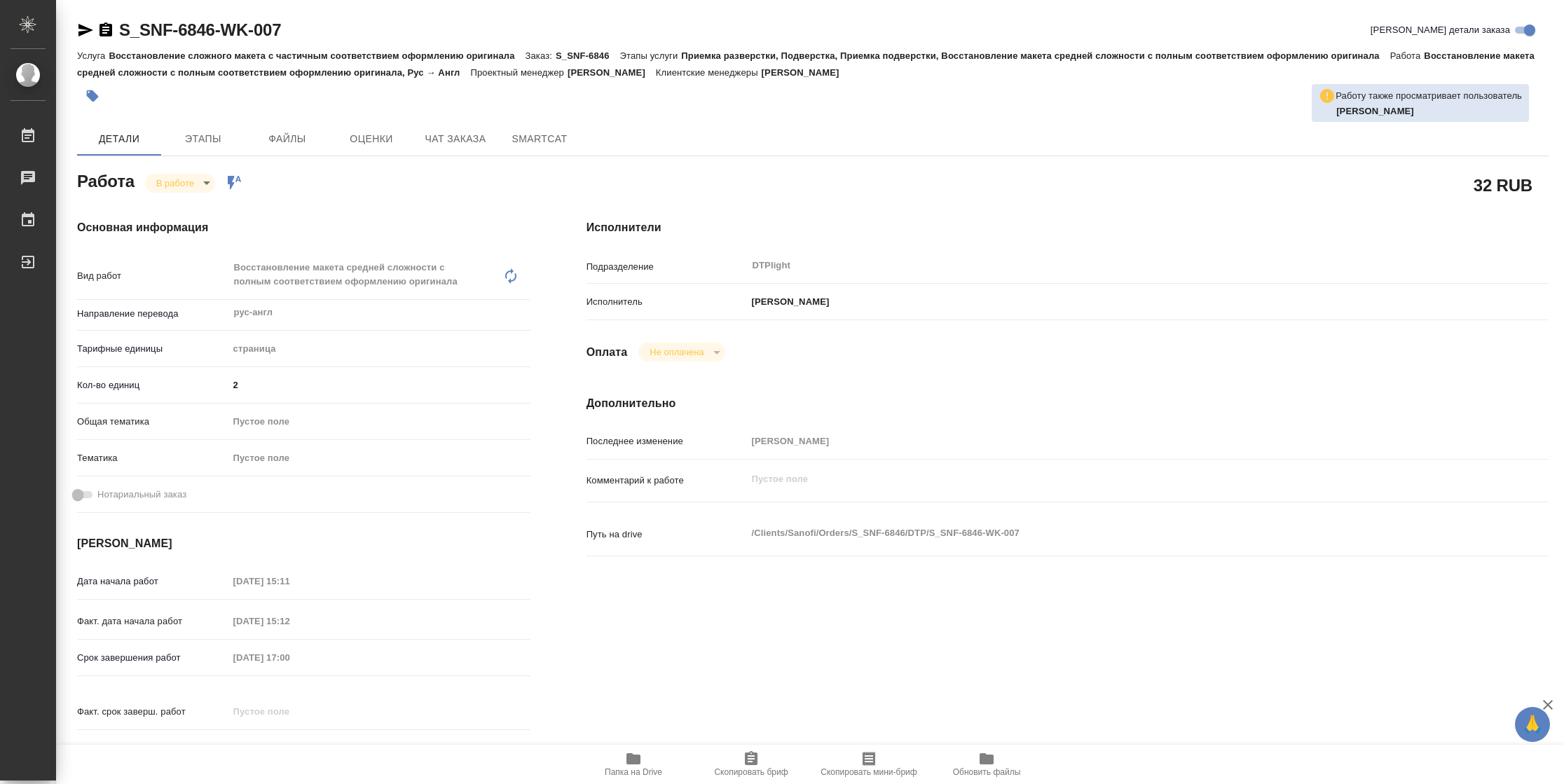
type textarea "x"
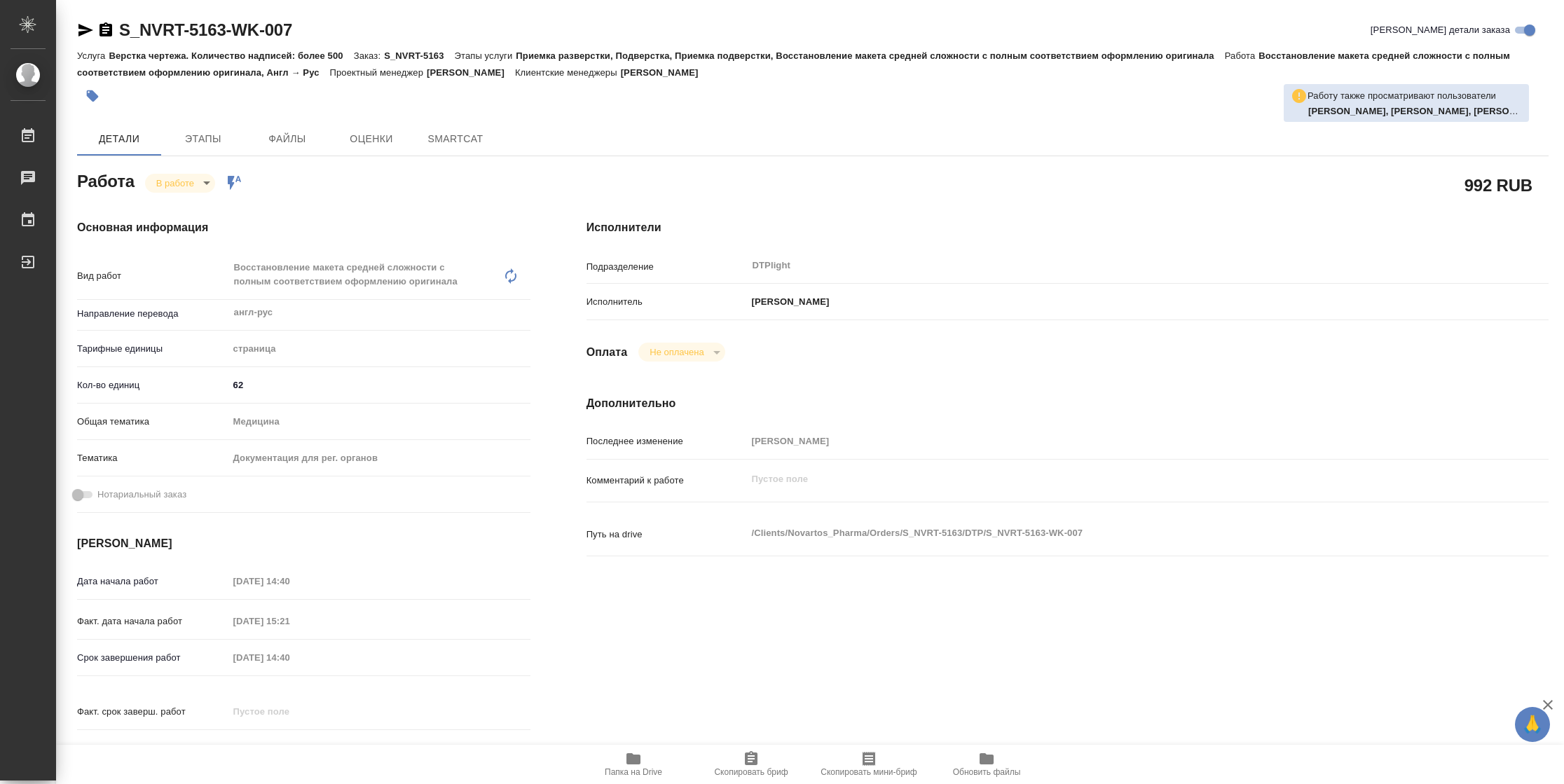
type textarea "x"
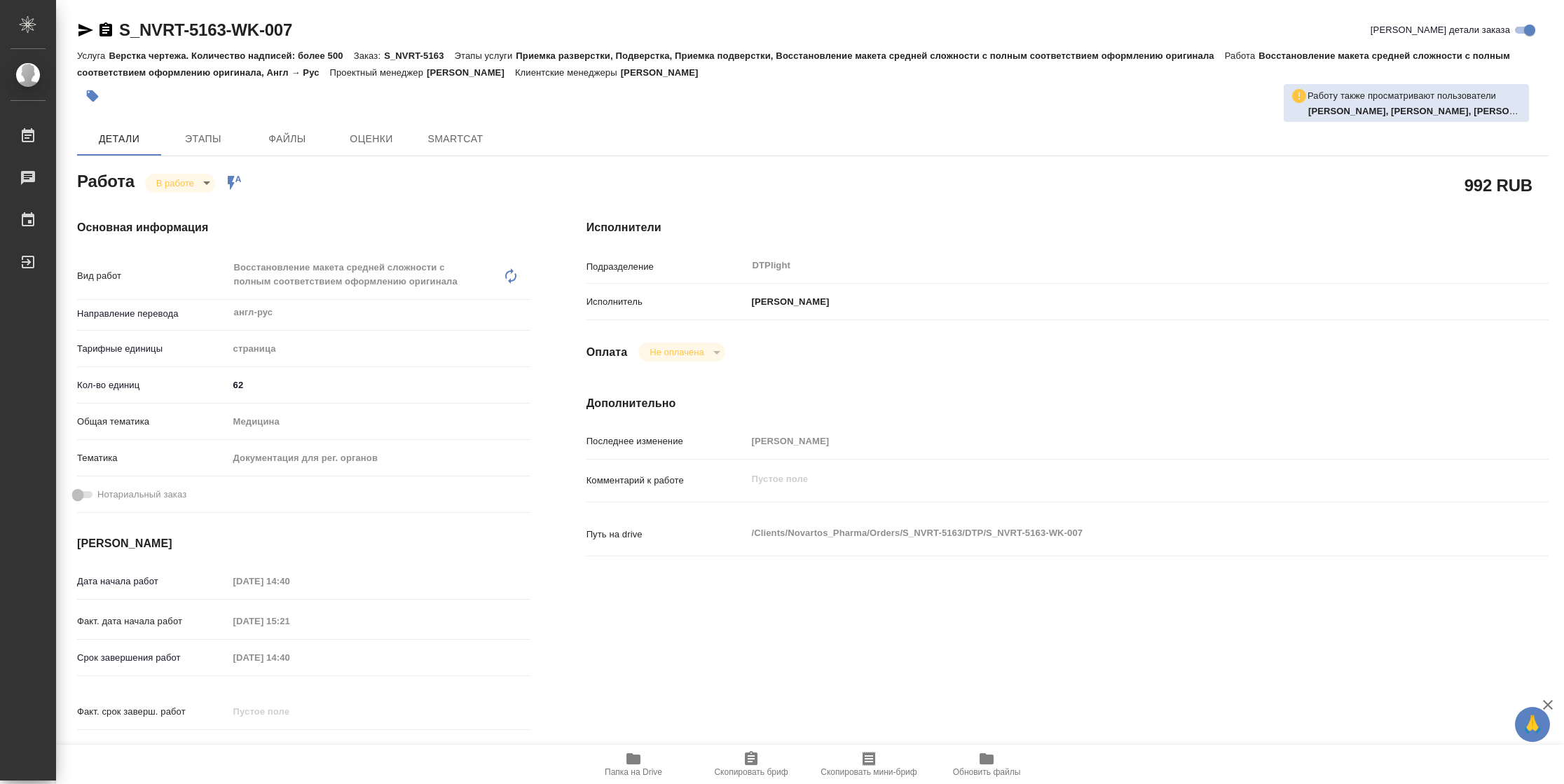
type textarea "x"
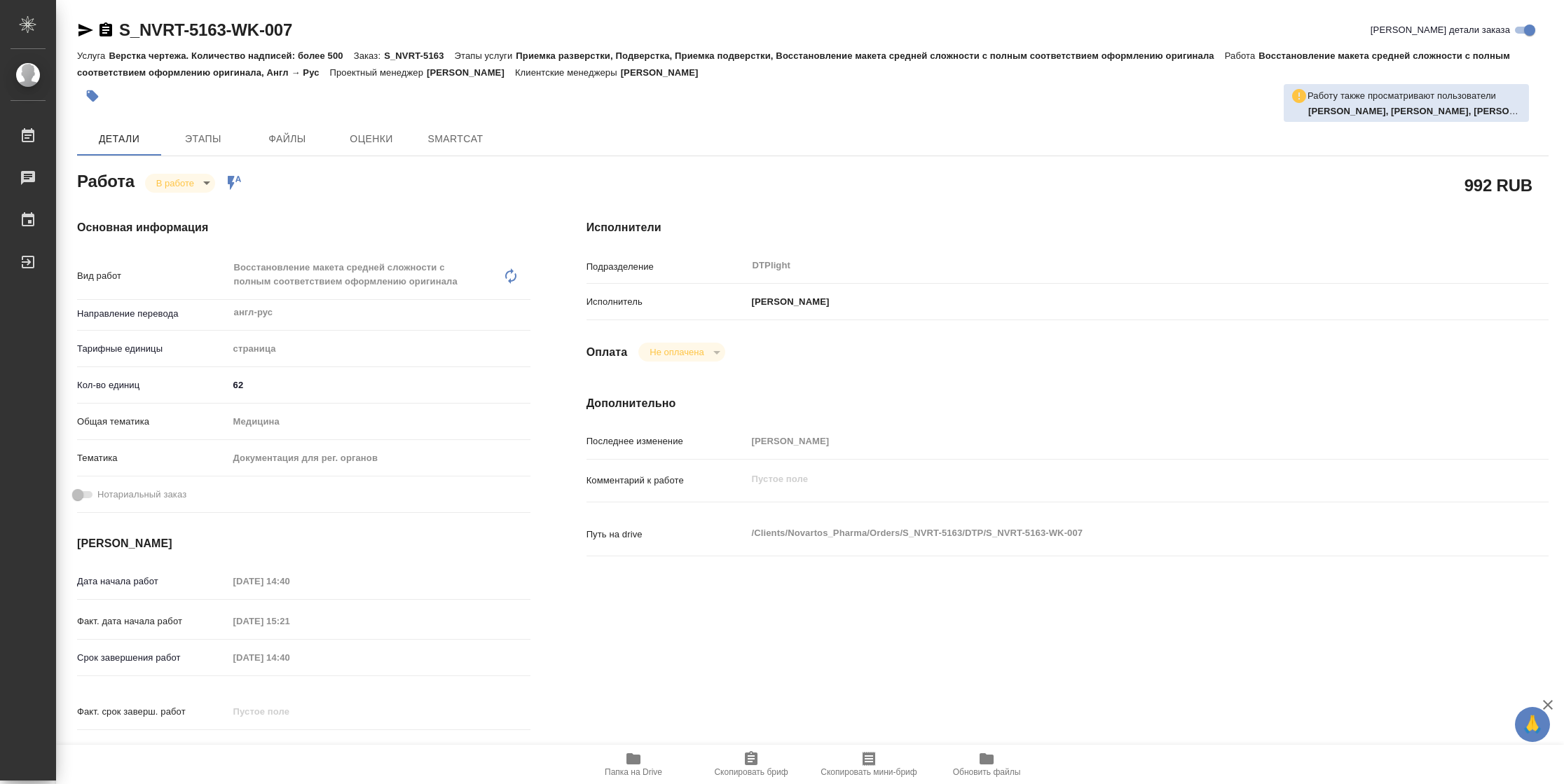
type textarea "x"
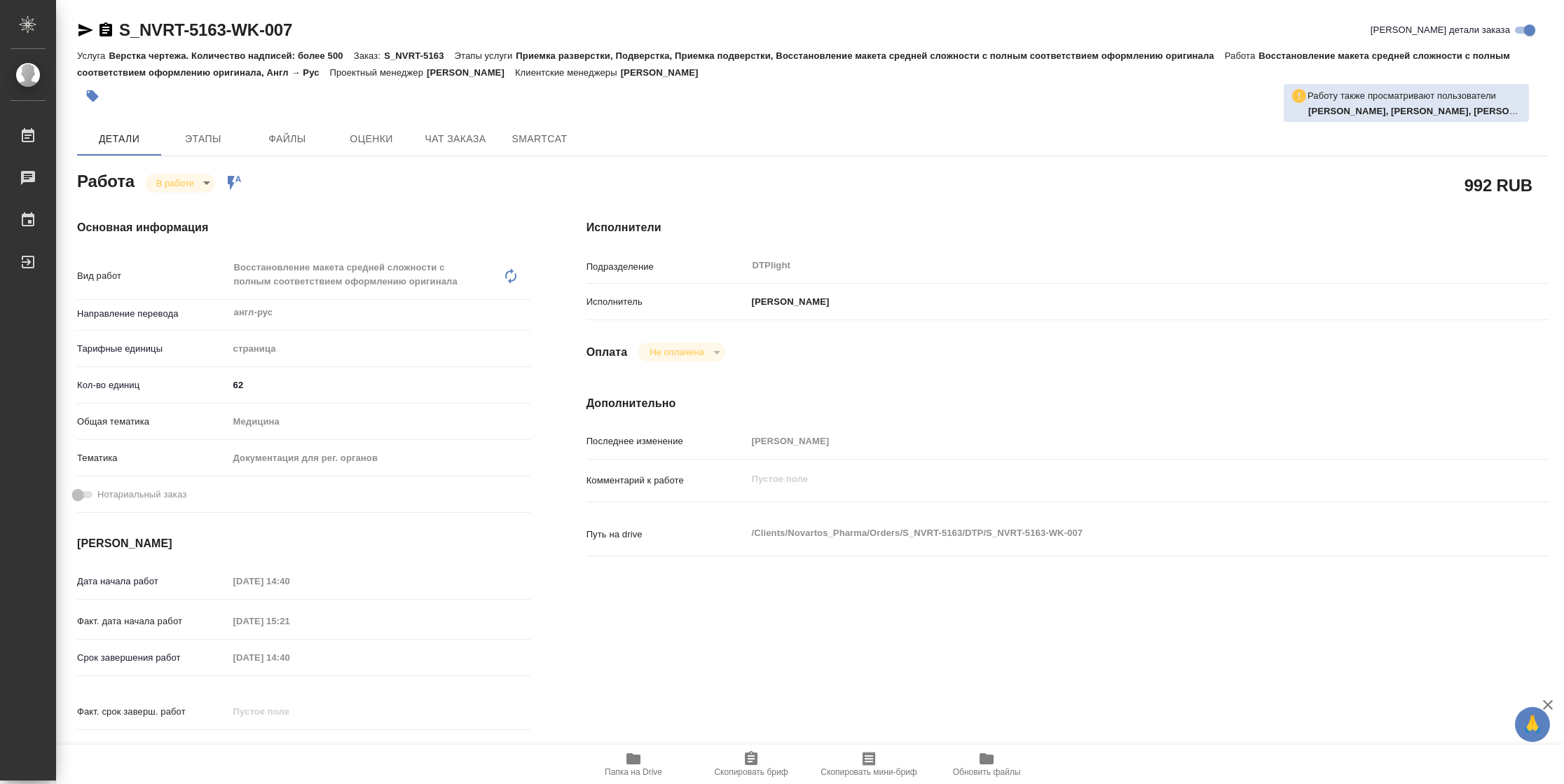
type textarea "x"
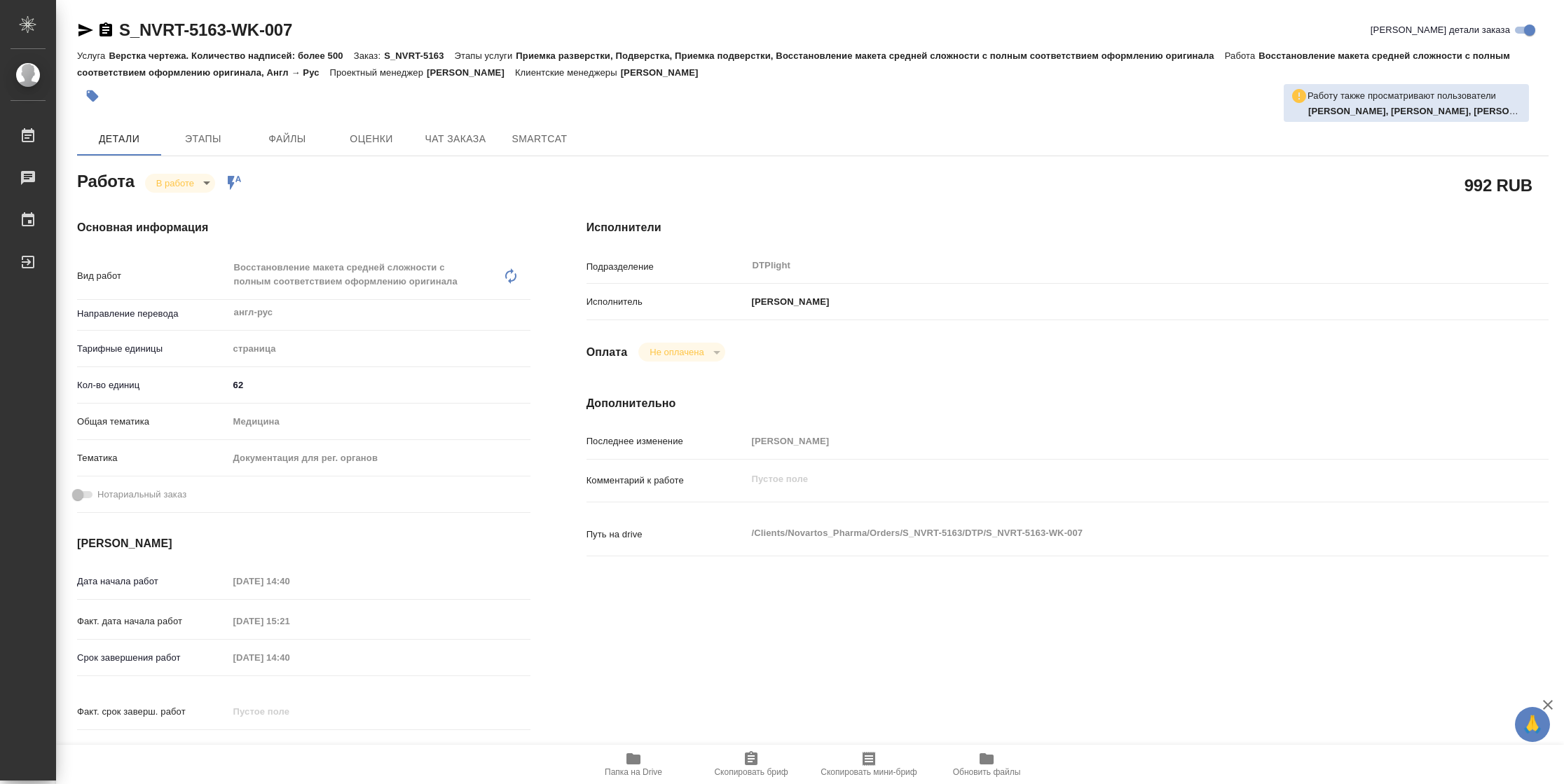
type textarea "x"
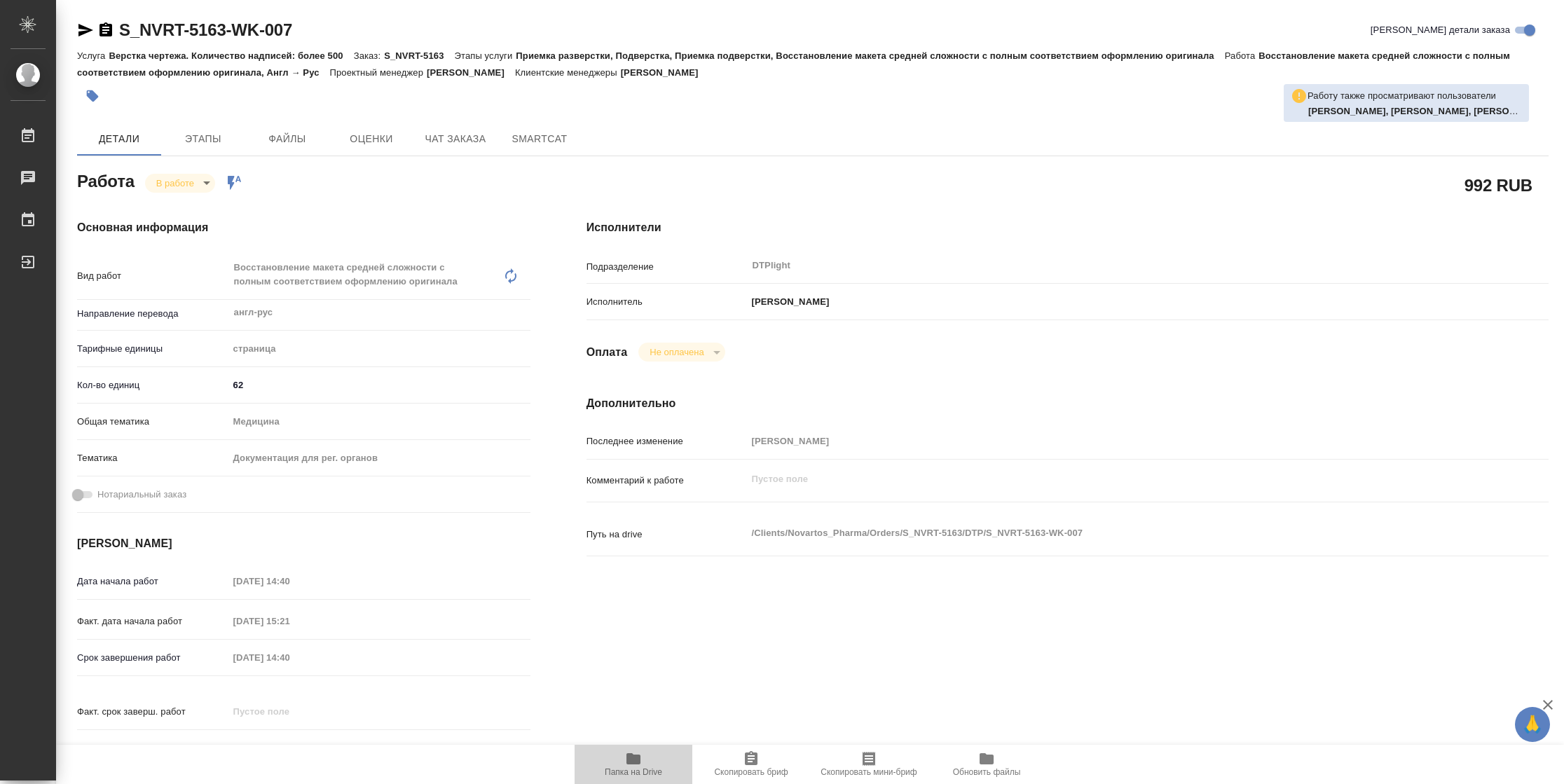
click at [642, 758] on span "Папка на Drive" at bounding box center [633, 764] width 101 height 27
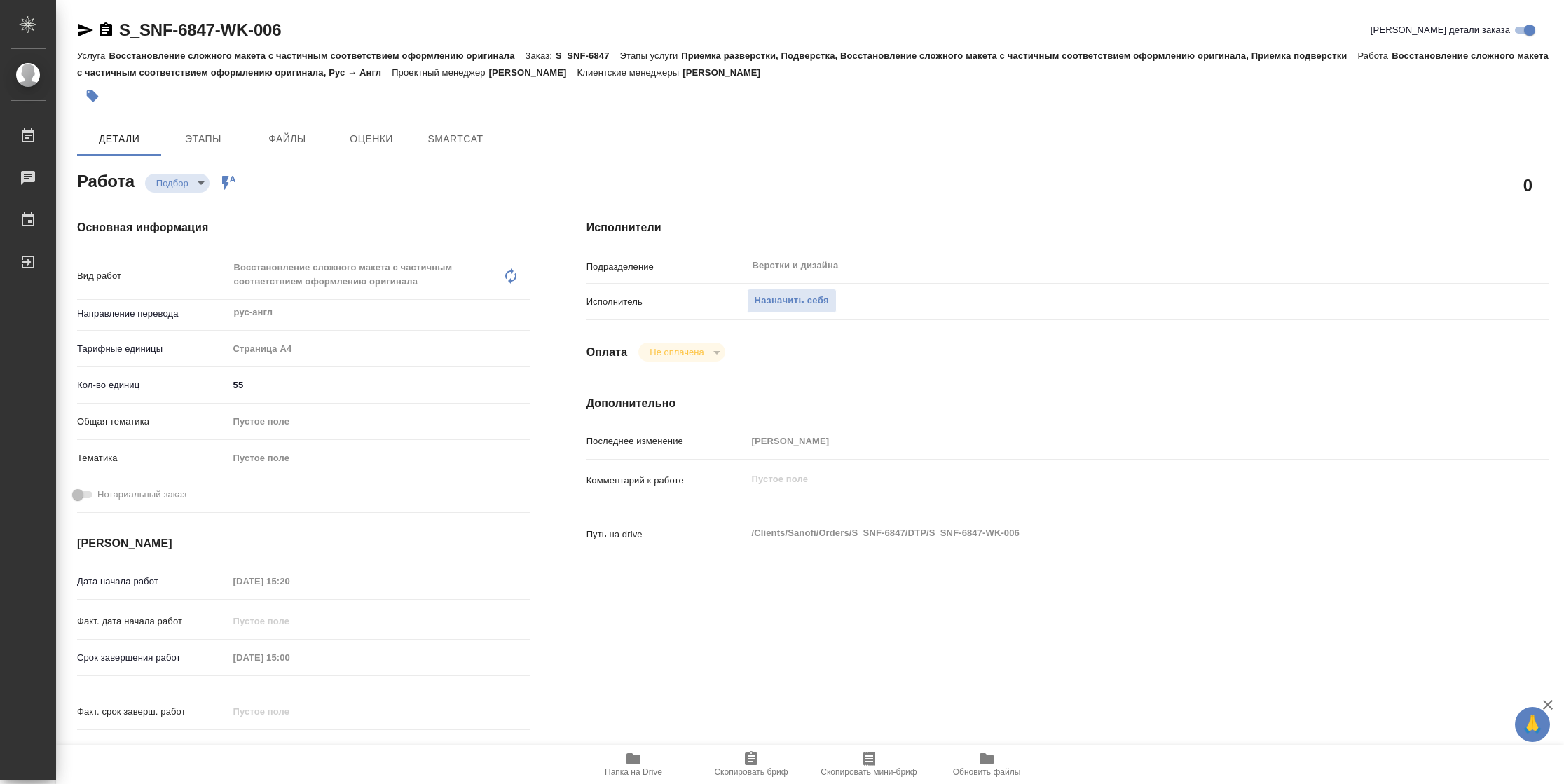
type textarea "x"
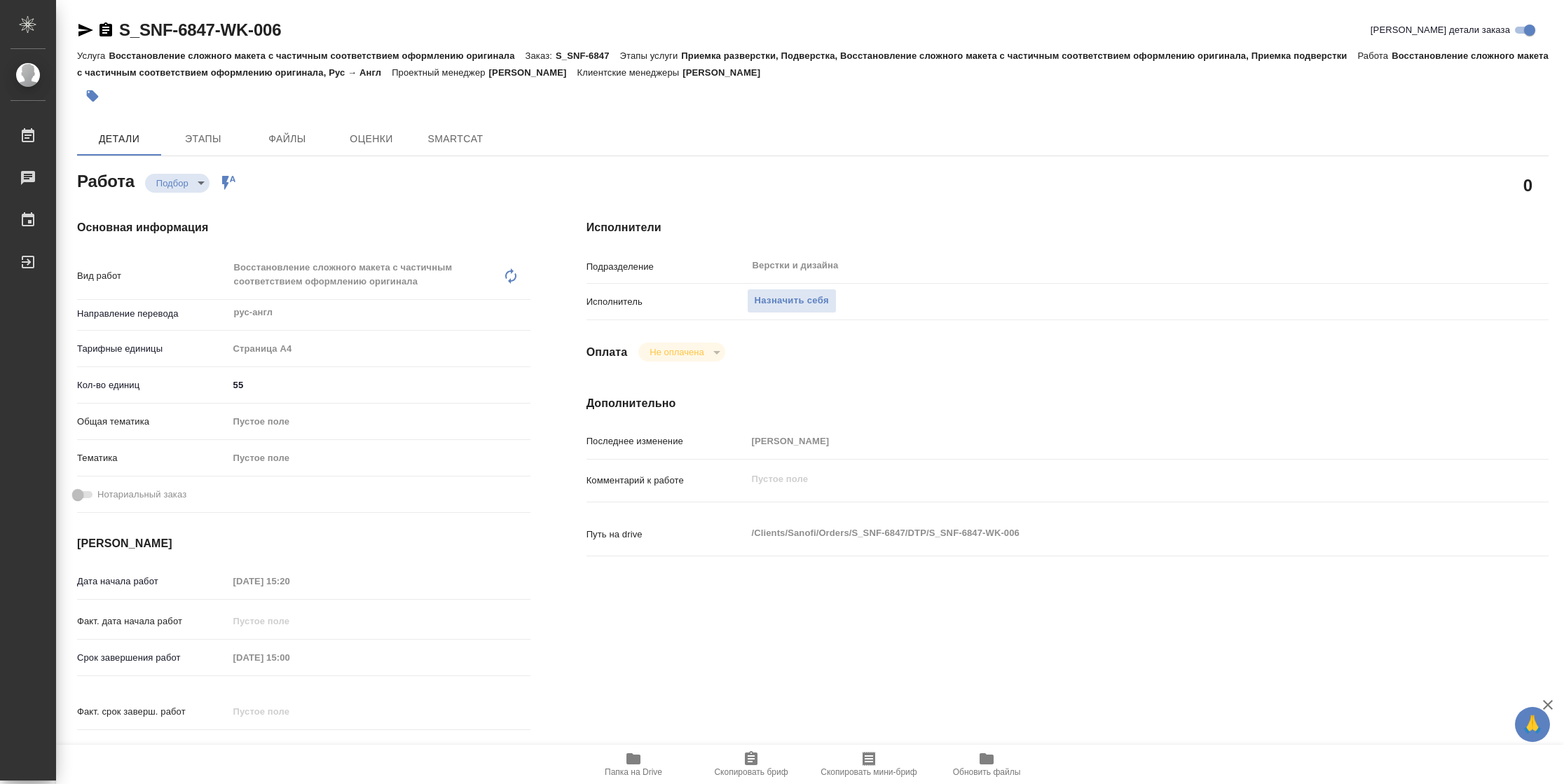
click at [639, 768] on span "Папка на Drive" at bounding box center [633, 772] width 57 height 10
type textarea "x"
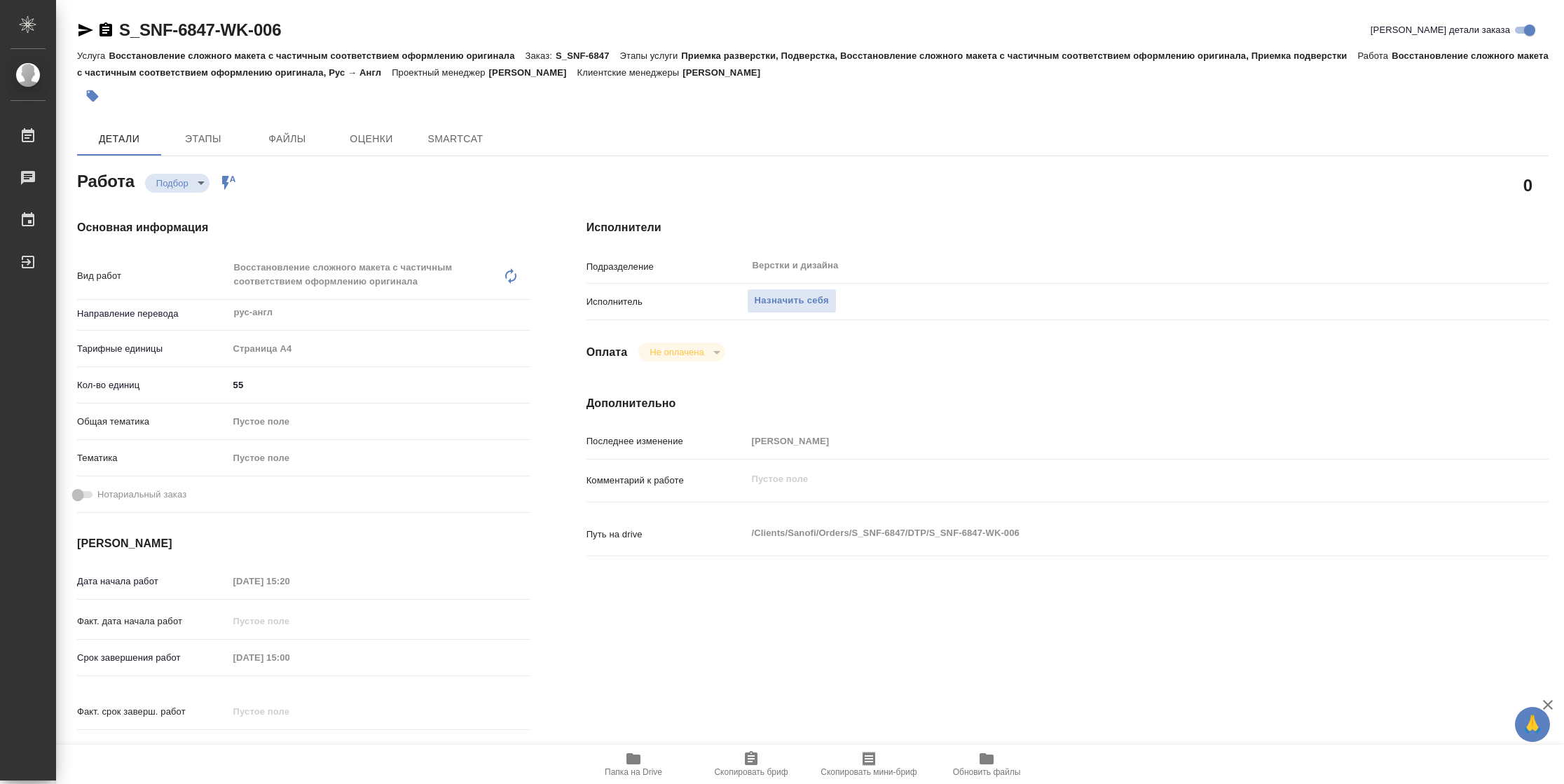
type textarea "x"
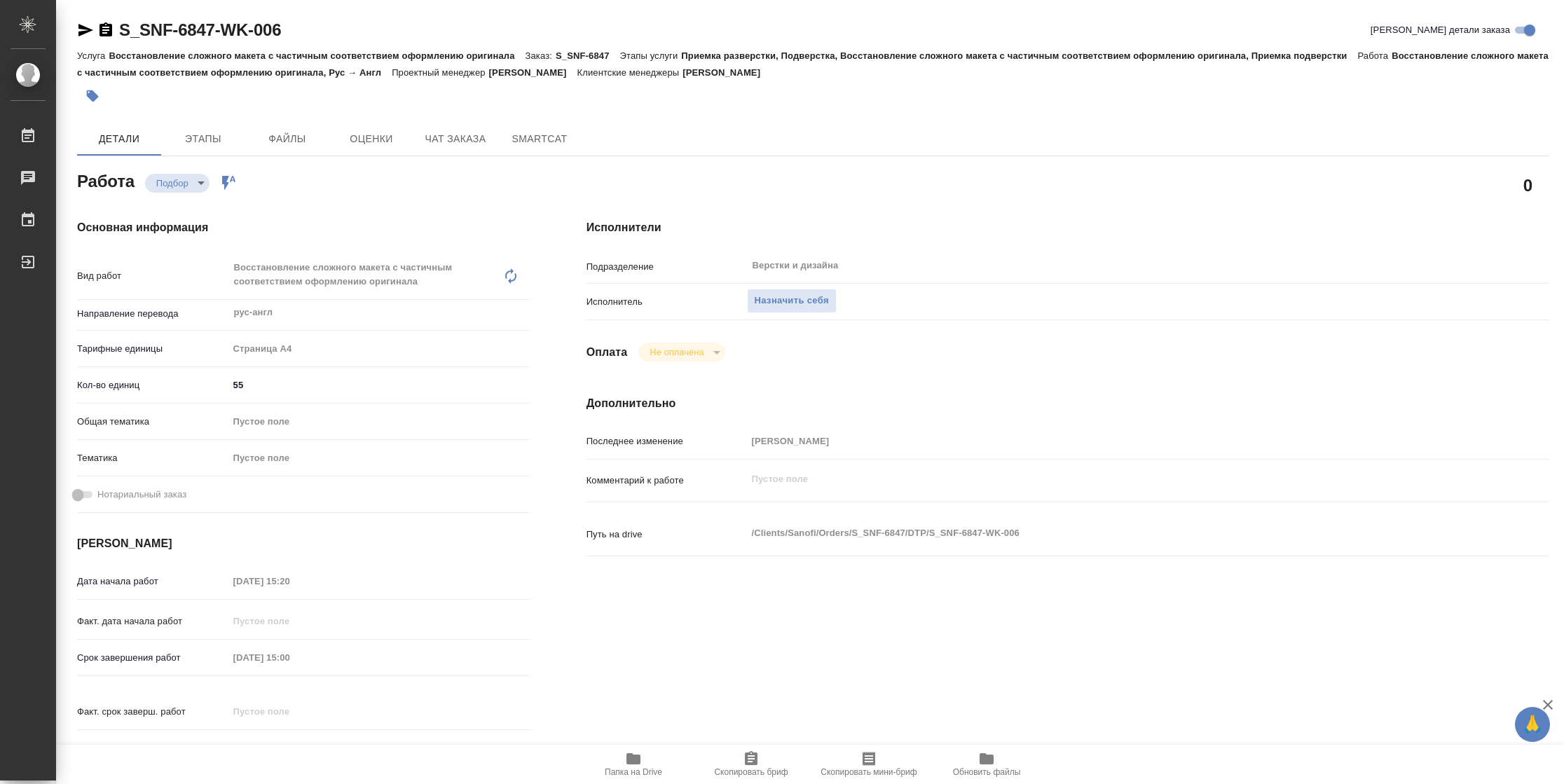
type textarea "x"
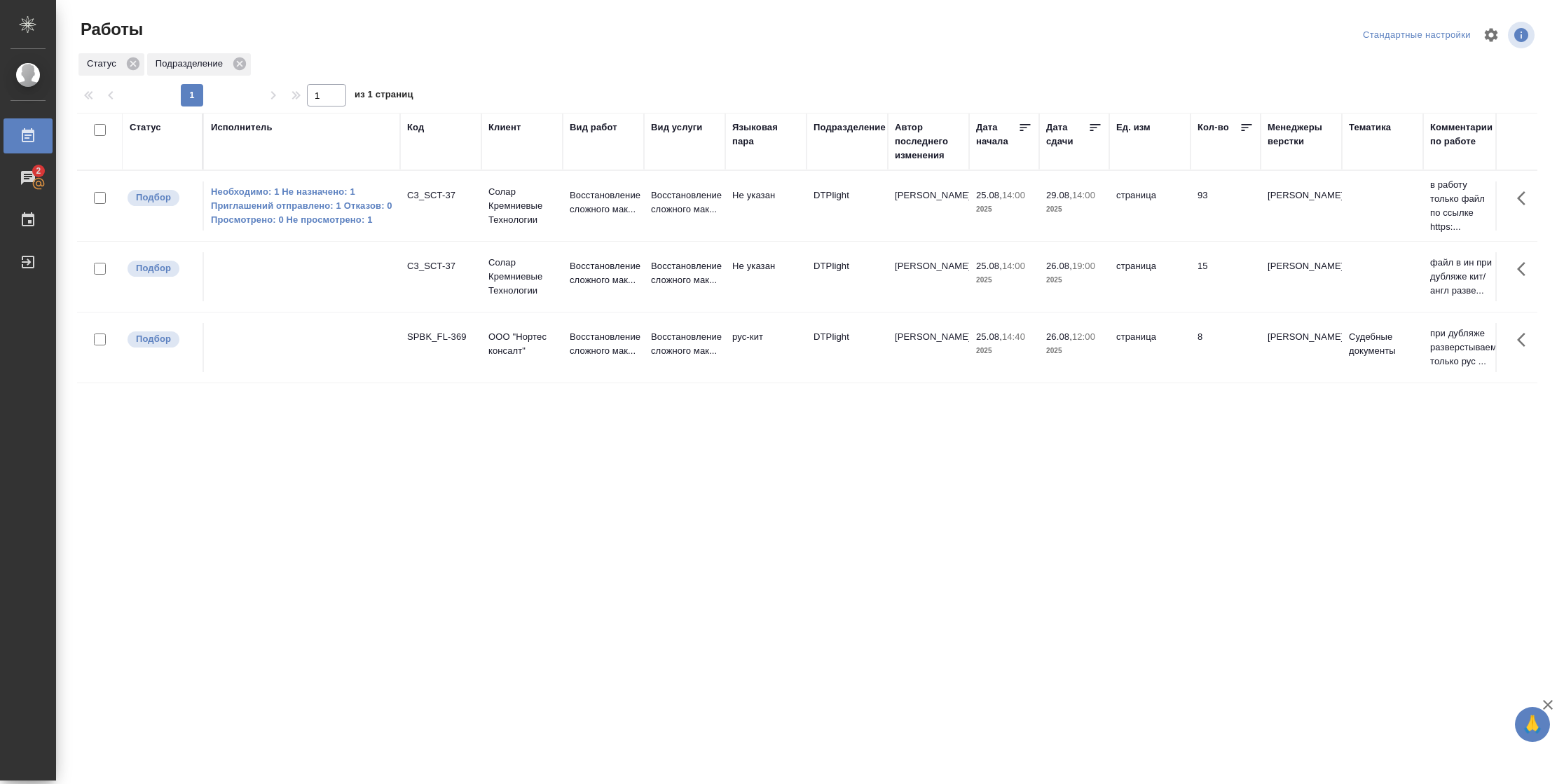
click at [850, 167] on th "Подразделение" at bounding box center [847, 141] width 81 height 57
click at [852, 137] on div "Подразделение" at bounding box center [847, 142] width 67 height 42
click at [853, 130] on div "Подразделение" at bounding box center [850, 128] width 72 height 14
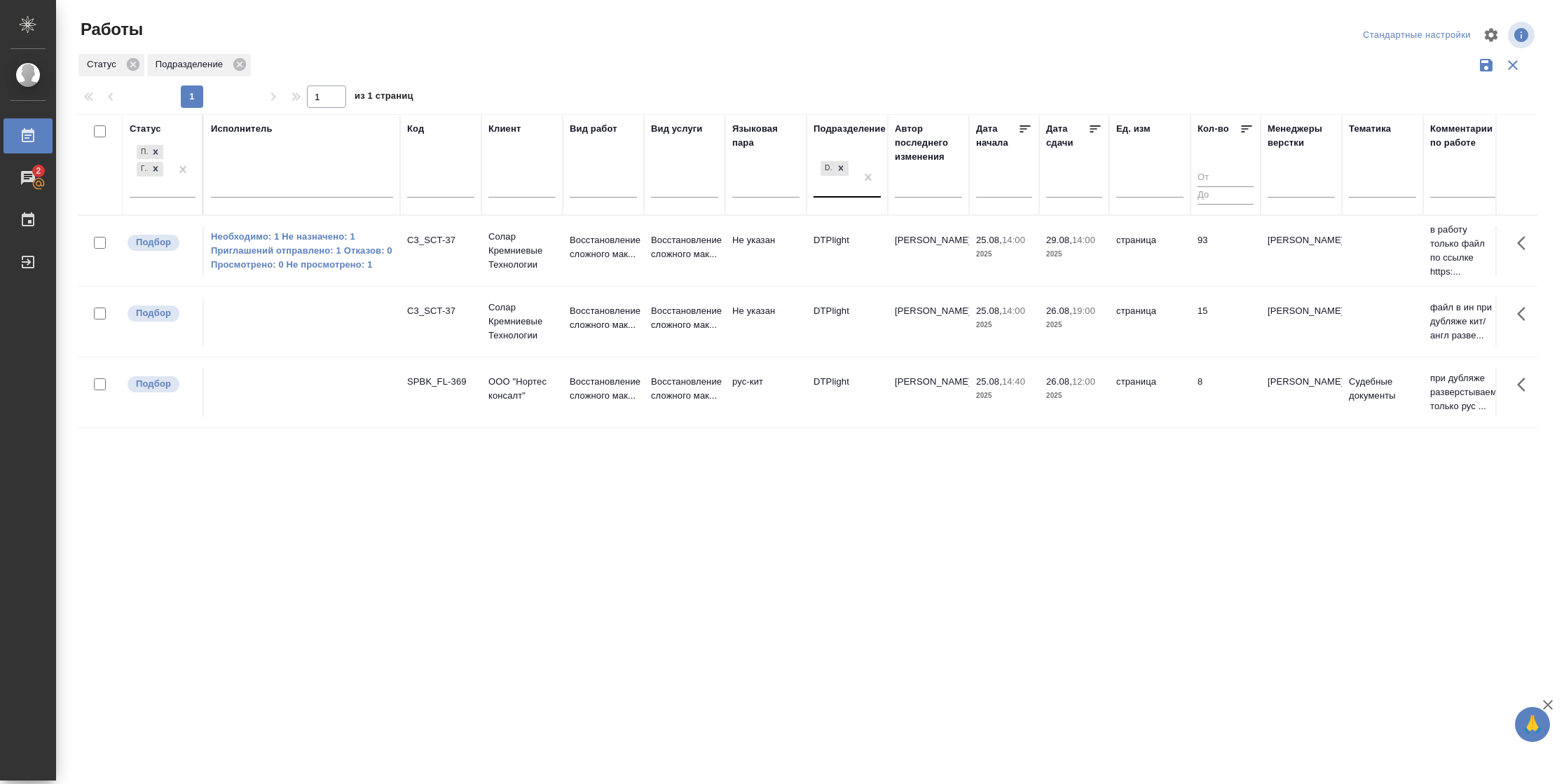
click at [842, 194] on div "DTPlight" at bounding box center [835, 177] width 42 height 38
type input "вер"
click at [855, 272] on div "Верстки и дизайна" at bounding box center [919, 279] width 211 height 25
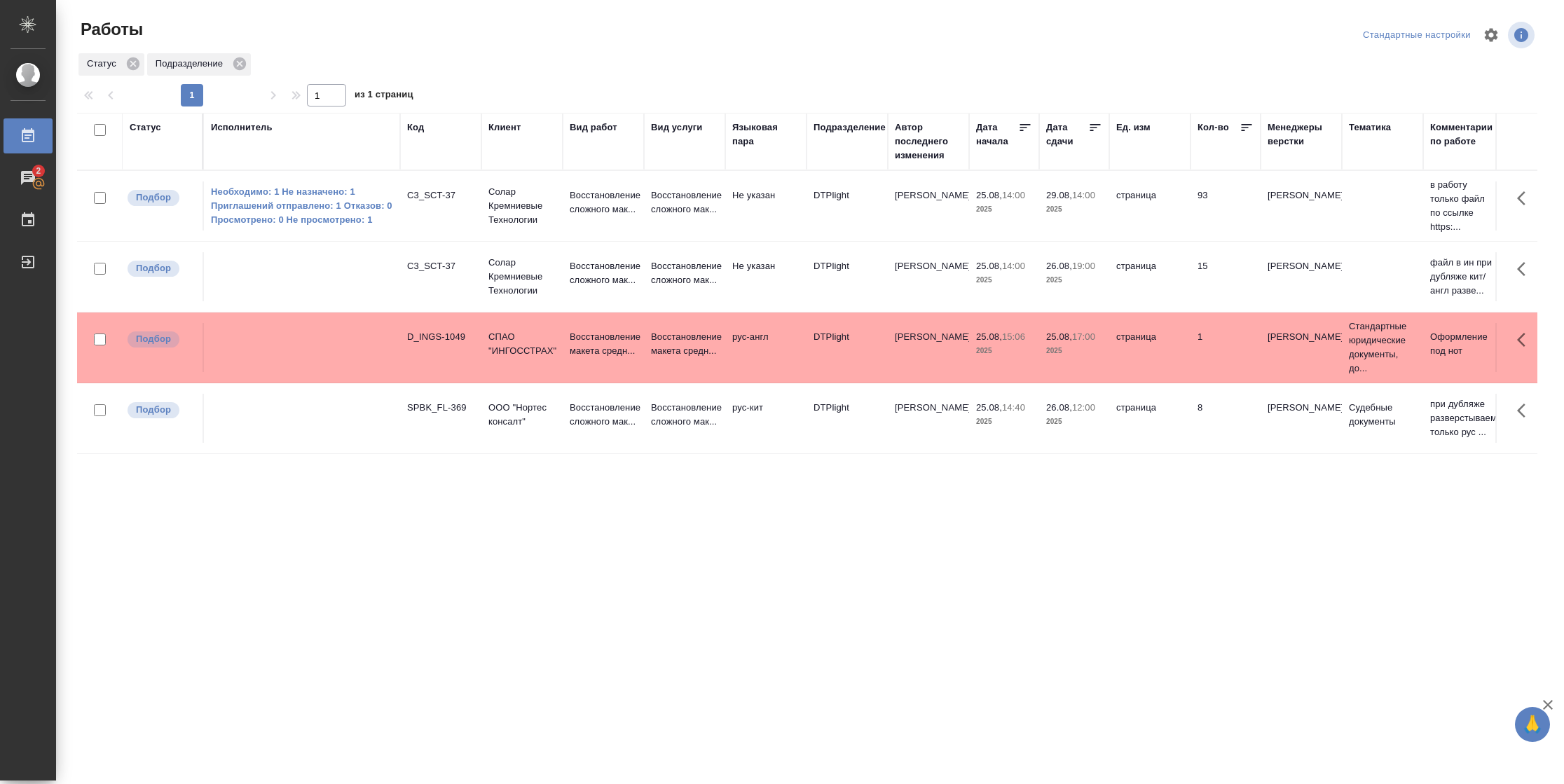
click at [148, 125] on div "Статус" at bounding box center [145, 128] width 32 height 14
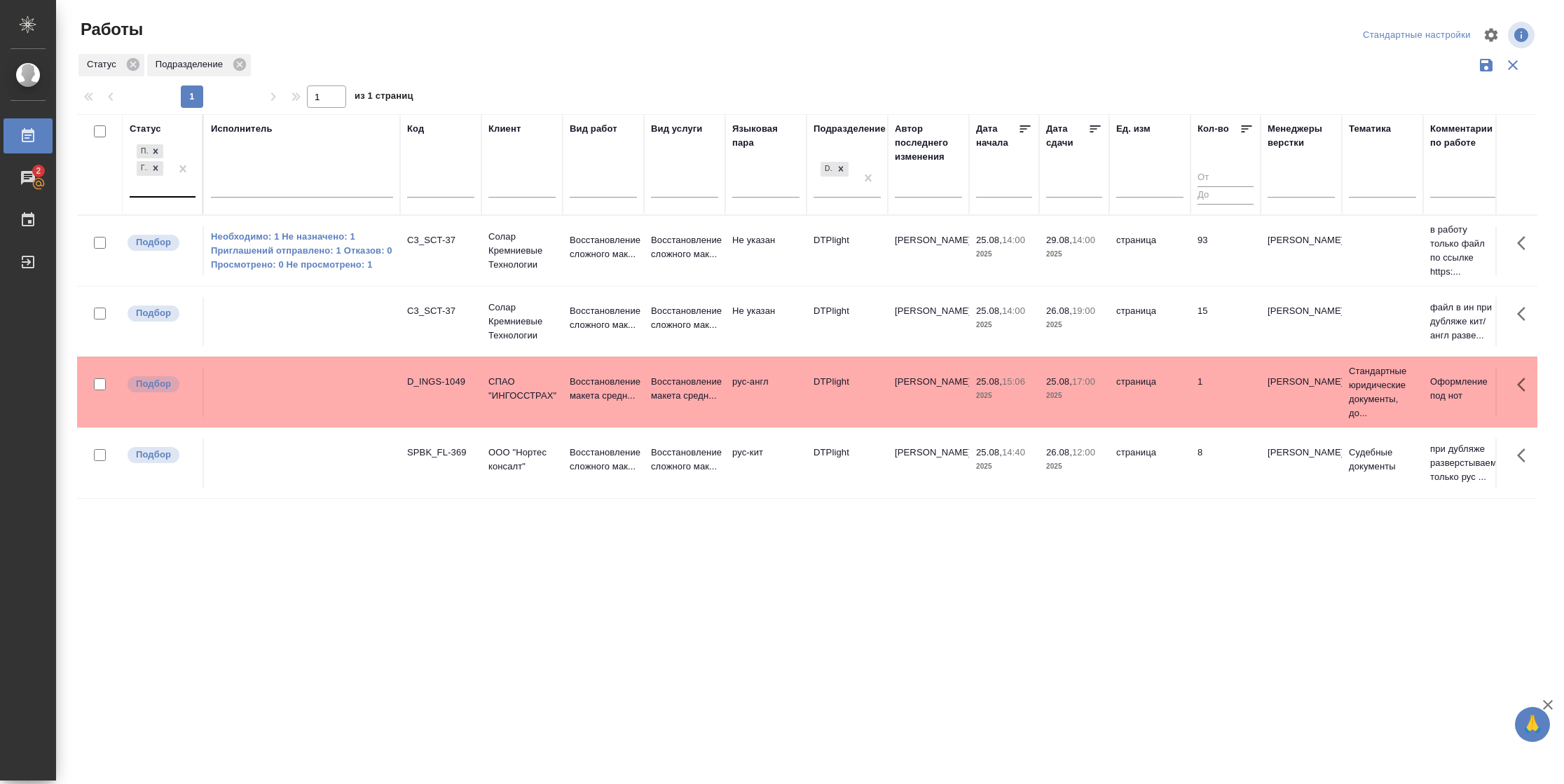
click at [157, 185] on div "Подбор Готов к работе" at bounding box center [150, 168] width 41 height 54
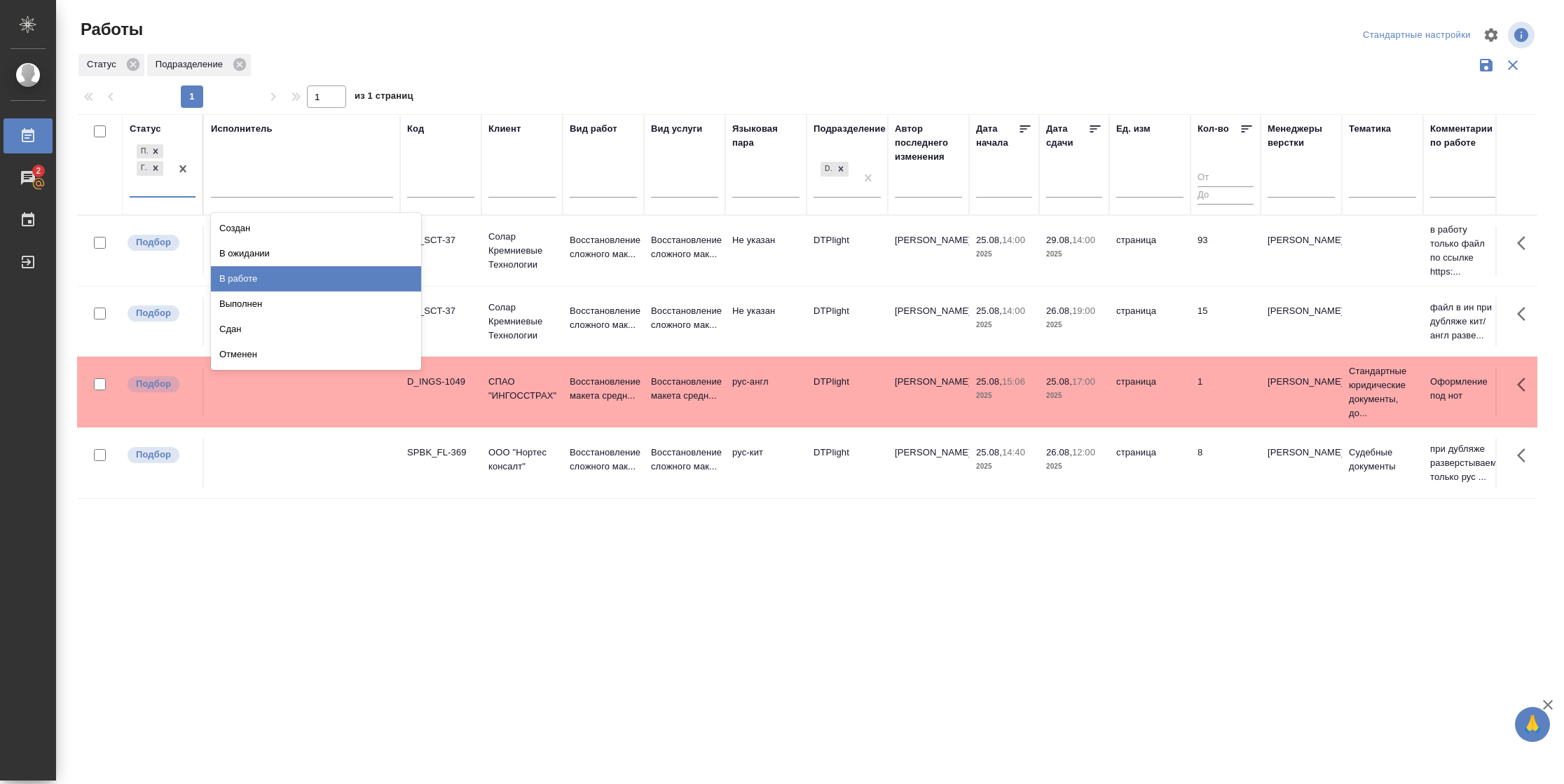
click at [242, 276] on div "В работе" at bounding box center [316, 279] width 211 height 25
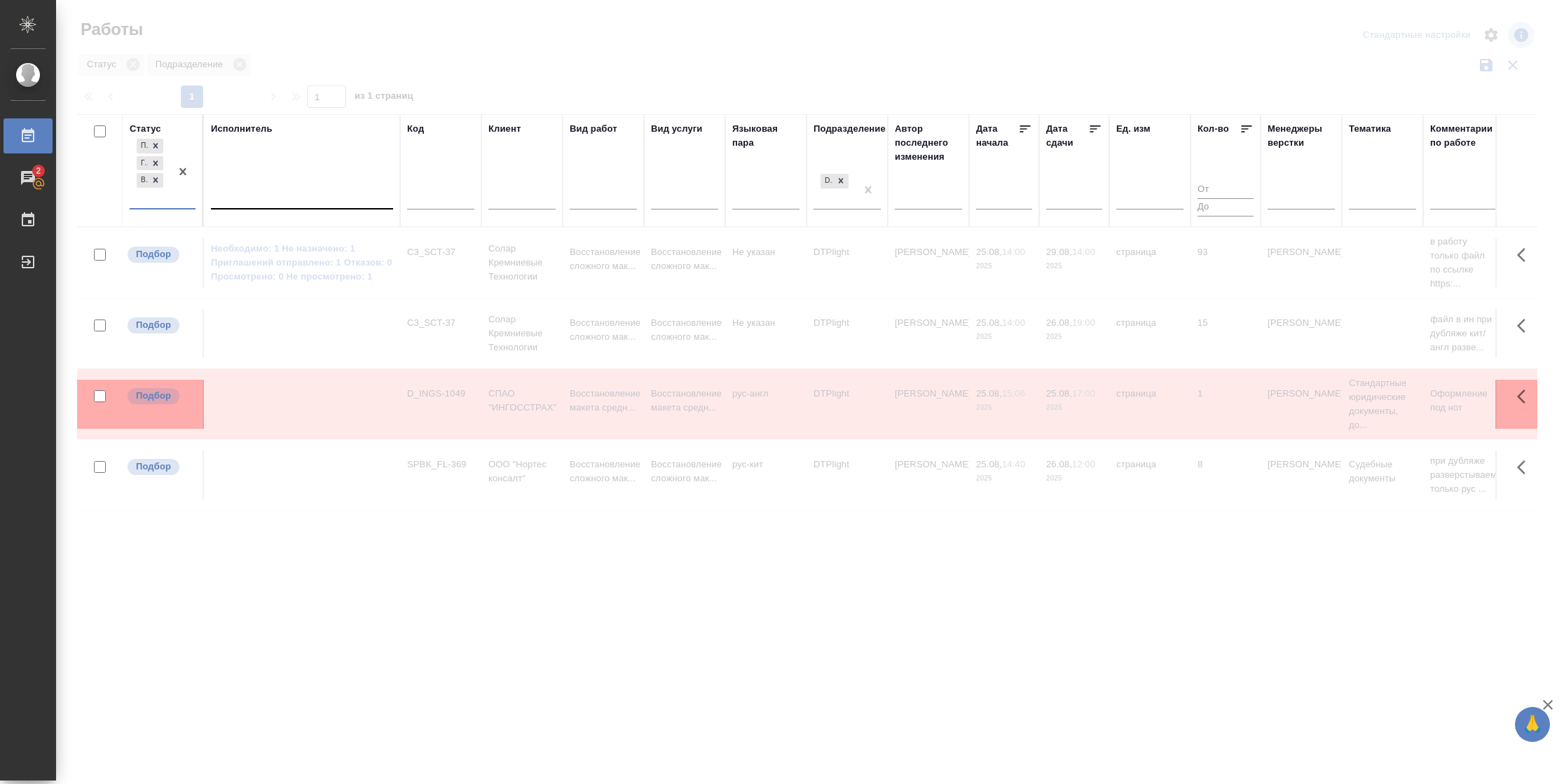
click at [263, 202] on div at bounding box center [302, 195] width 182 height 20
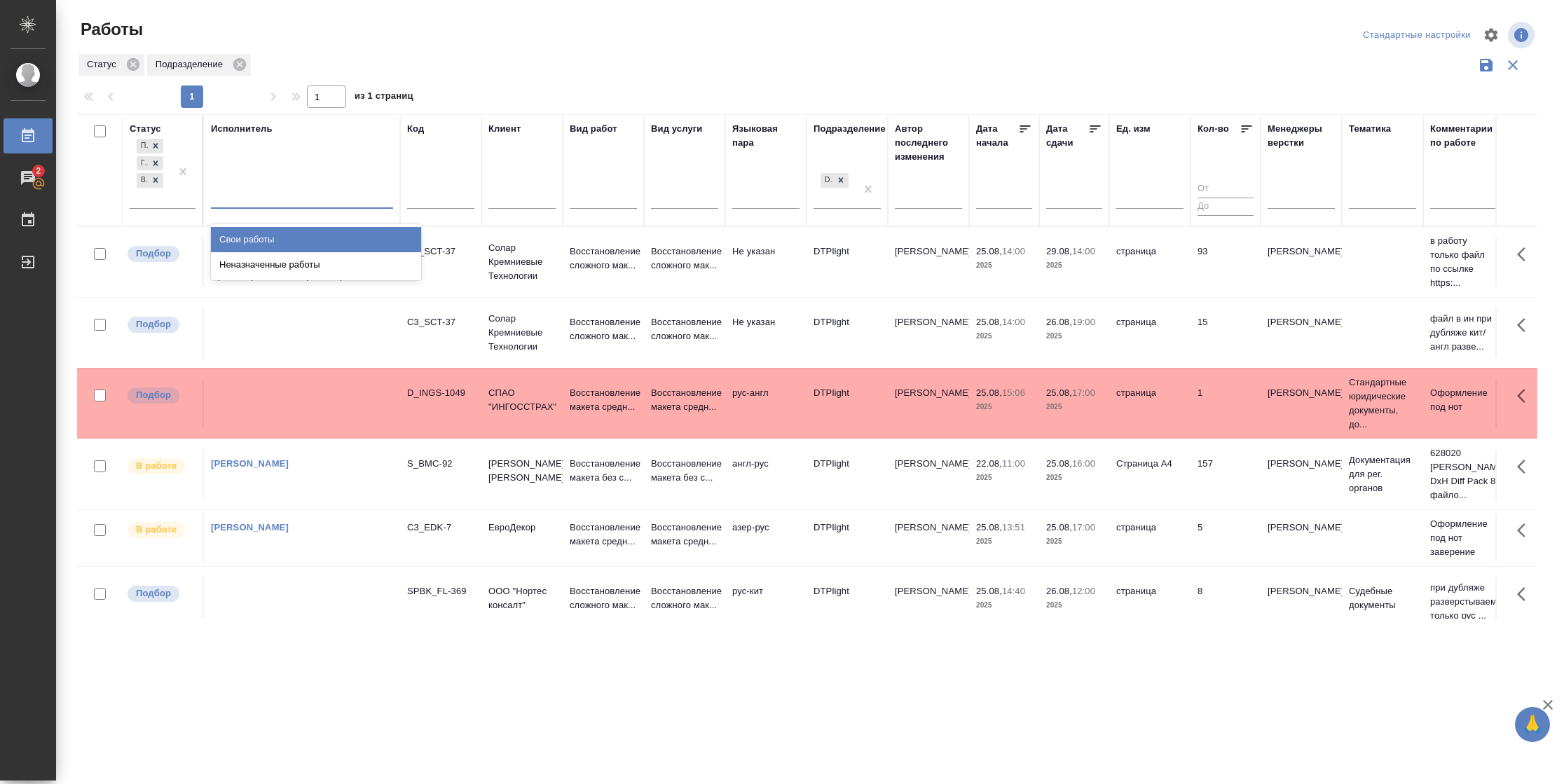
click at [271, 236] on div "Свои работы" at bounding box center [316, 239] width 211 height 25
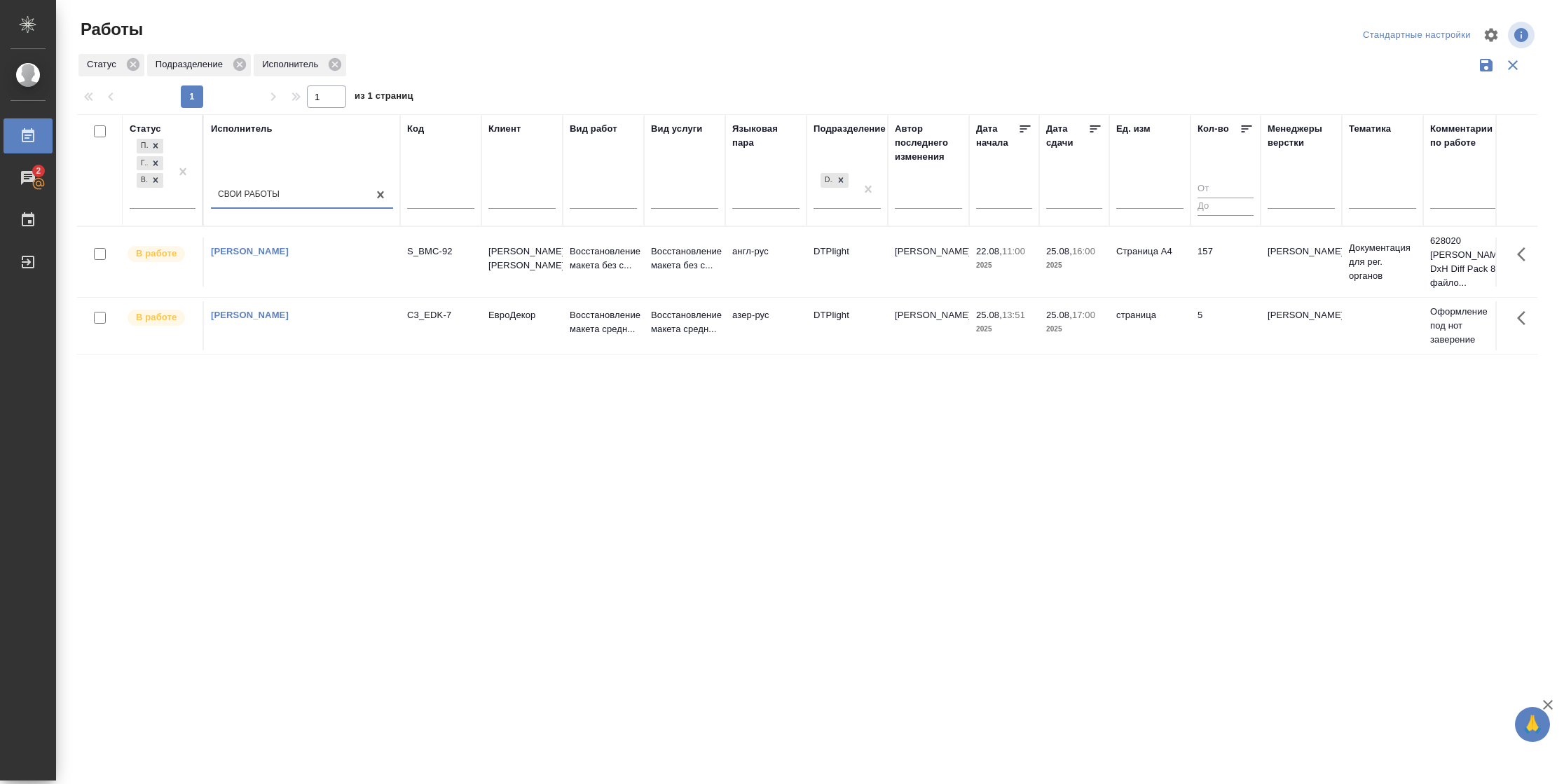
click at [1197, 325] on td "5" at bounding box center [1225, 326] width 70 height 49
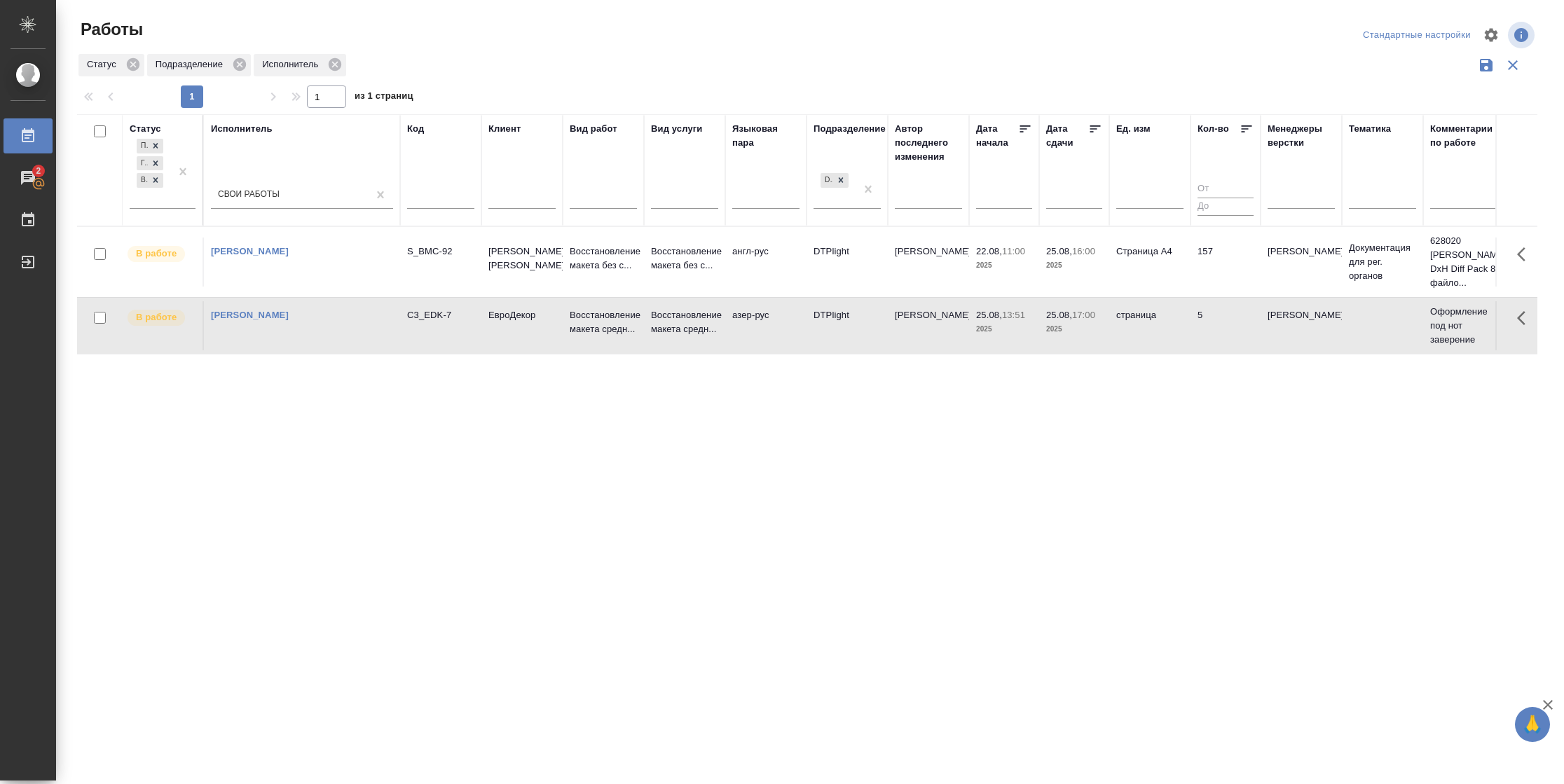
click at [1197, 325] on td "5" at bounding box center [1225, 326] width 70 height 49
click at [1167, 328] on td "страница" at bounding box center [1149, 326] width 81 height 49
click at [1213, 244] on td "157" at bounding box center [1225, 261] width 70 height 49
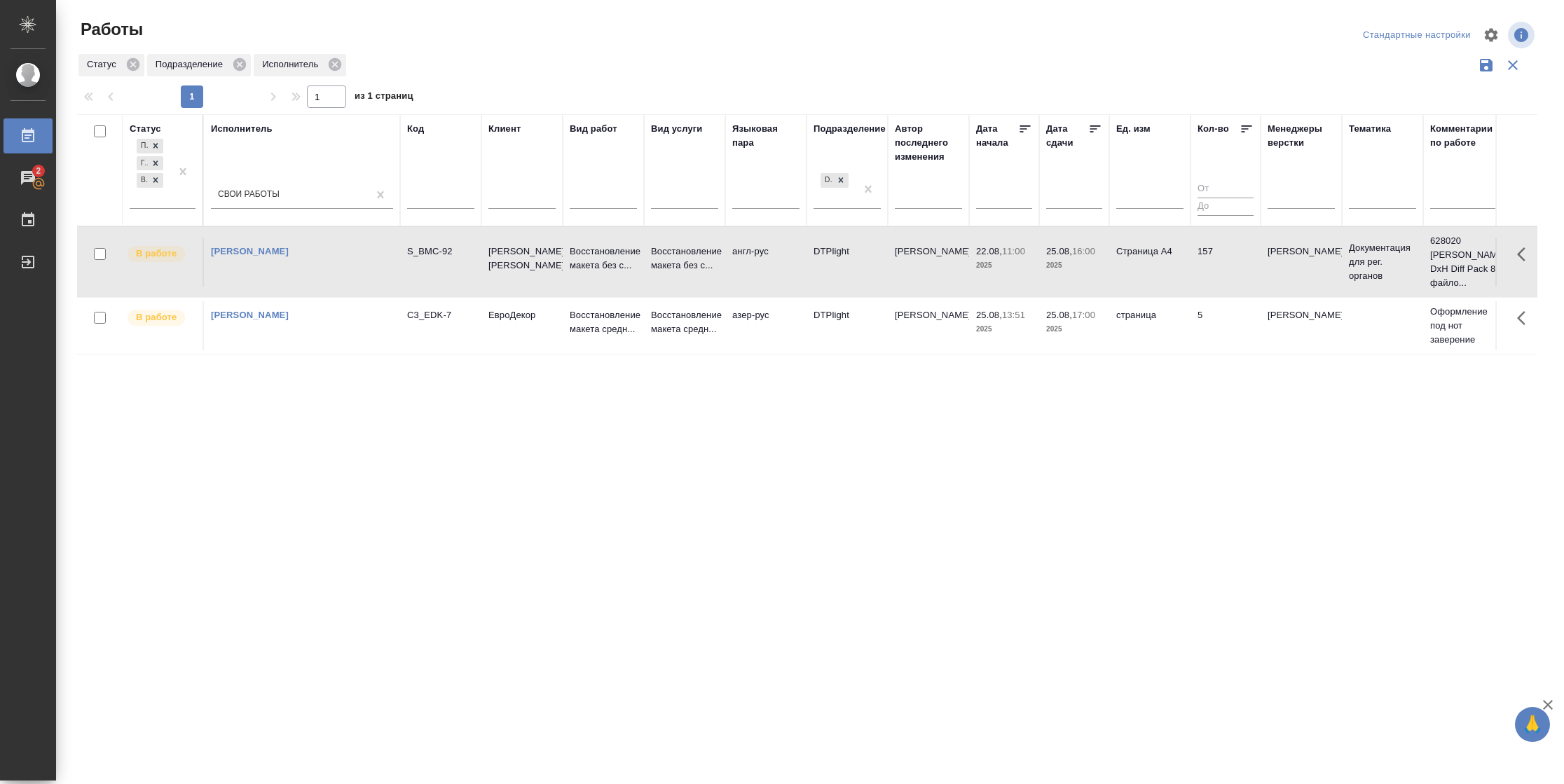
click at [1213, 244] on td "157" at bounding box center [1225, 261] width 70 height 49
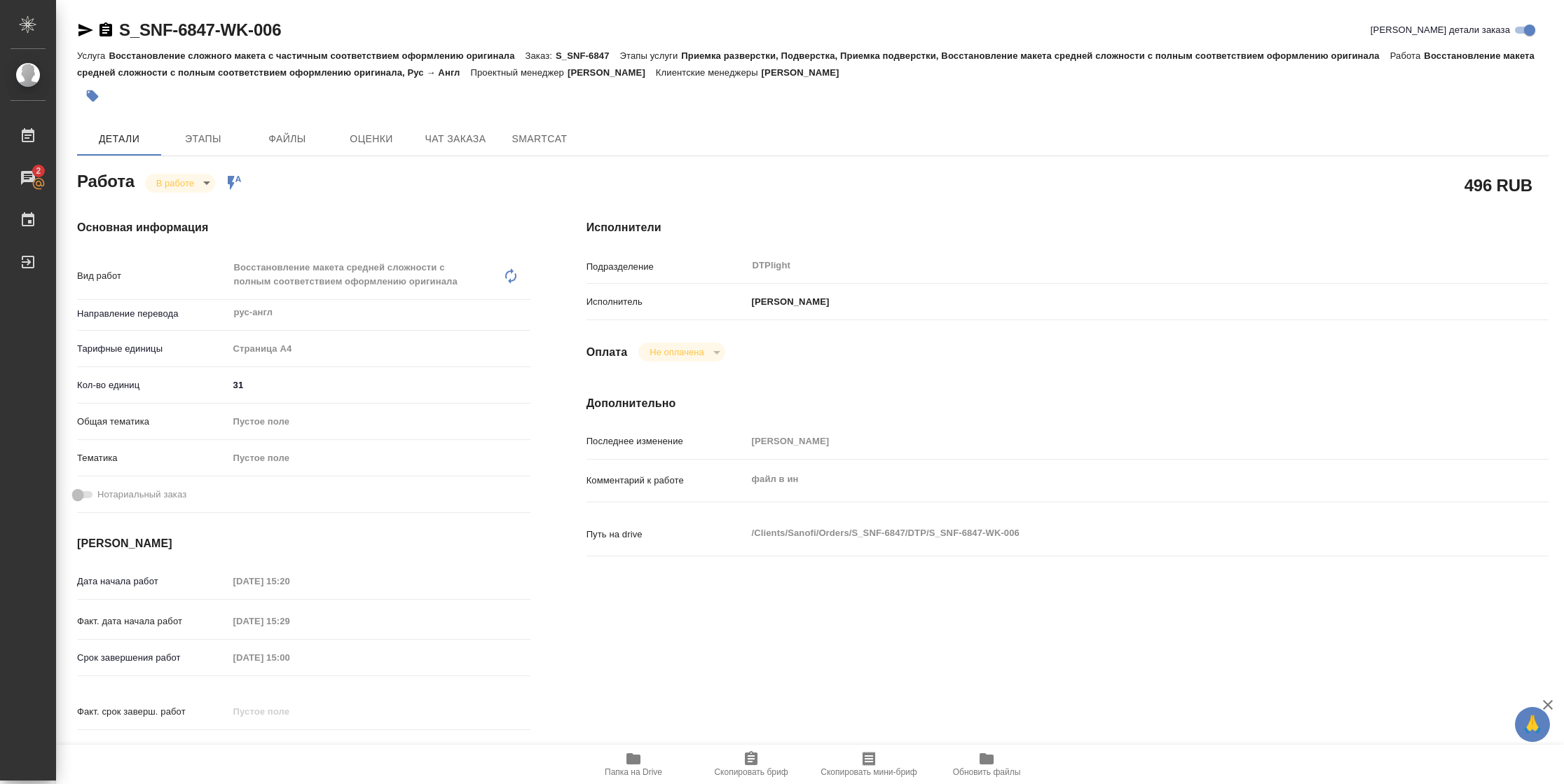
click at [628, 759] on icon "button" at bounding box center [634, 759] width 14 height 11
type textarea "x"
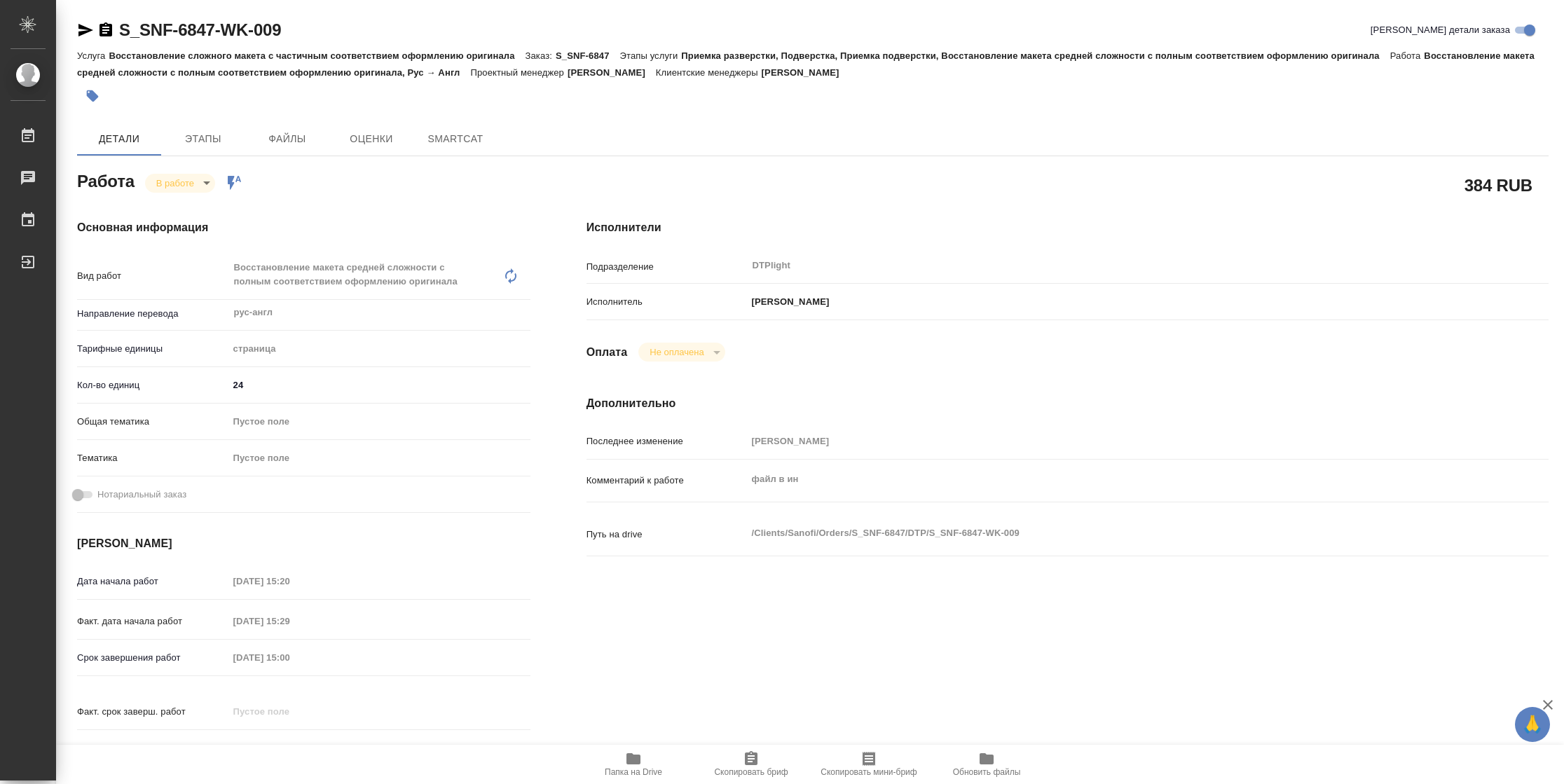
type textarea "x"
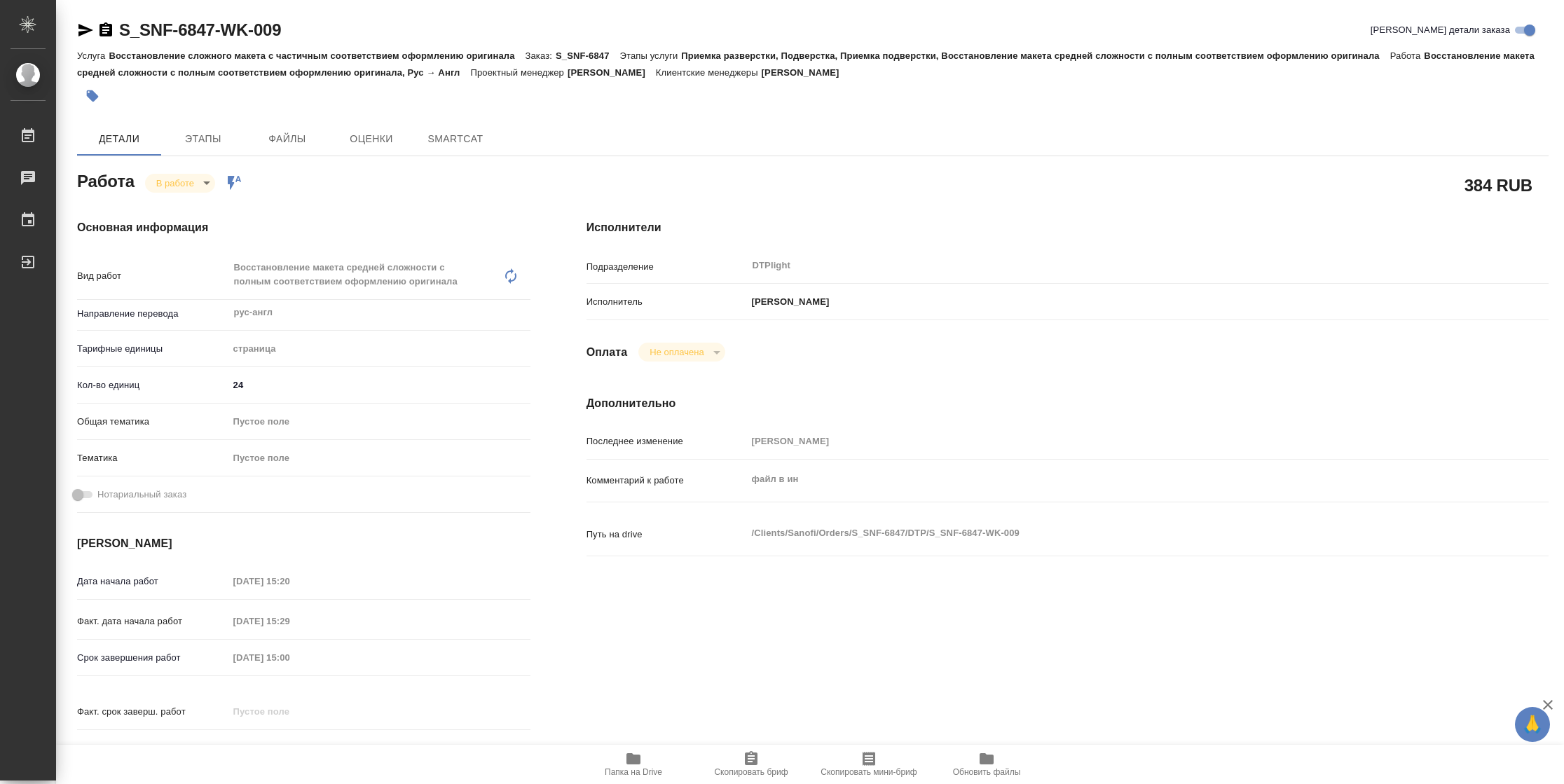
type textarea "x"
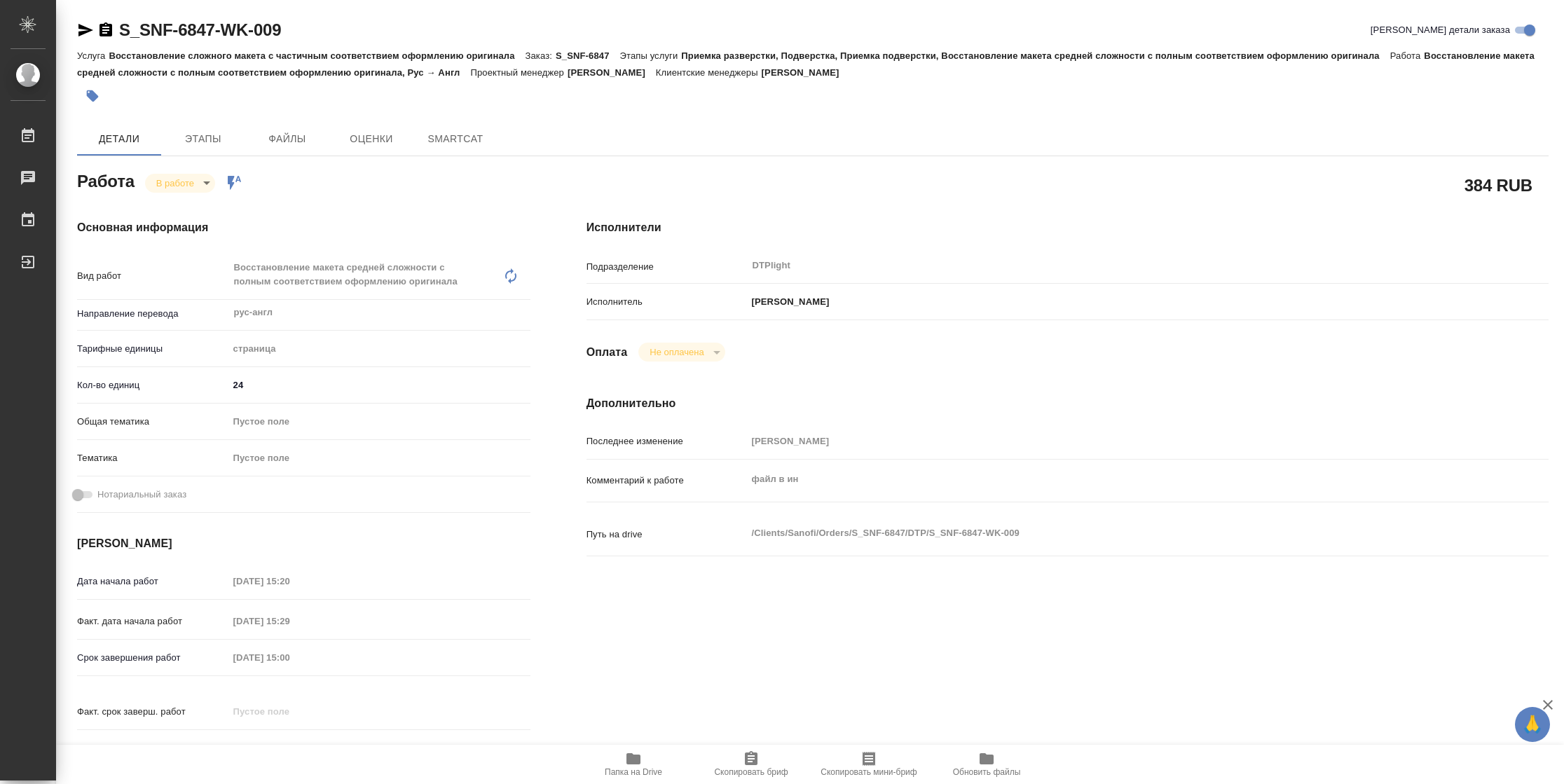
type textarea "x"
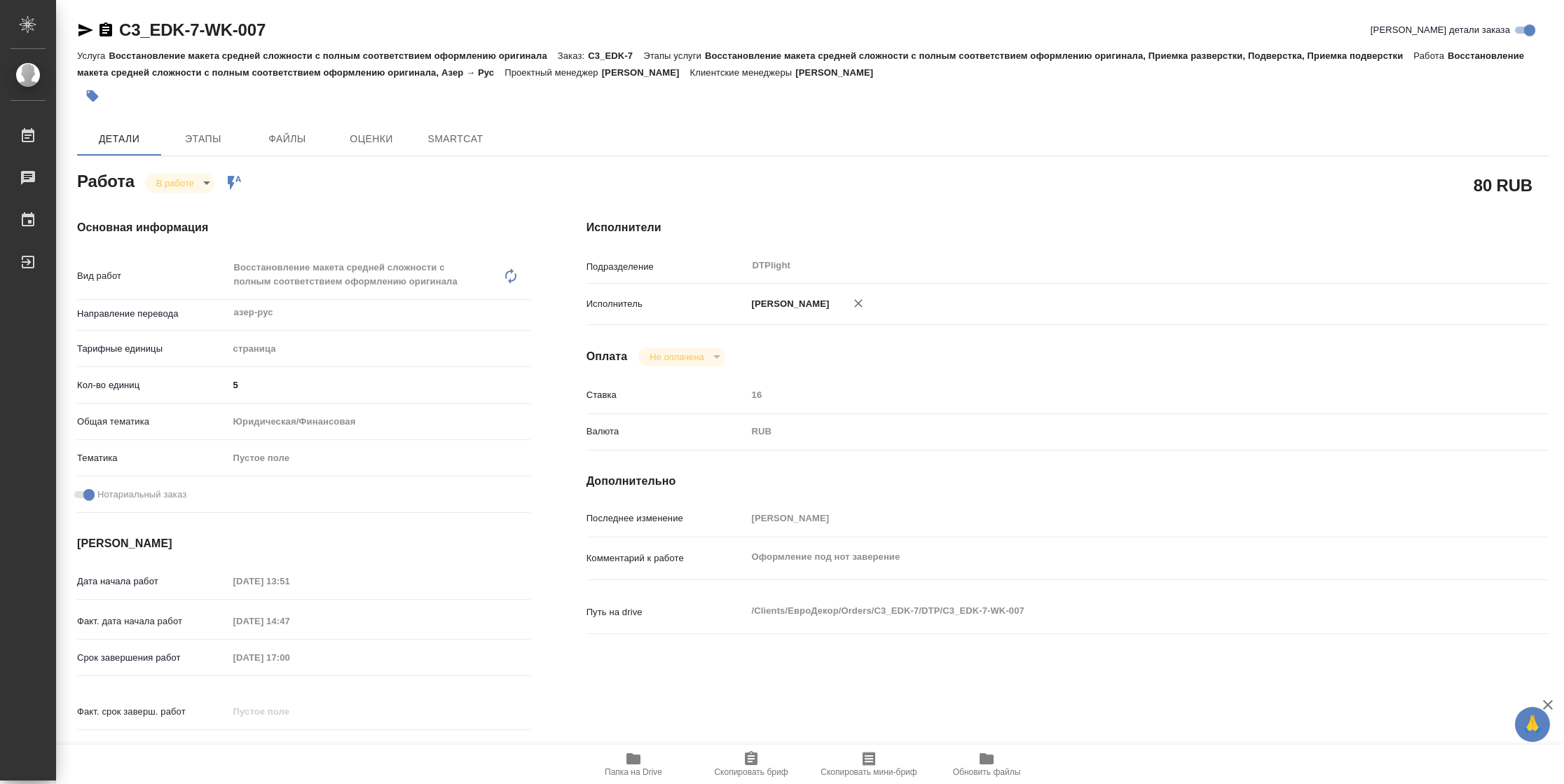
type textarea "x"
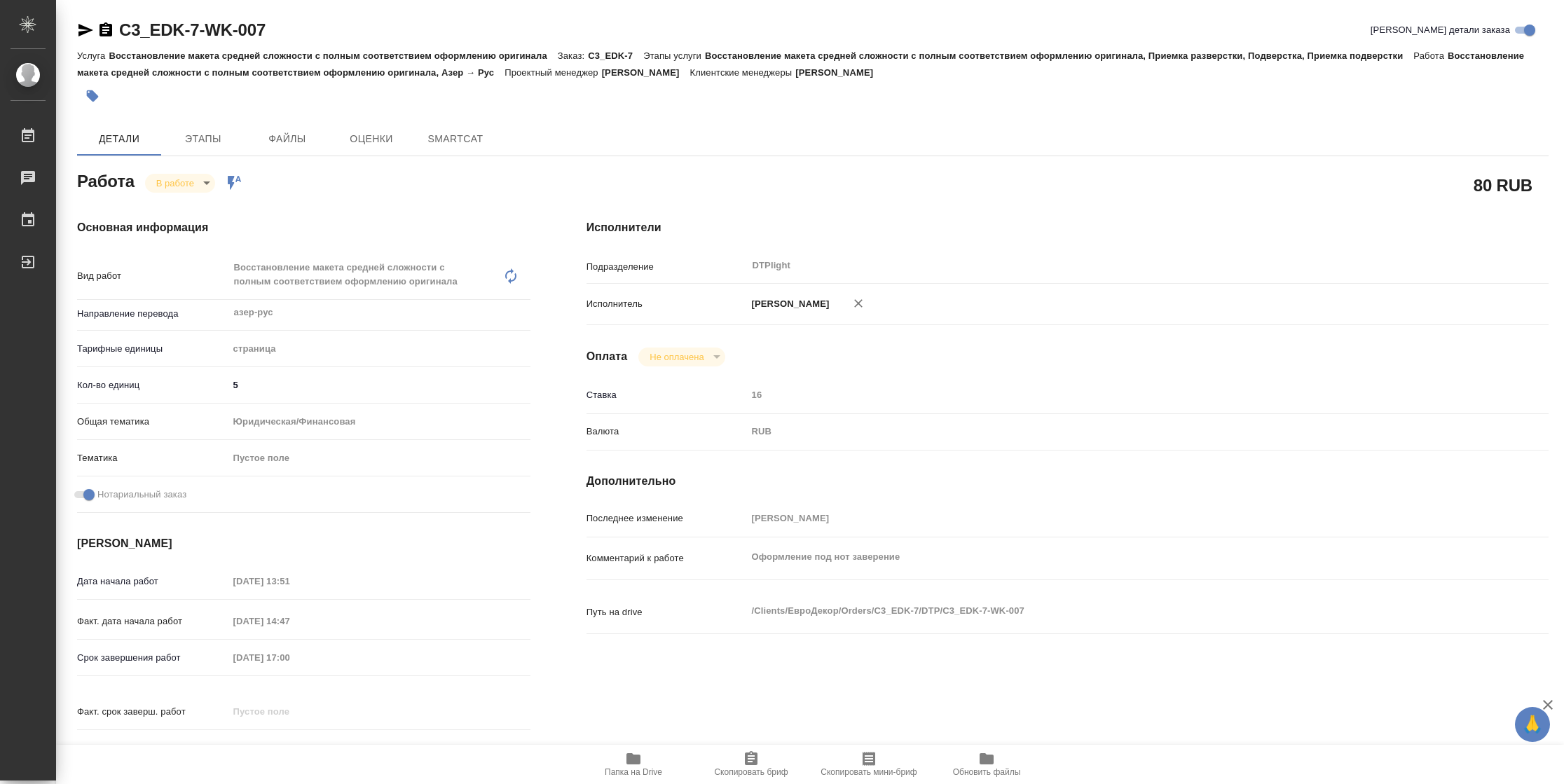
type textarea "x"
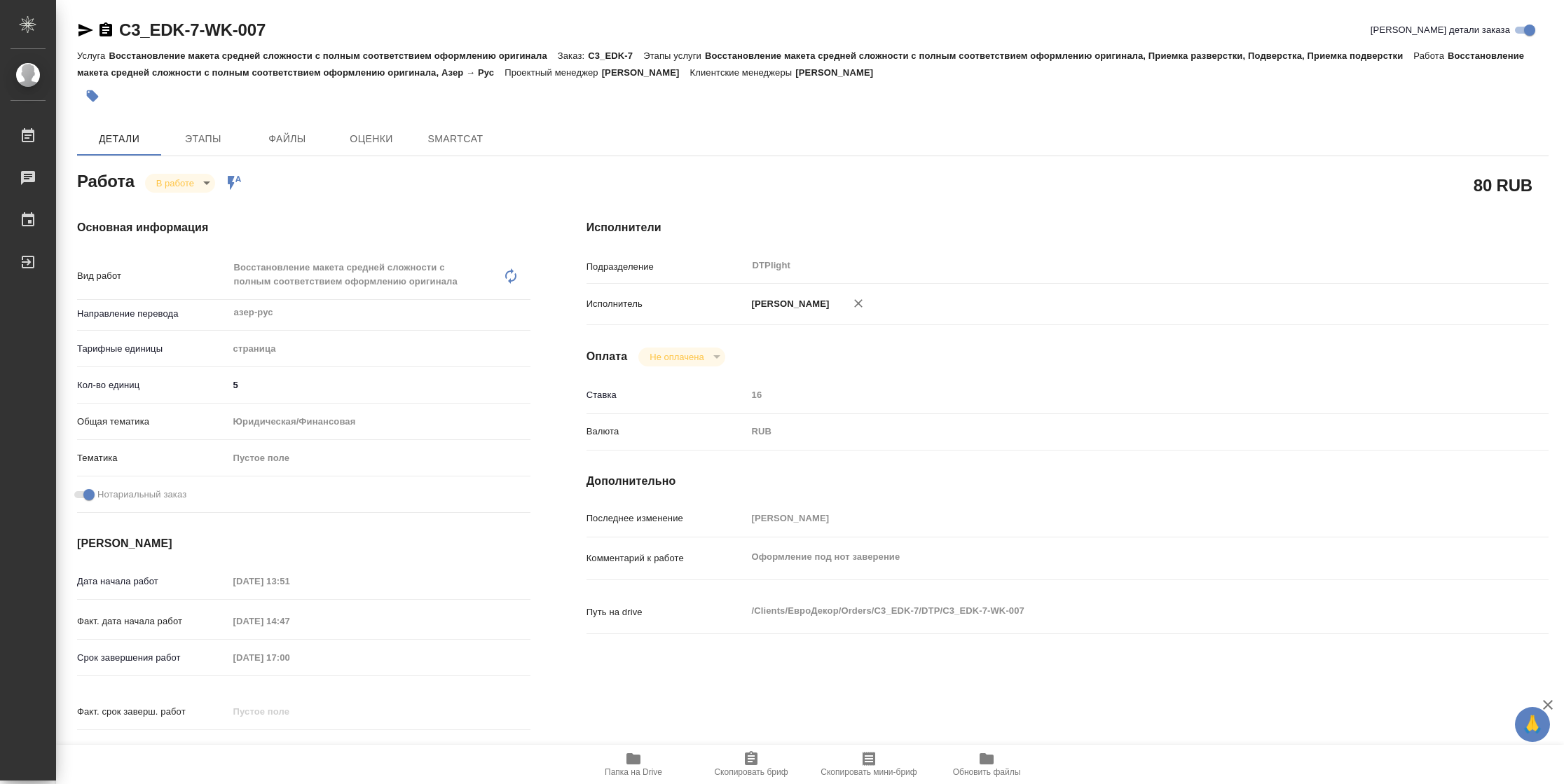
type textarea "x"
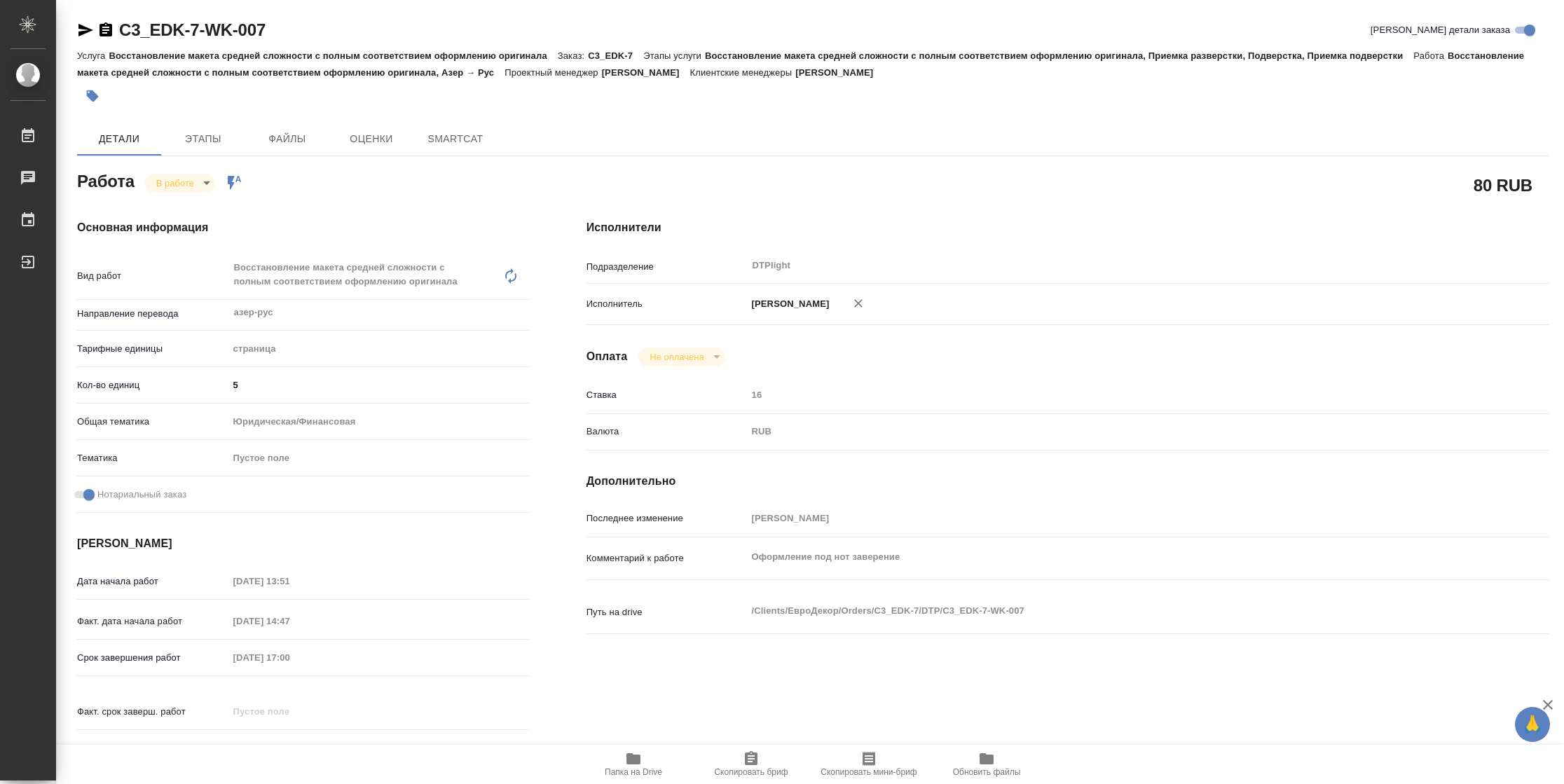
type textarea "x"
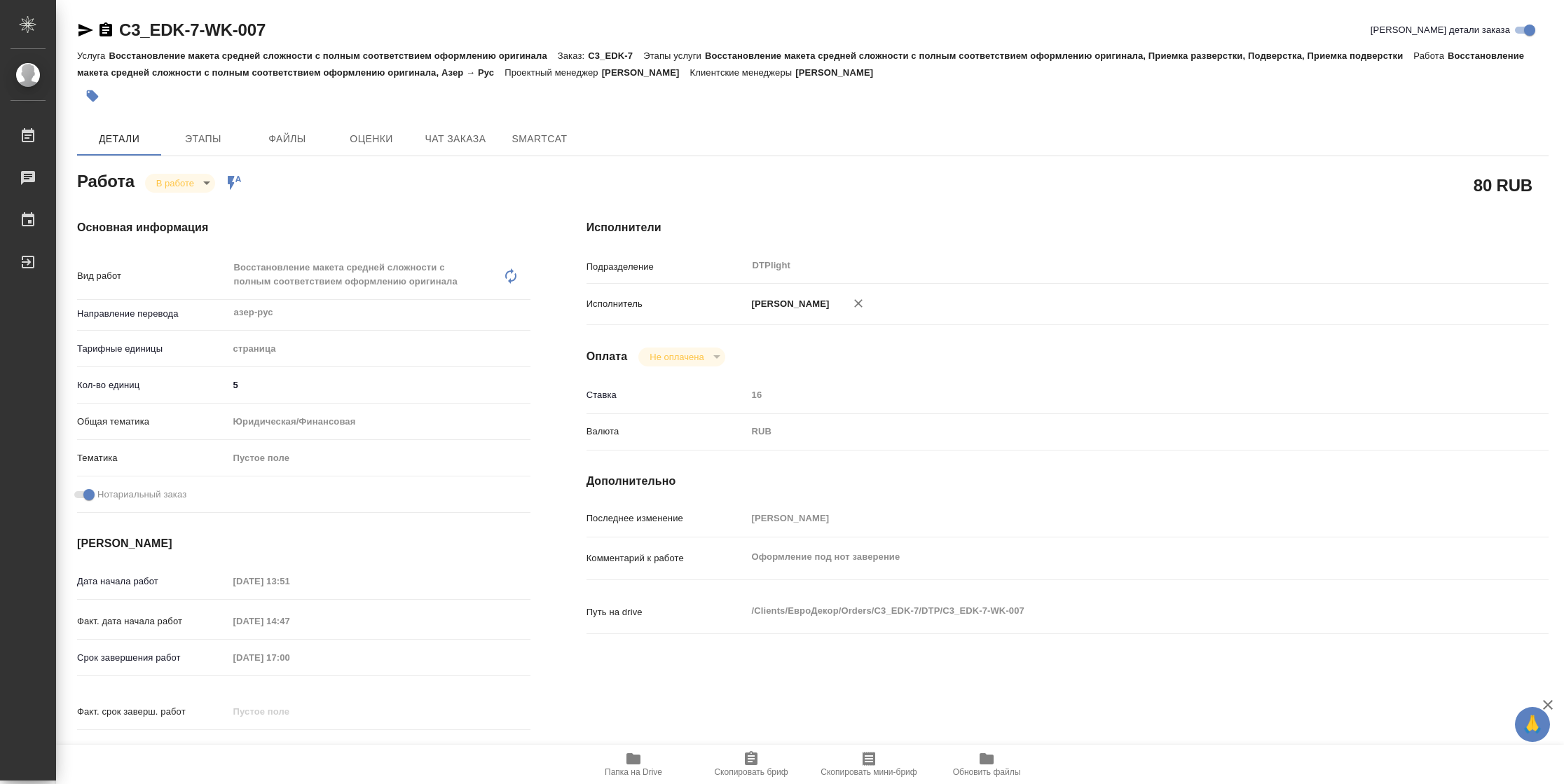
click at [616, 772] on span "Папка на Drive" at bounding box center [633, 772] width 57 height 10
type textarea "x"
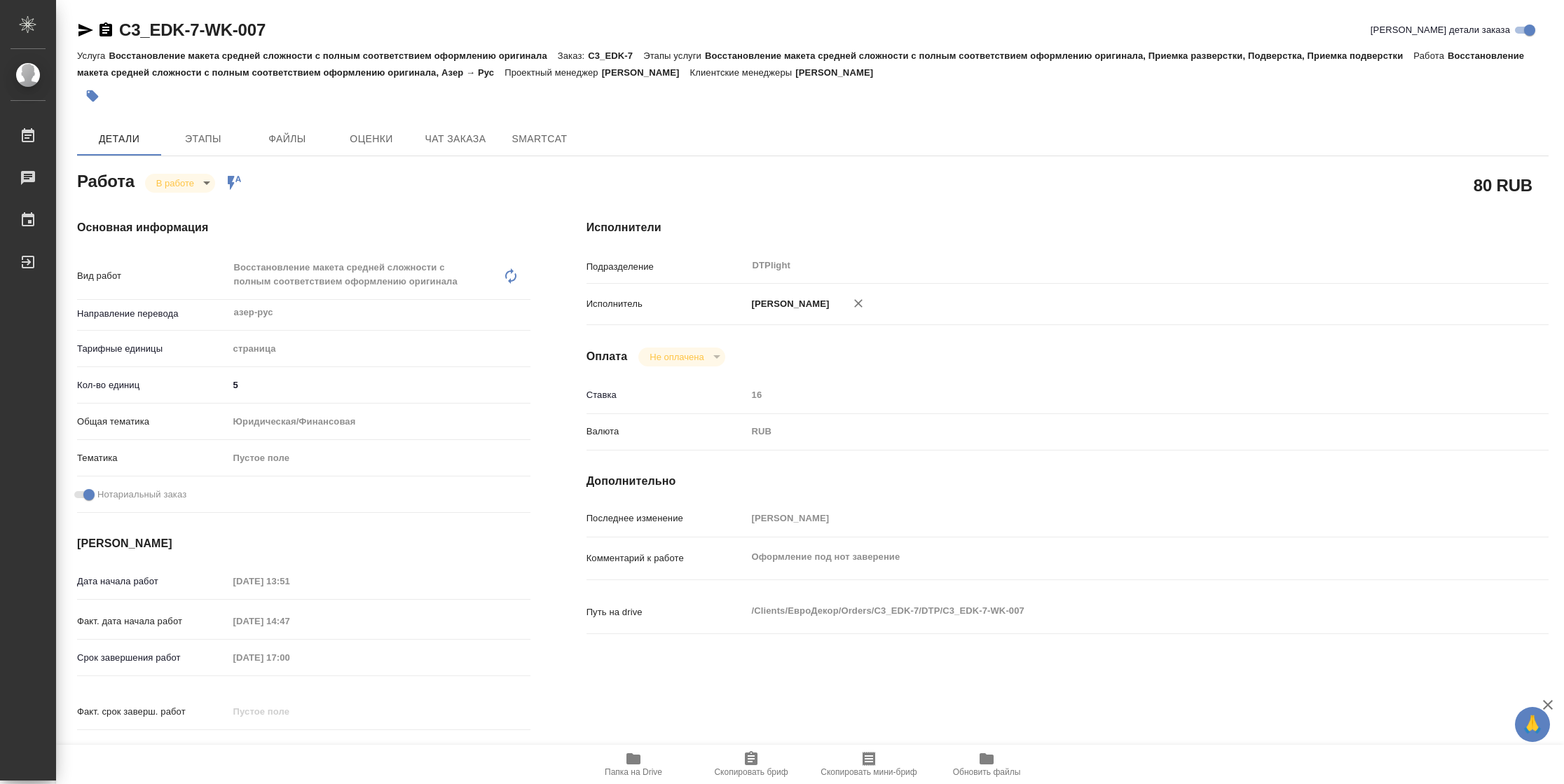
type textarea "x"
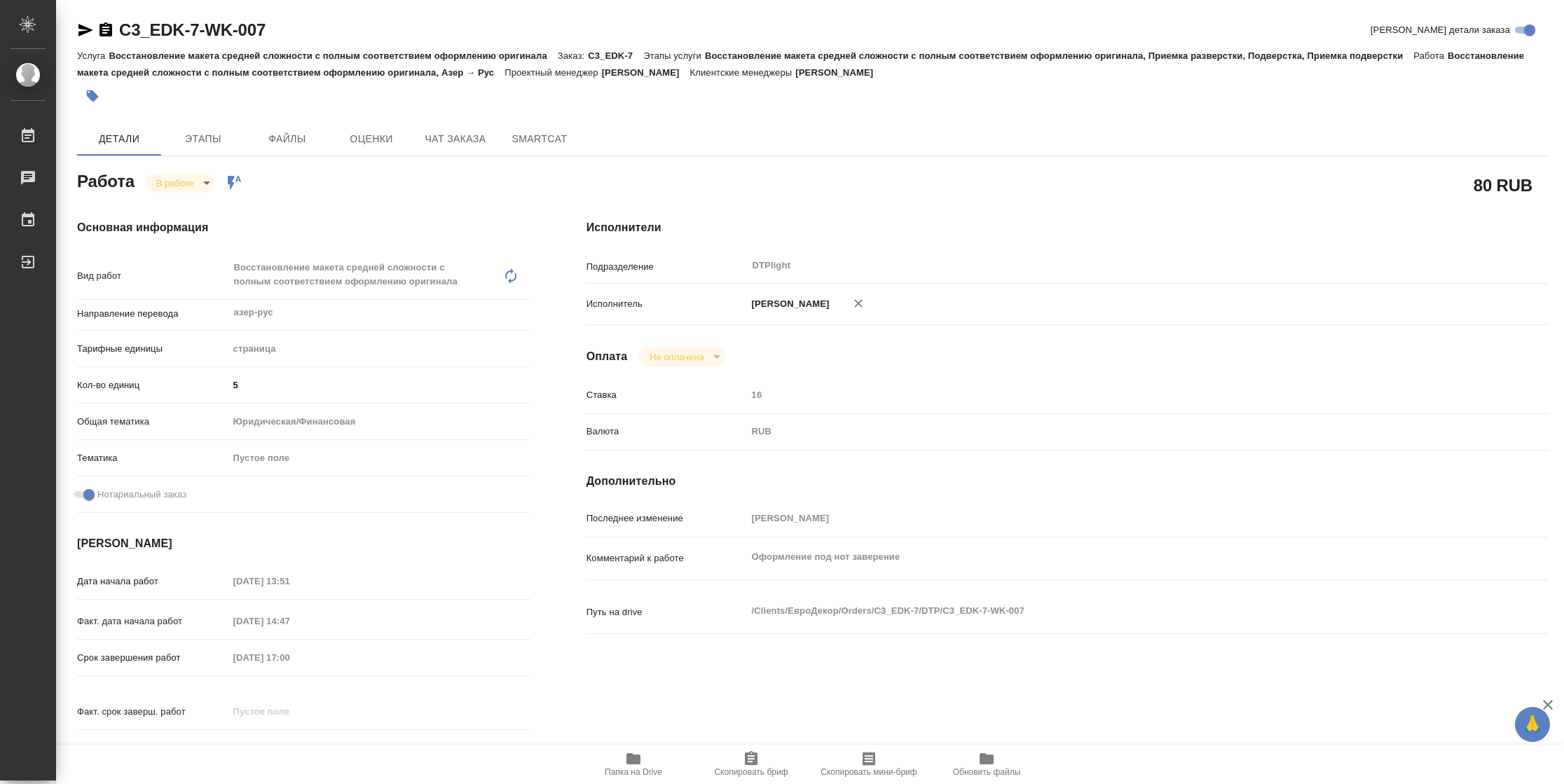
type textarea "x"
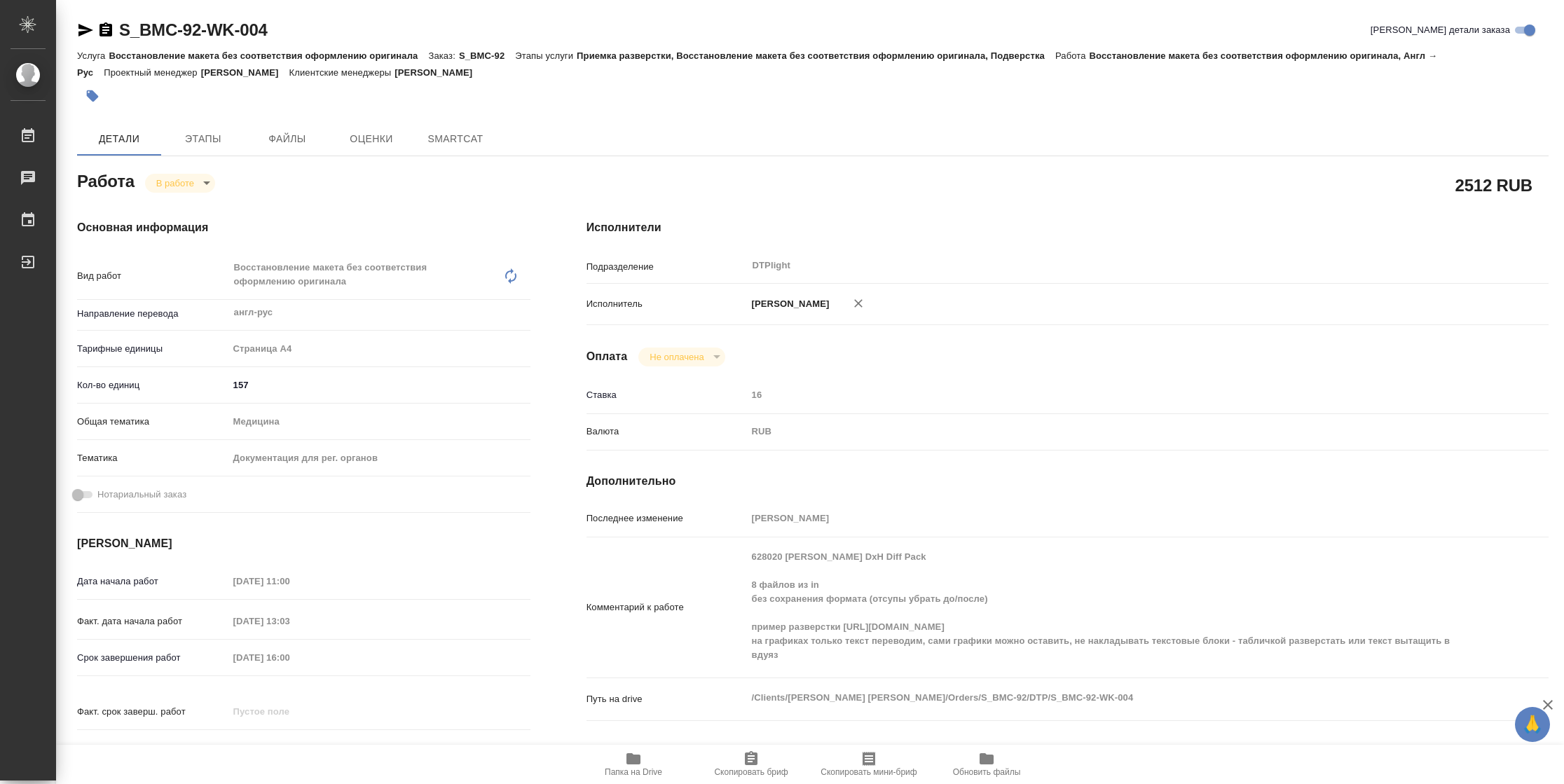
type textarea "x"
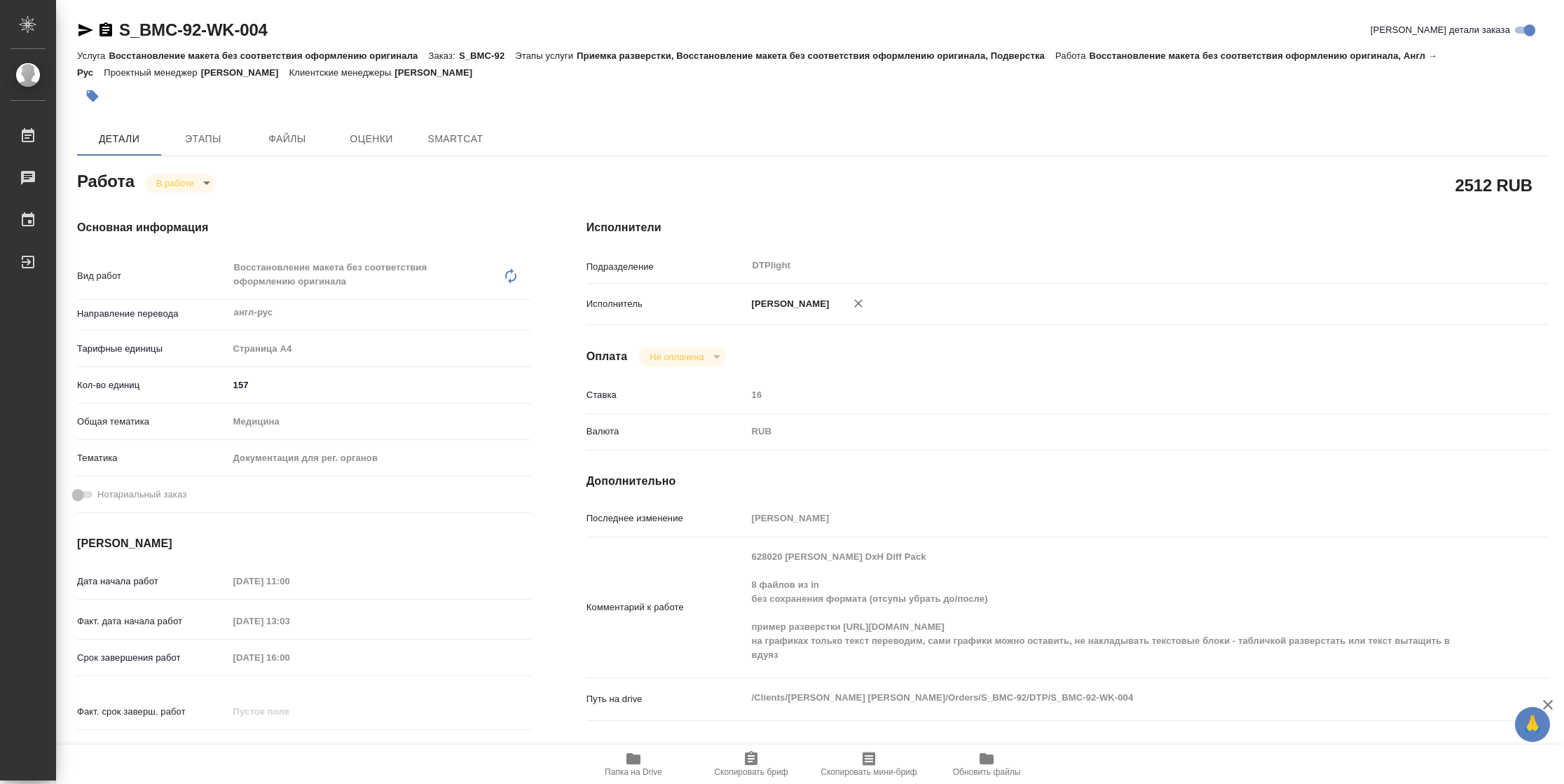
type textarea "x"
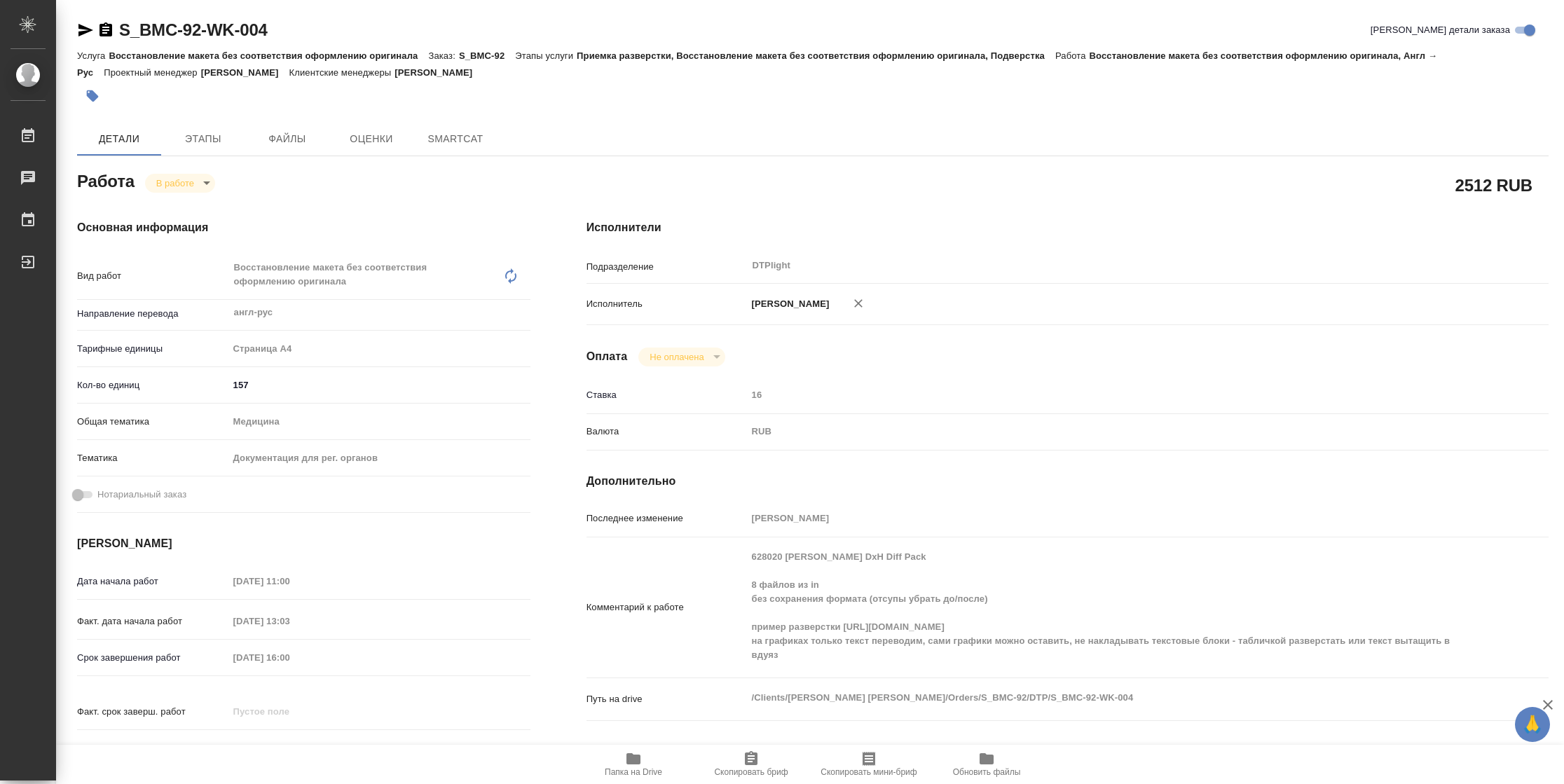
type textarea "x"
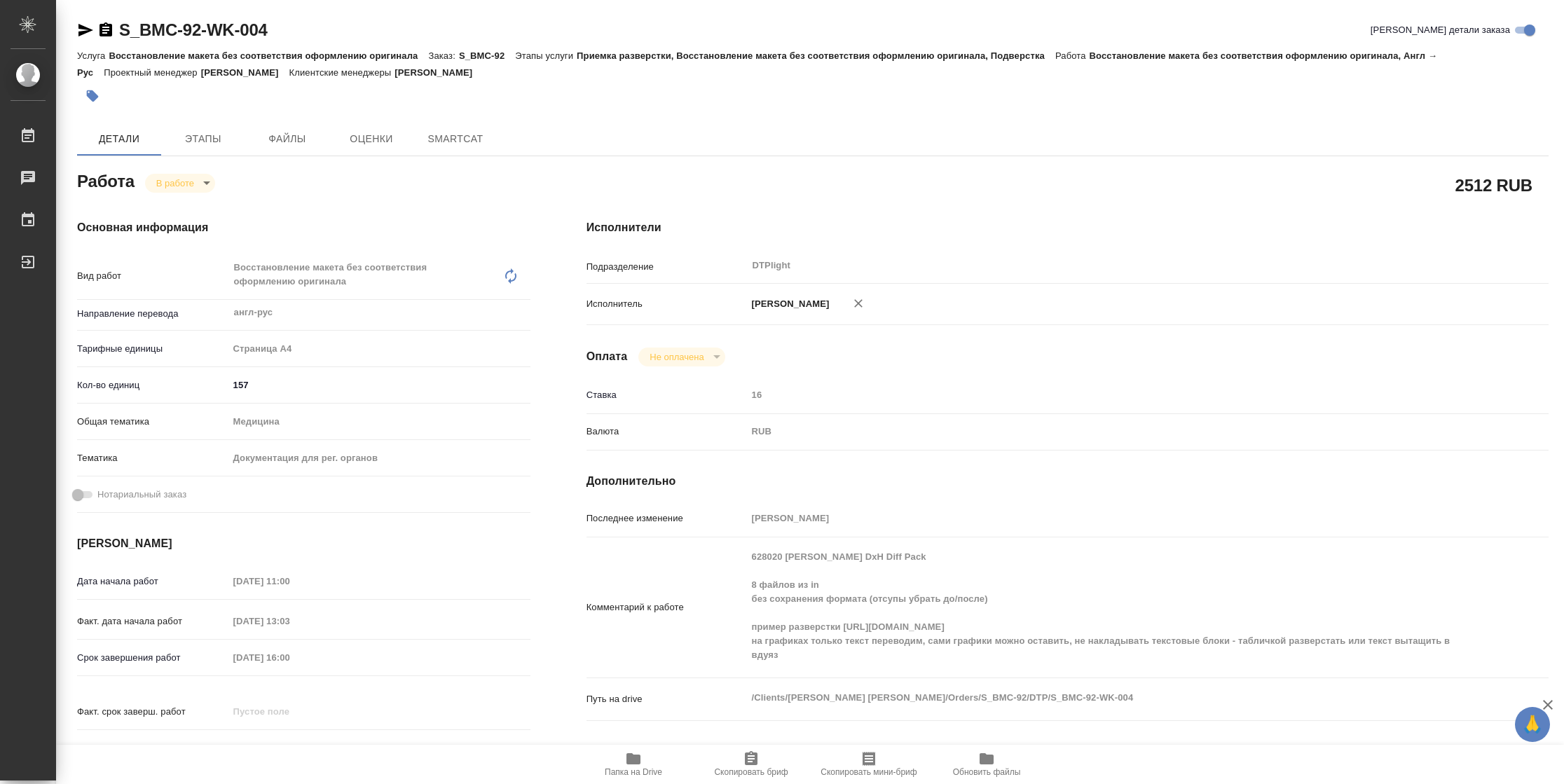
type textarea "x"
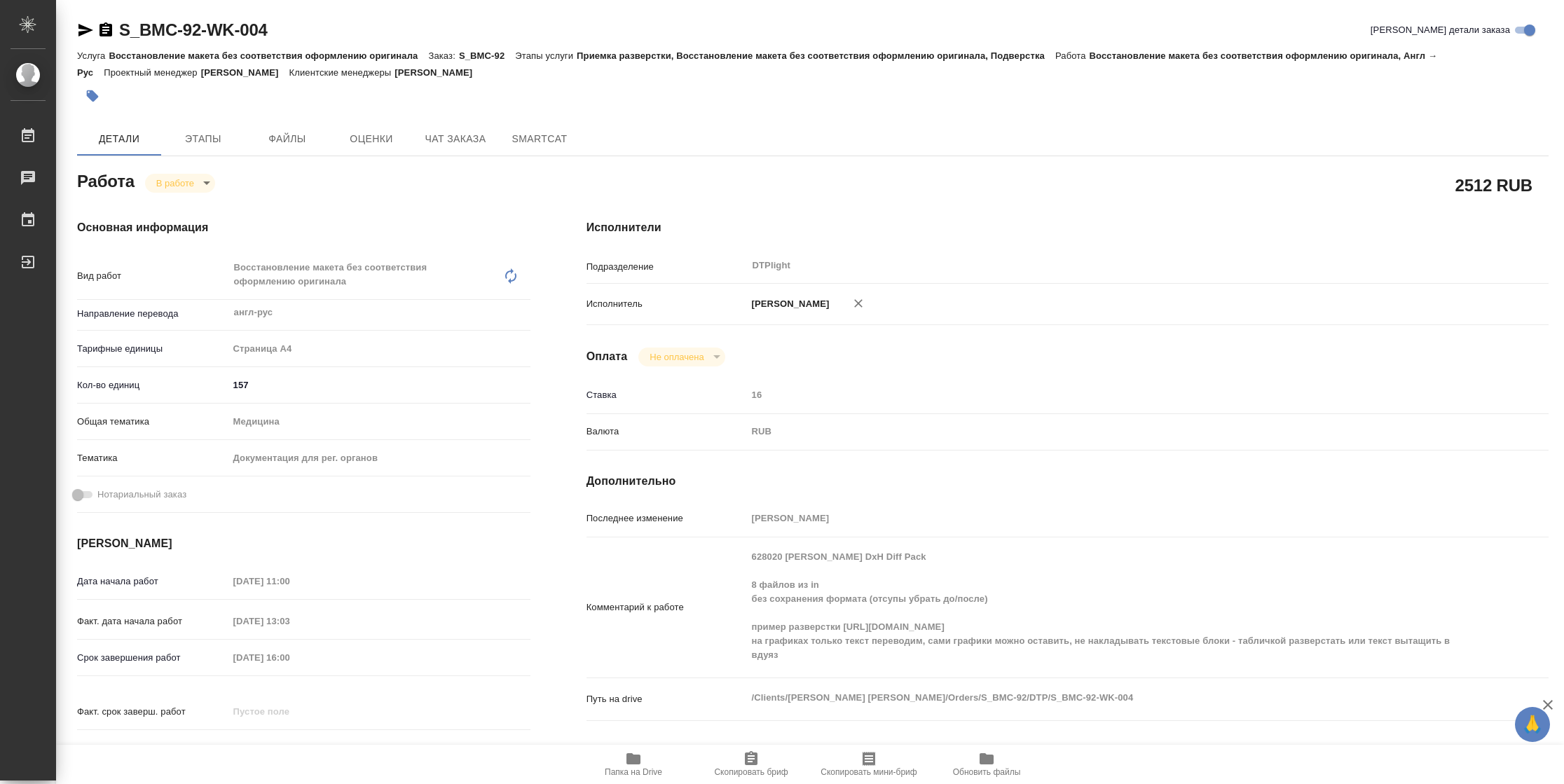
type textarea "x"
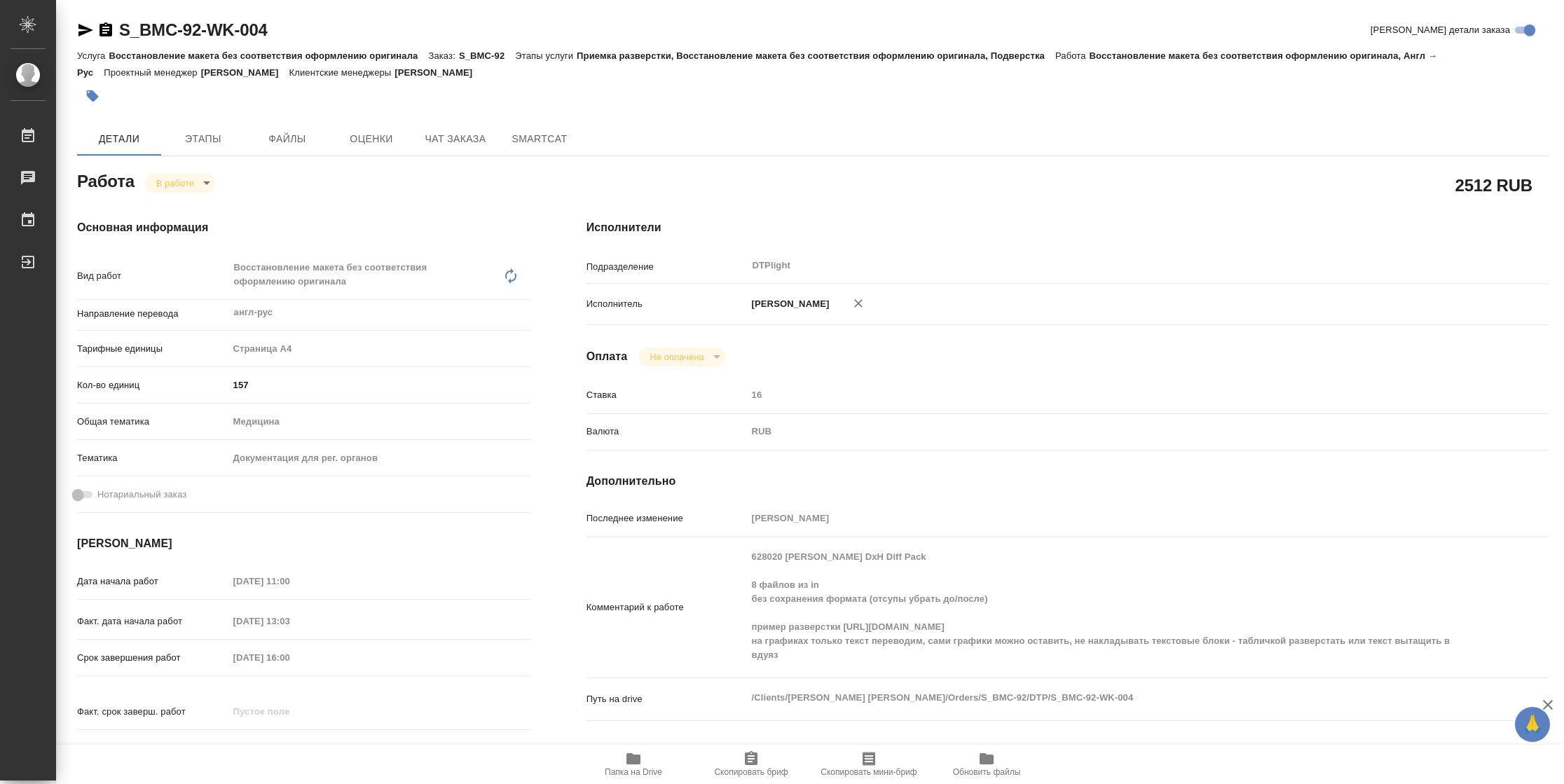
type textarea "x"
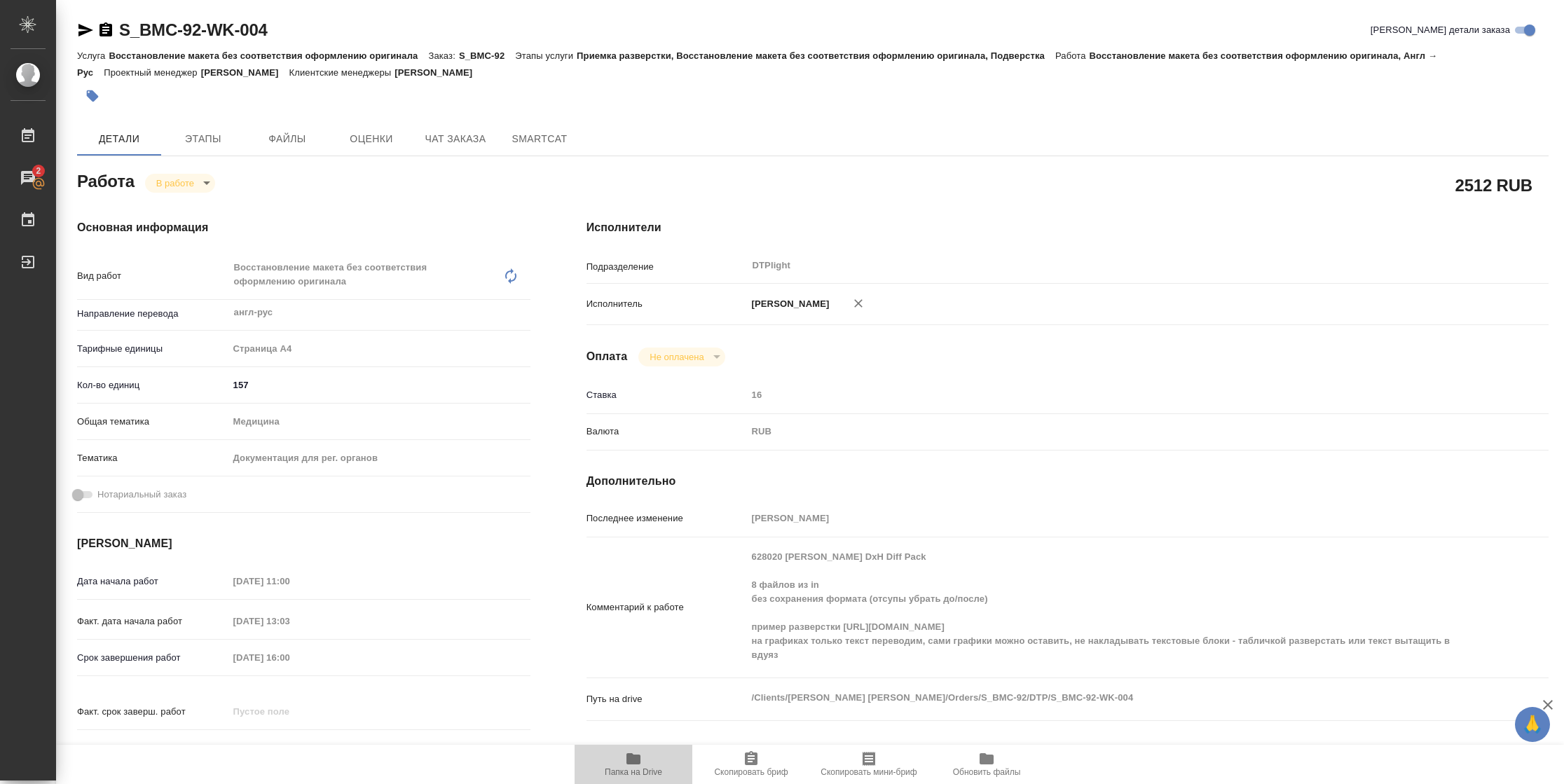
click at [593, 768] on span "Папка на Drive" at bounding box center [633, 764] width 101 height 27
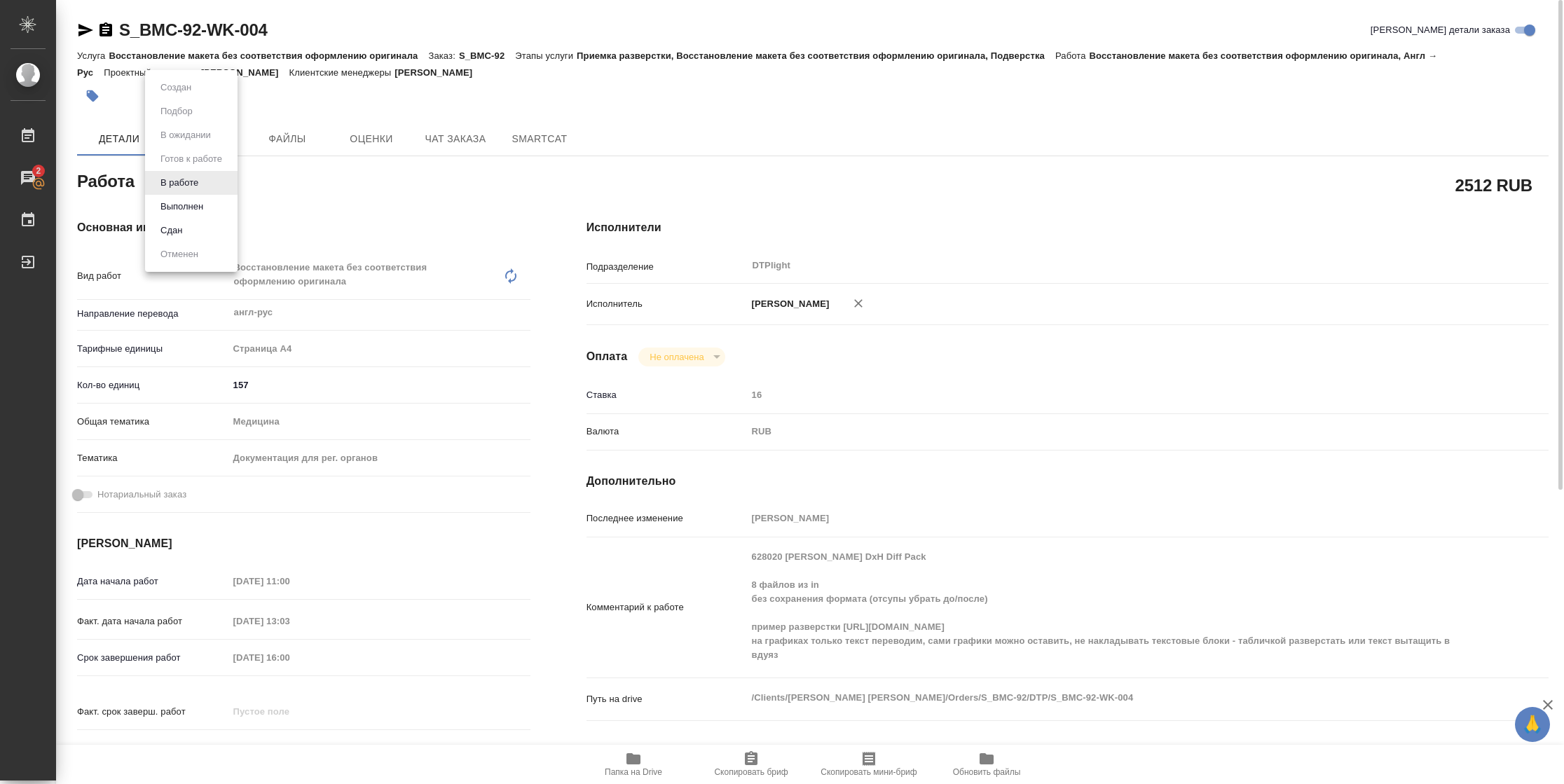
click at [191, 185] on body "🙏 .cls-1 fill:#fff; AWATERA Vasilyeva Natalia Работы 2 Чаты График Выйти S_BMC-…" at bounding box center [782, 392] width 1564 height 784
click at [191, 209] on button "Выполнен" at bounding box center [182, 207] width 51 height 16
type textarea "x"
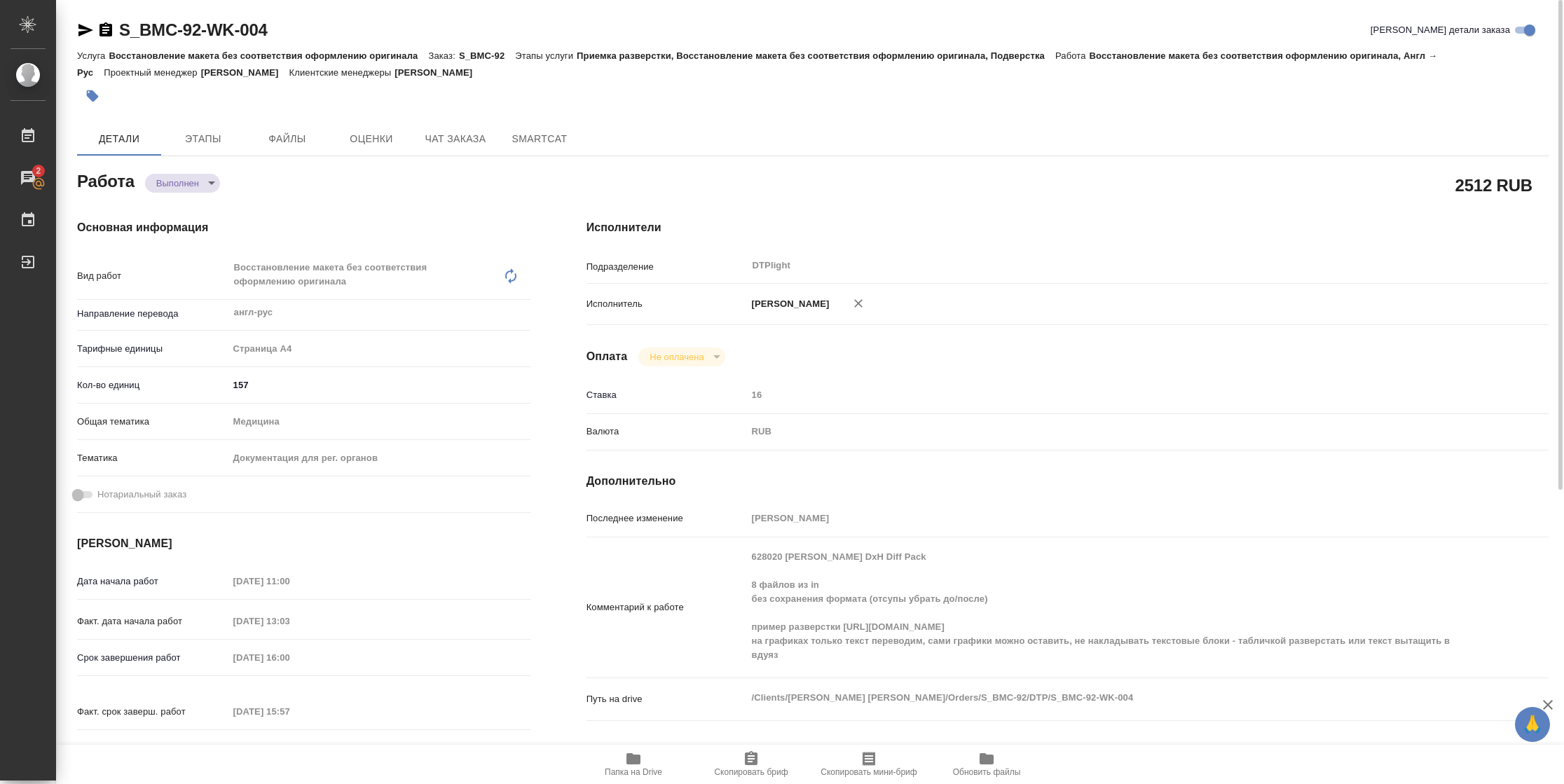
type textarea "x"
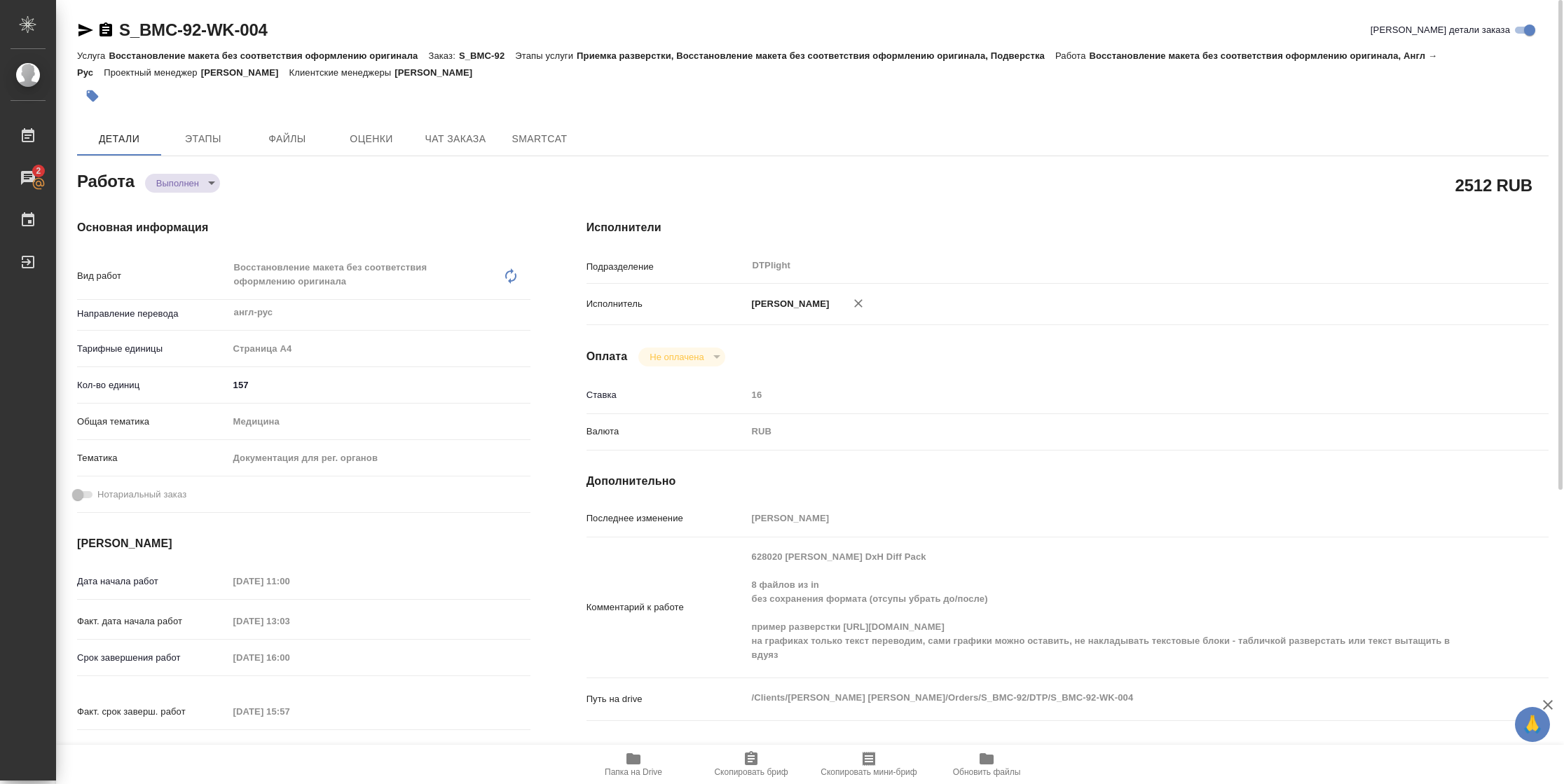
type textarea "x"
click at [87, 35] on icon "button" at bounding box center [85, 30] width 17 height 17
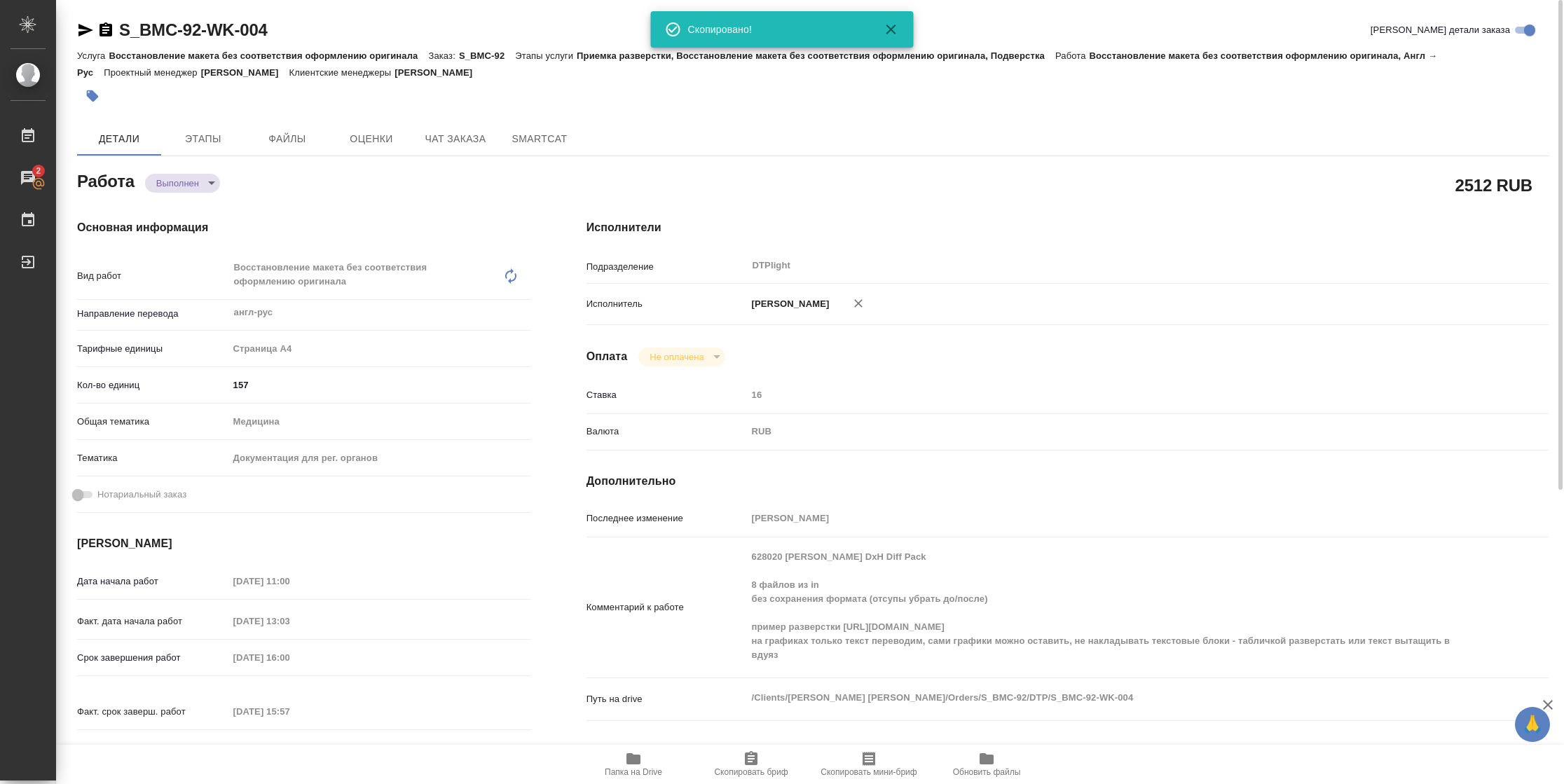
type textarea "x"
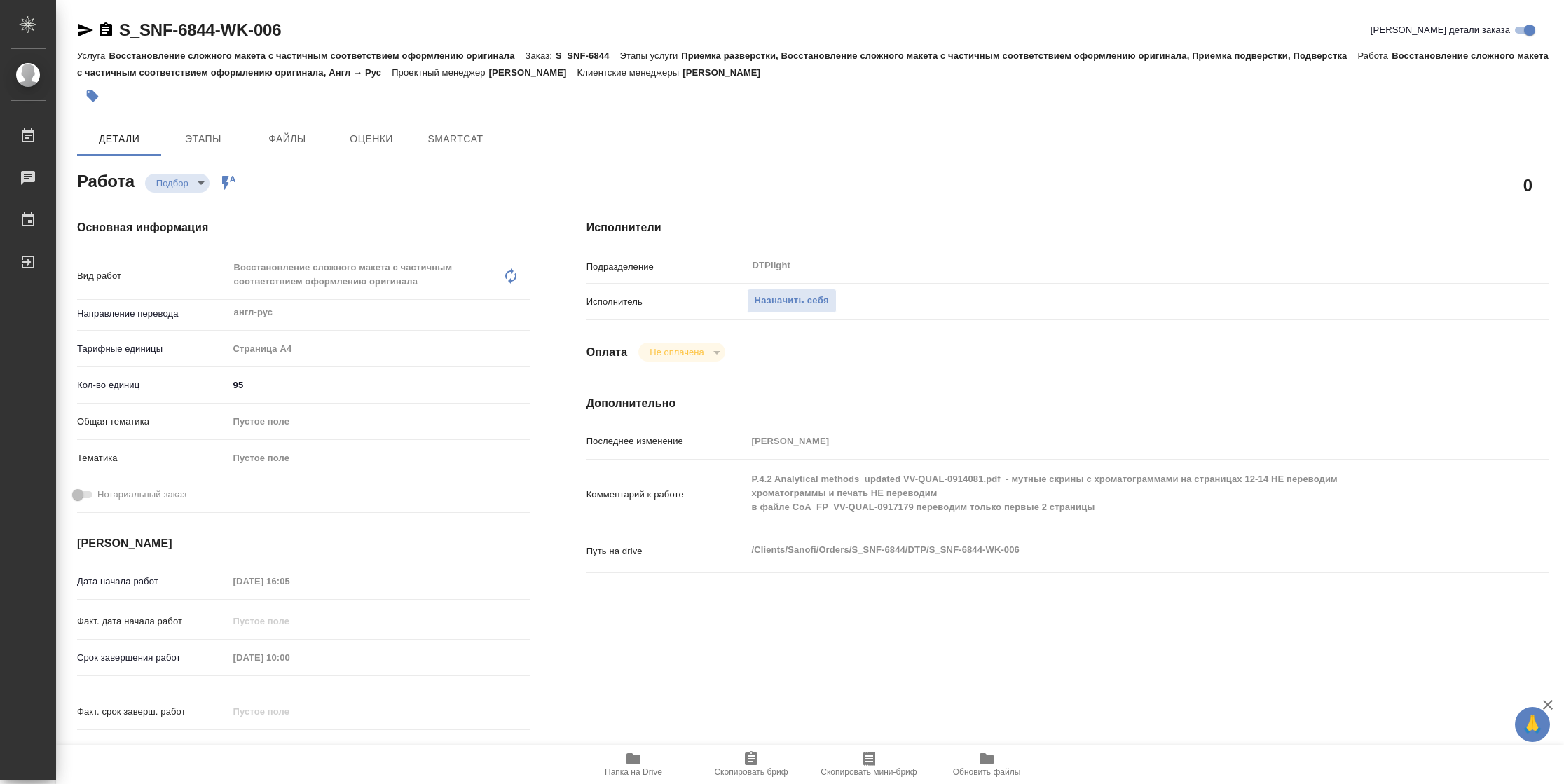
type textarea "x"
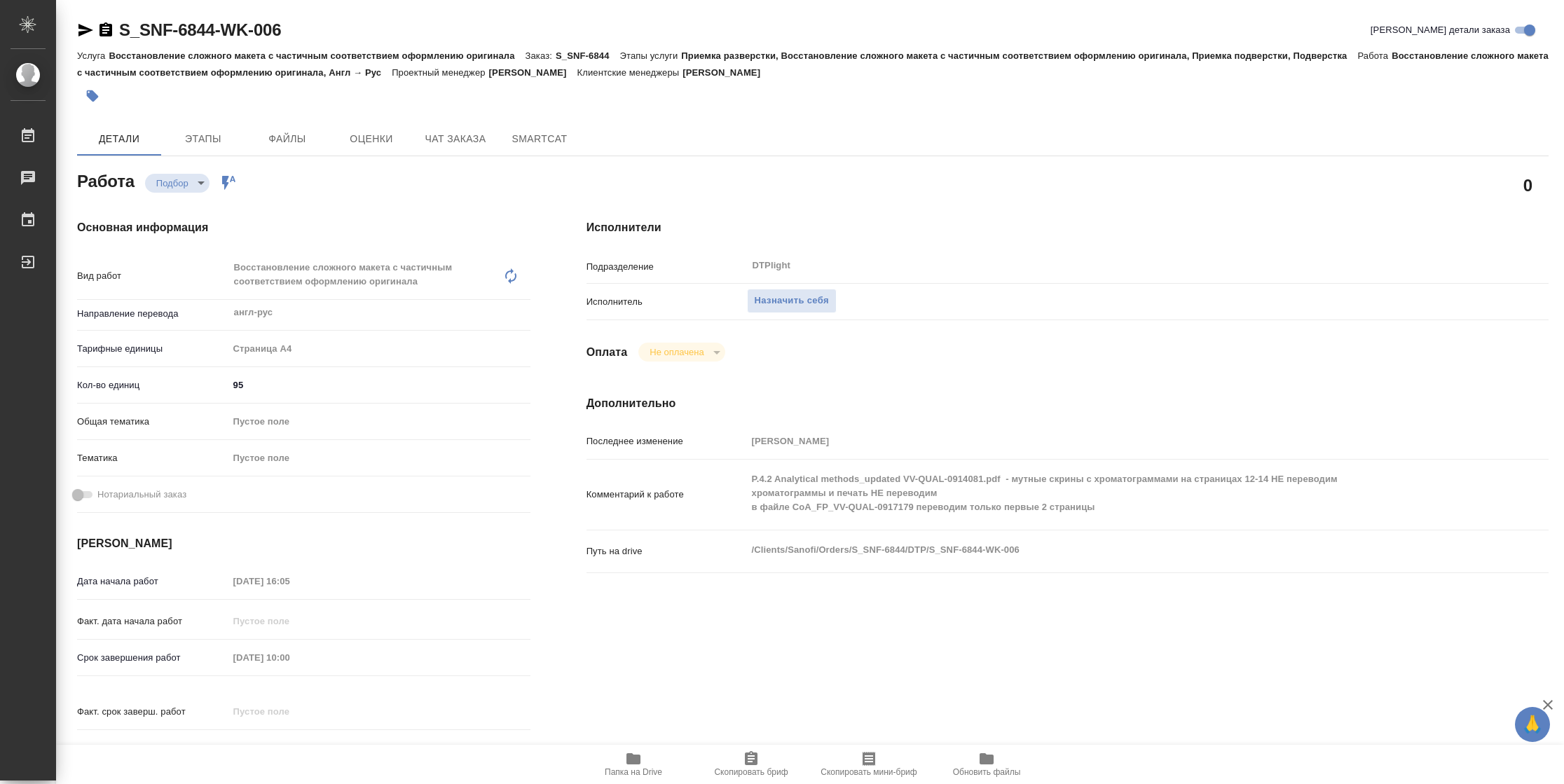
click at [621, 764] on span "Папка на Drive" at bounding box center [633, 764] width 101 height 27
type textarea "x"
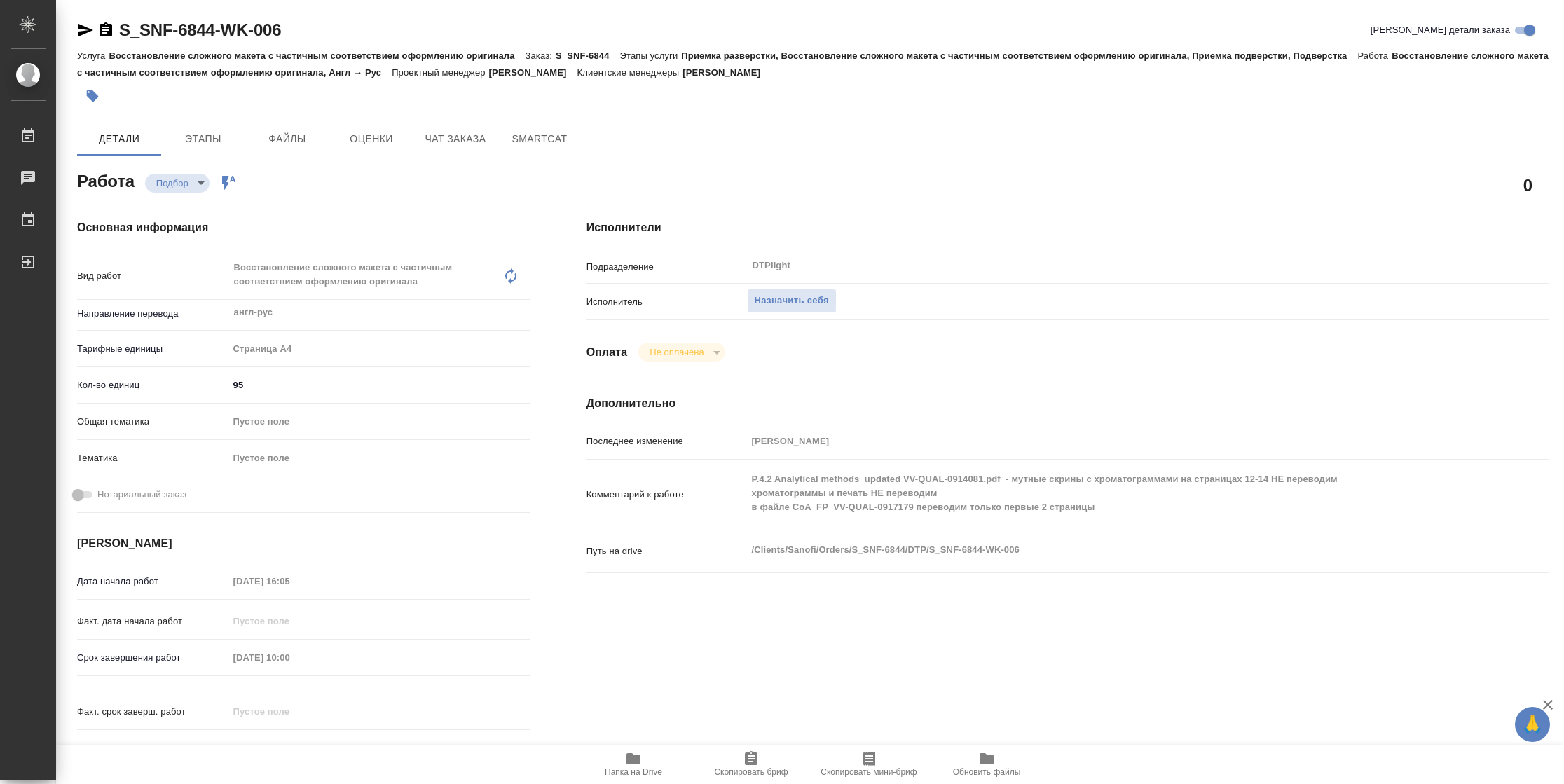
type textarea "x"
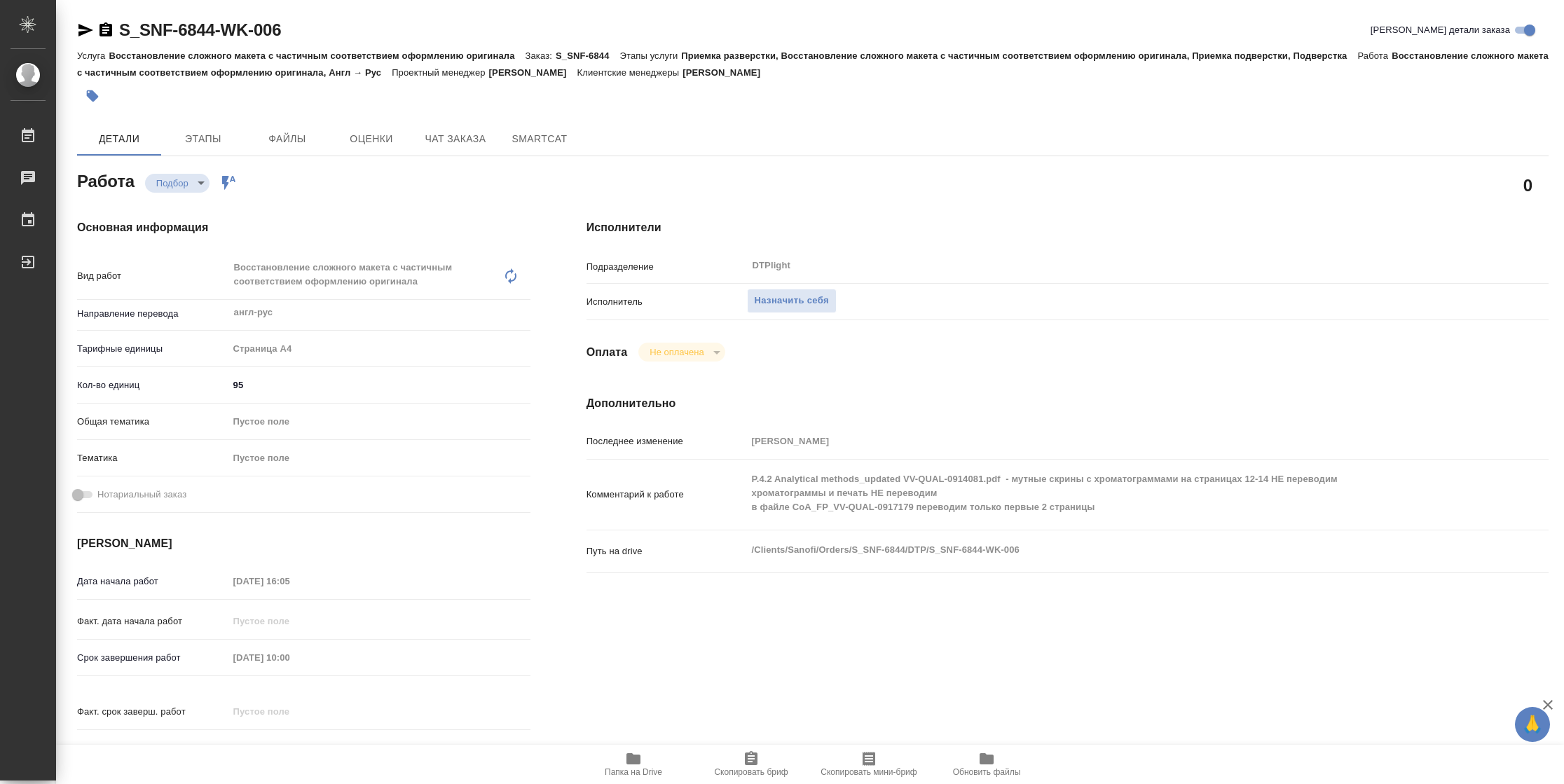
type textarea "x"
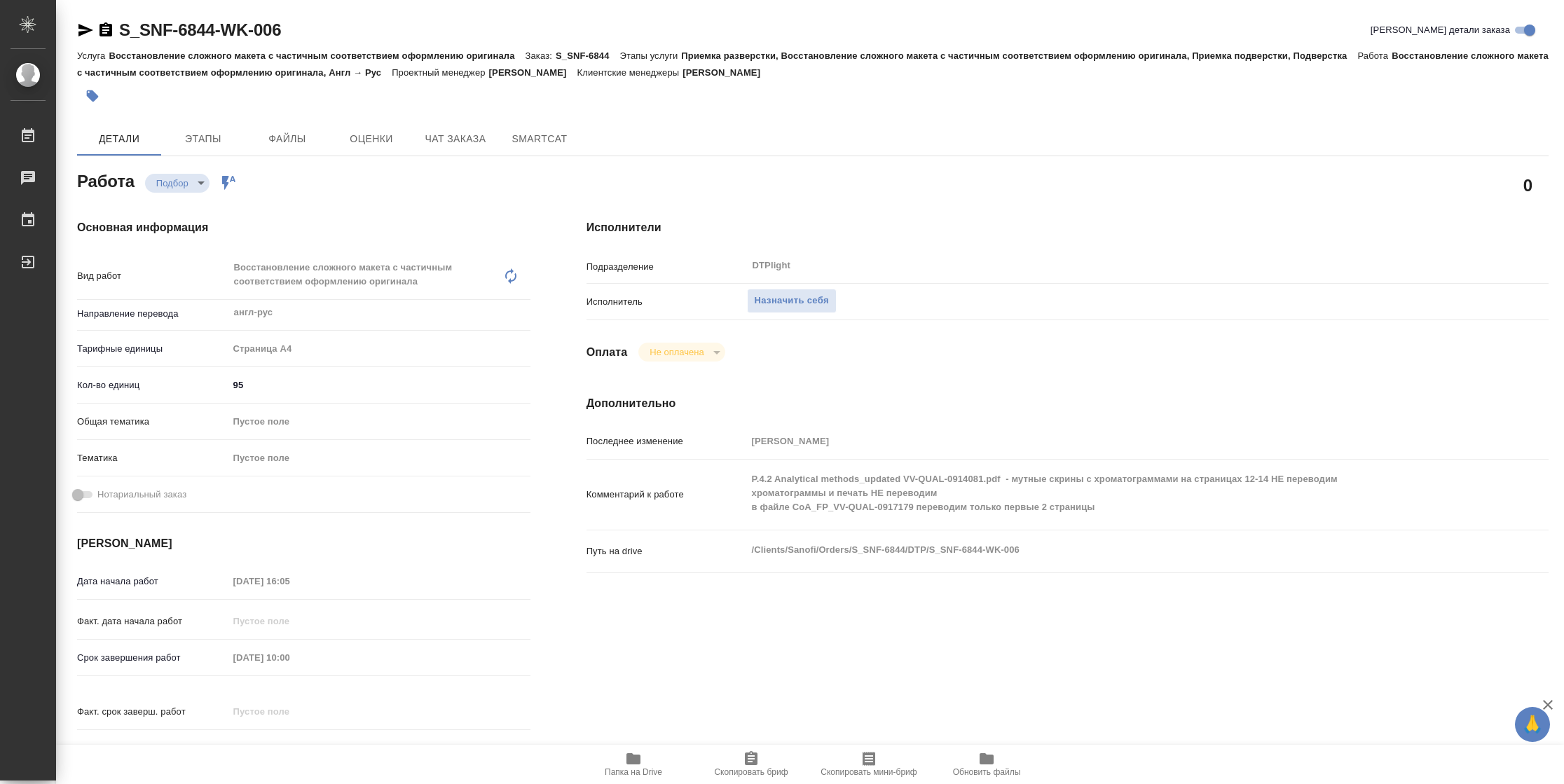
type textarea "x"
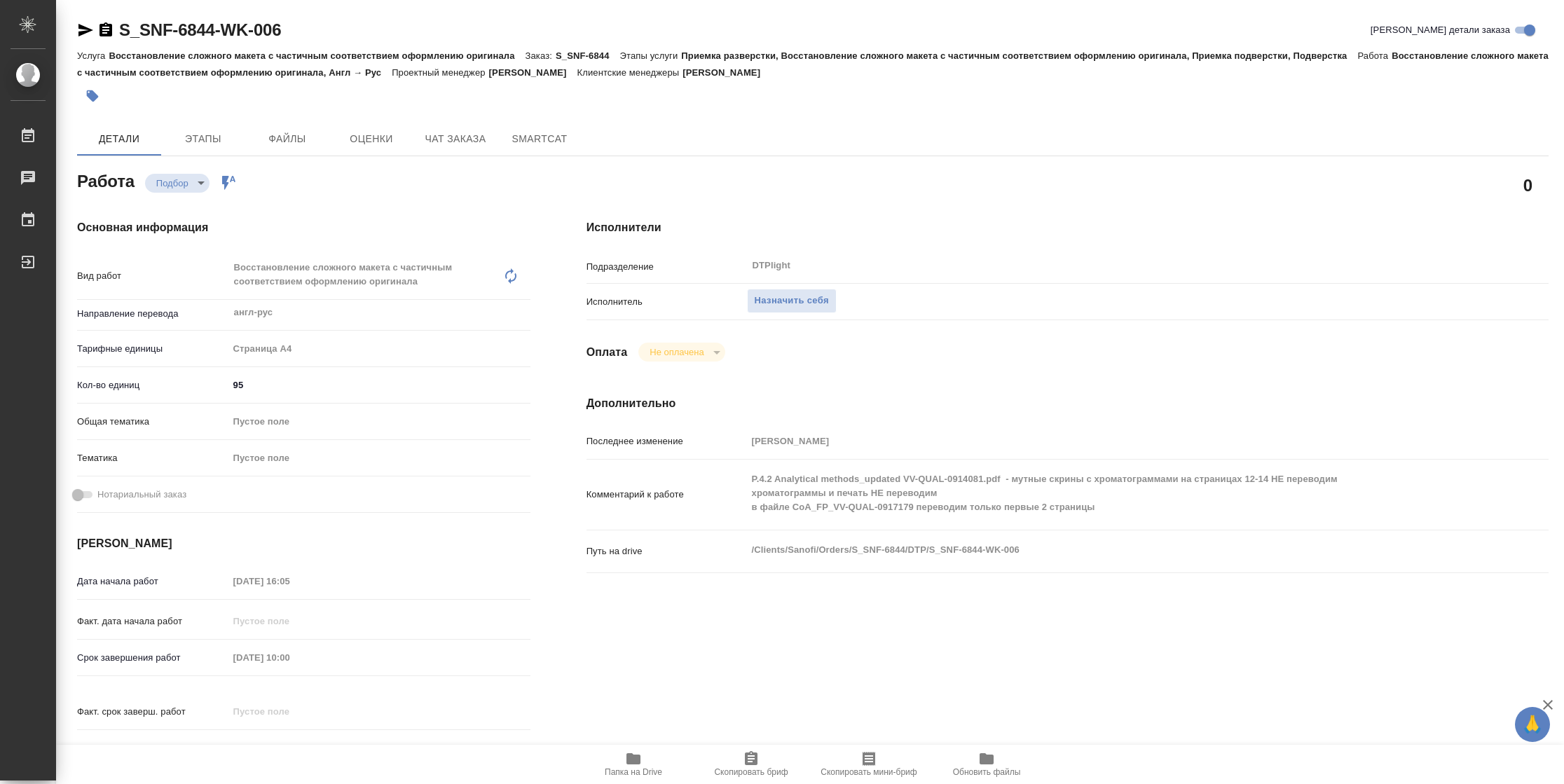
type textarea "x"
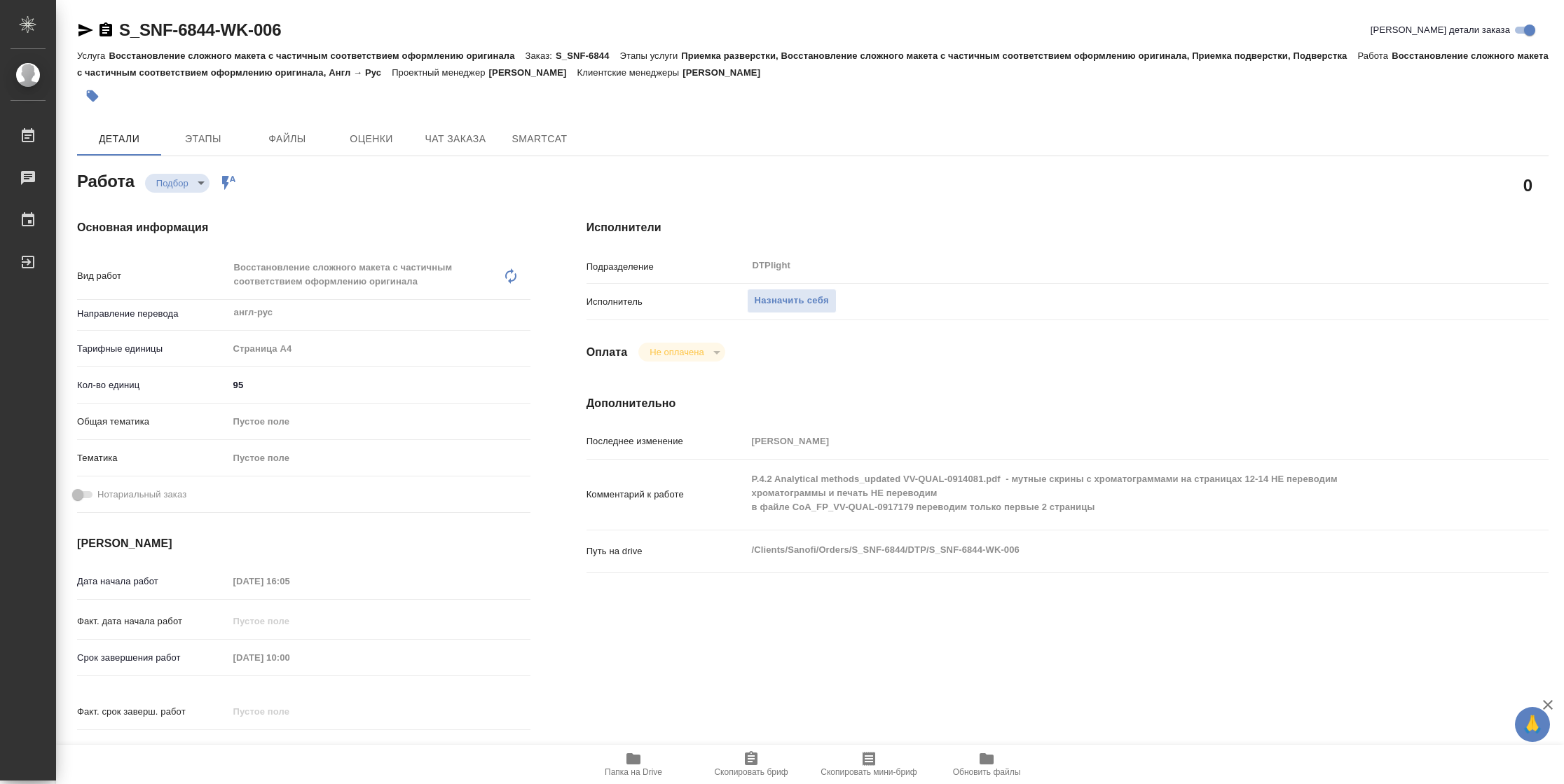
type textarea "x"
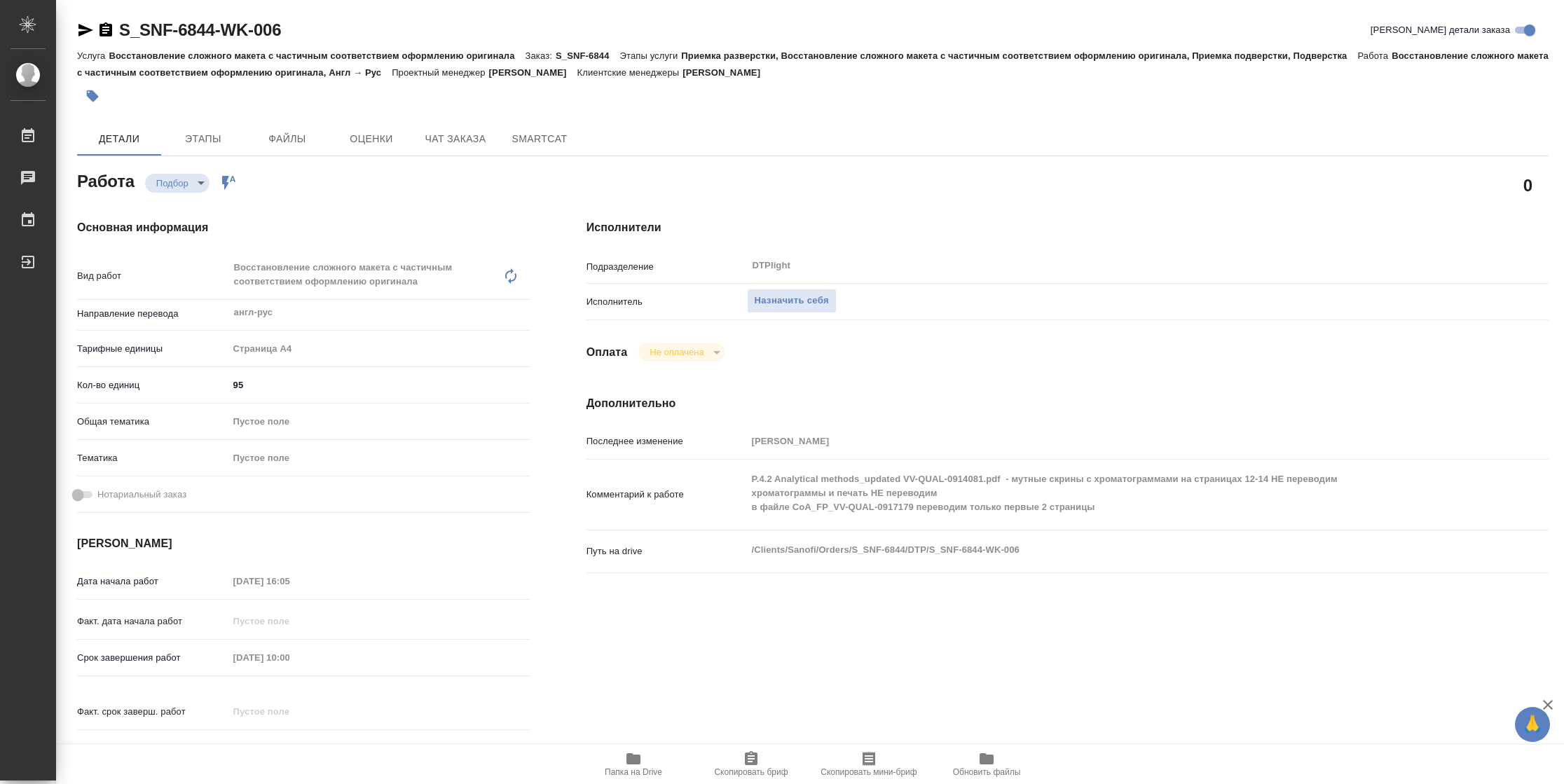
type textarea "x"
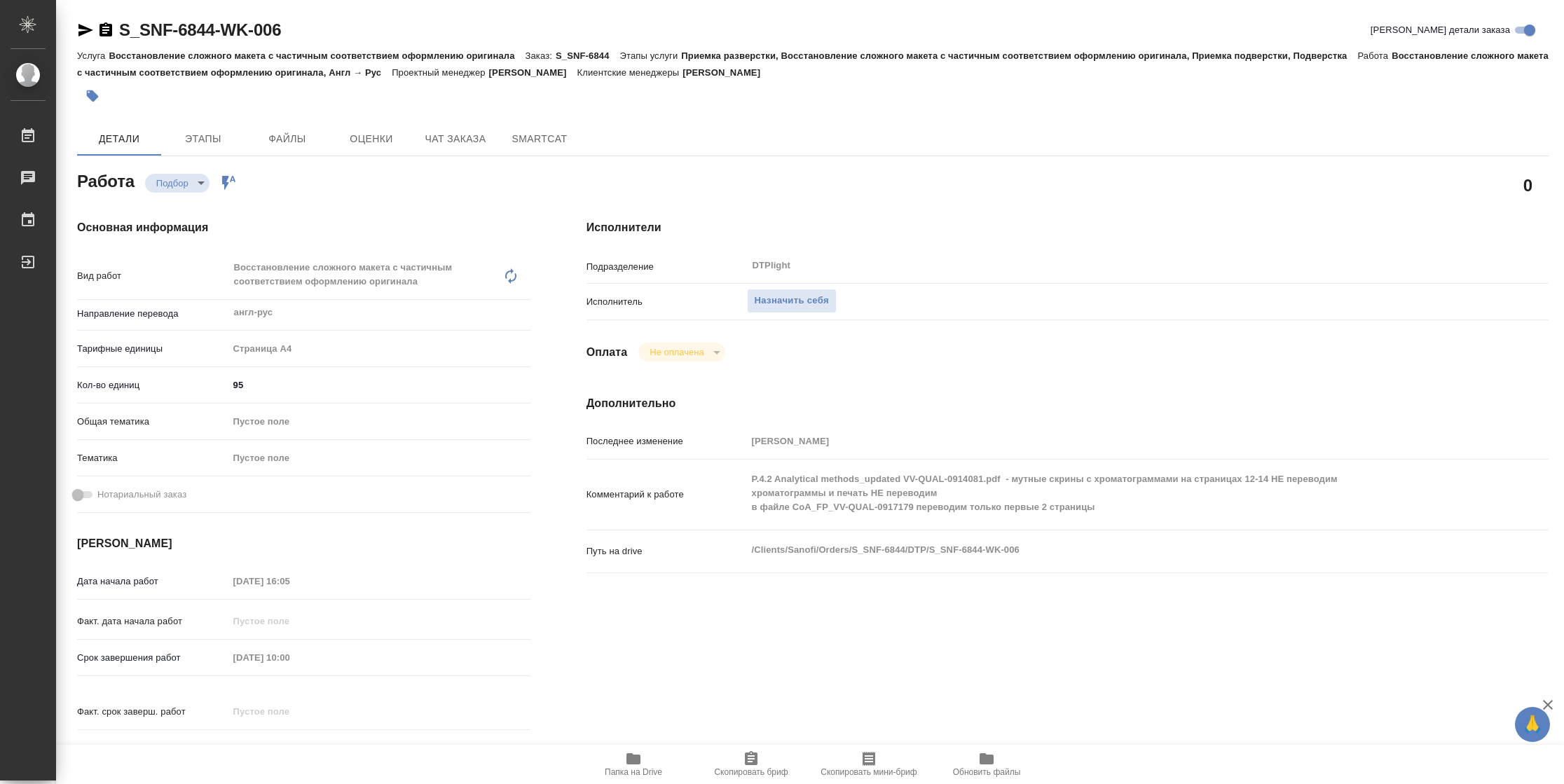
type textarea "x"
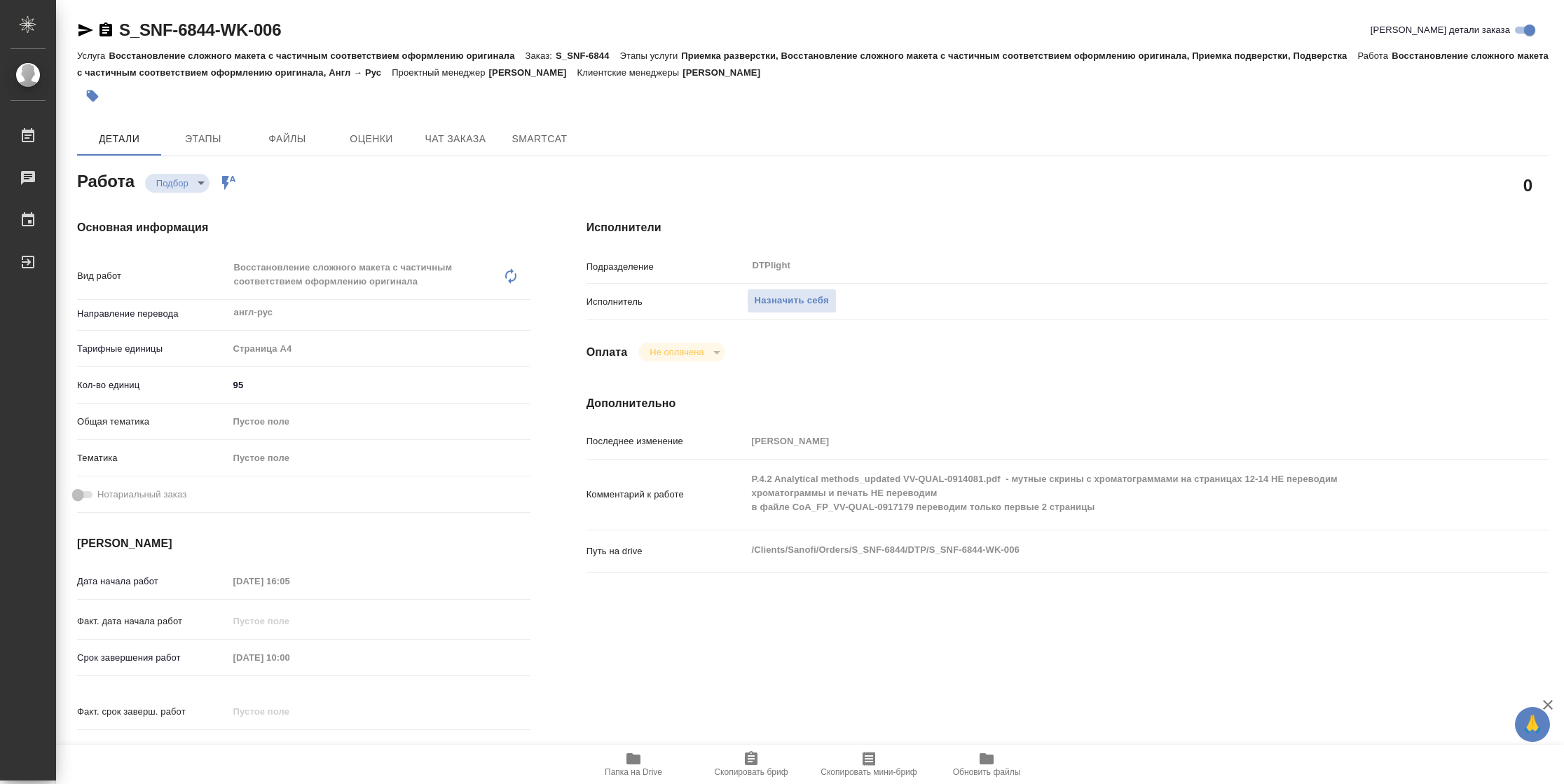
type textarea "x"
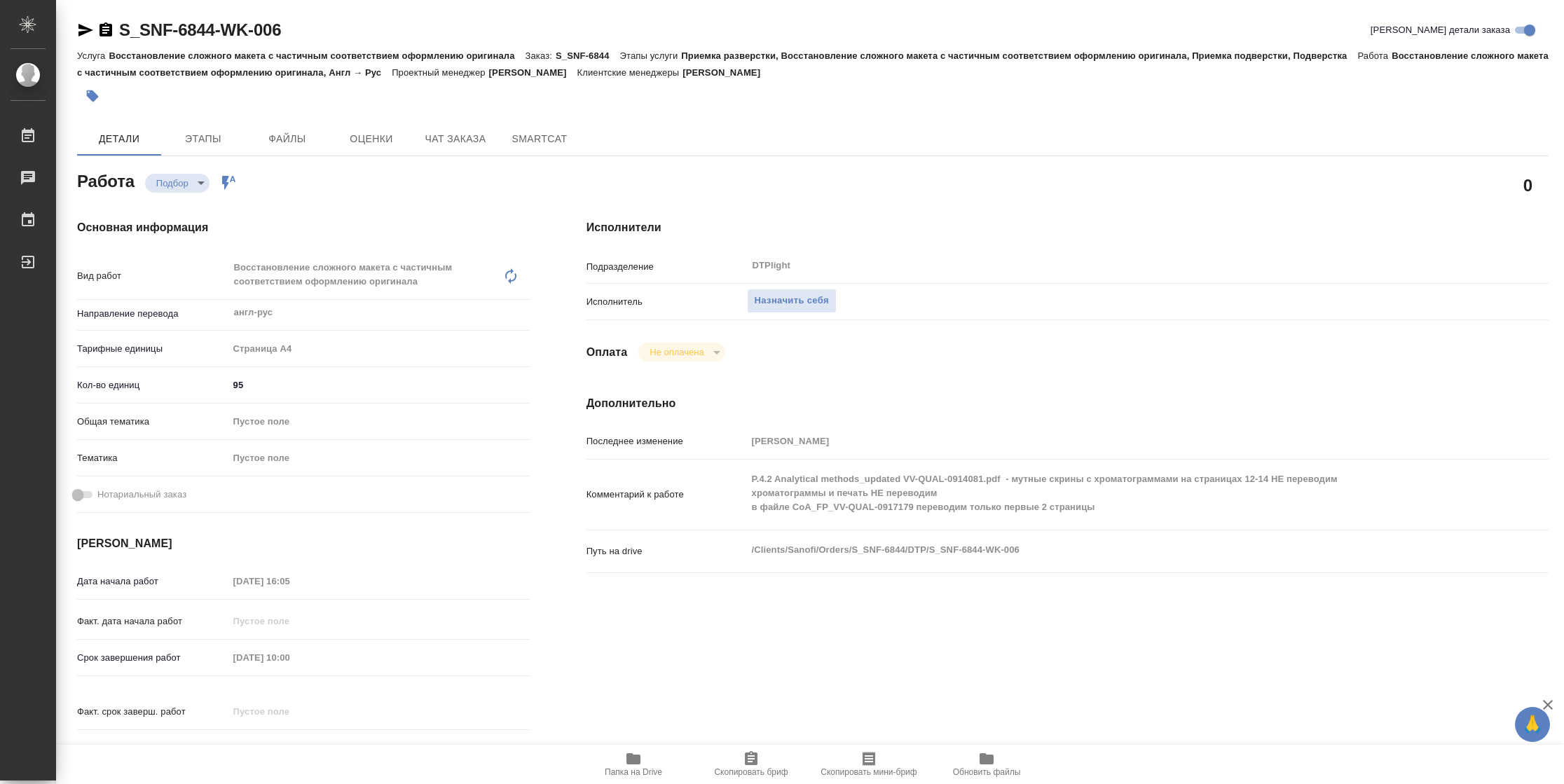
type textarea "x"
